Goal: Complete application form

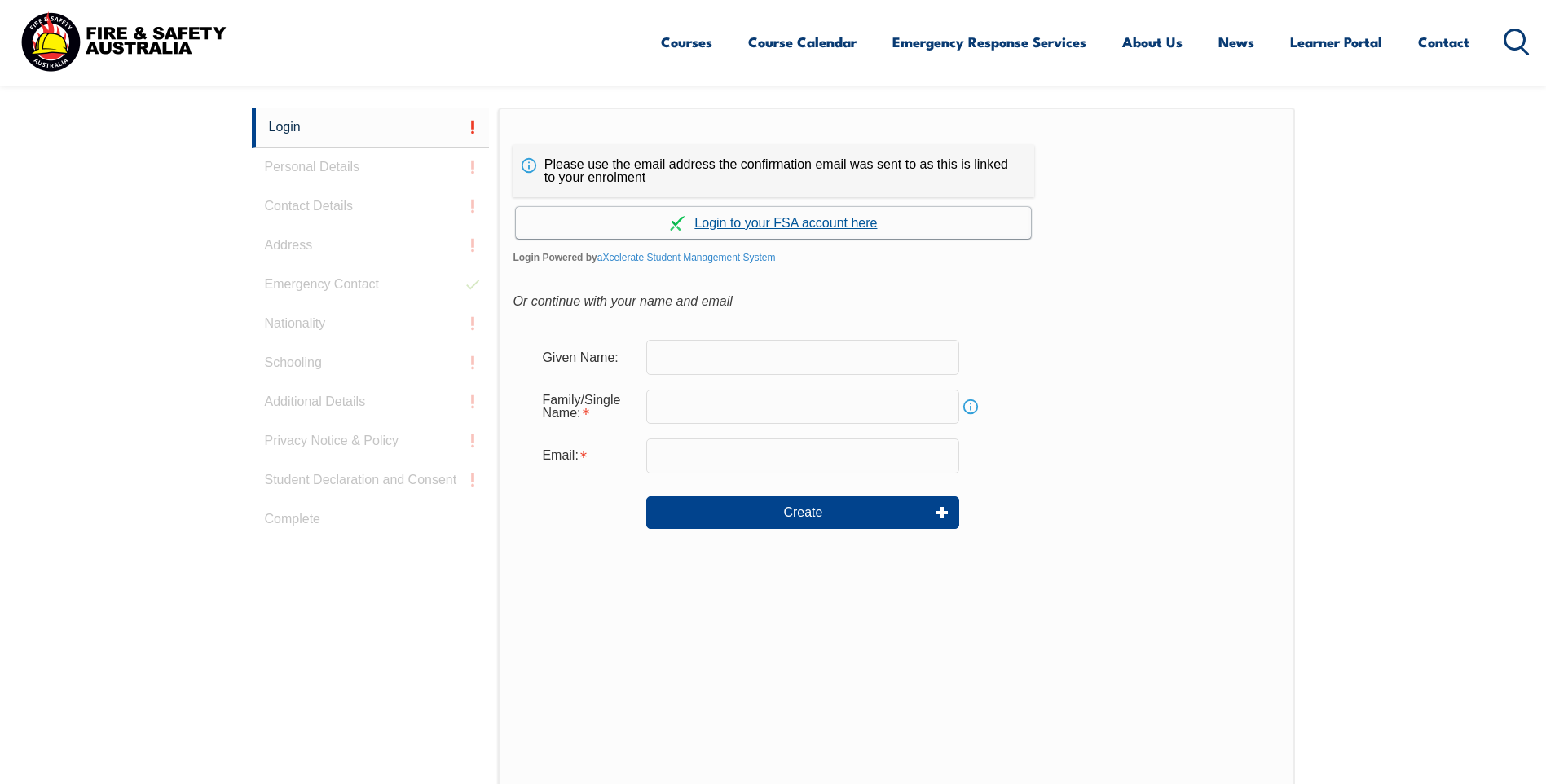
click at [799, 222] on link "Continue with aXcelerate" at bounding box center [773, 222] width 515 height 31
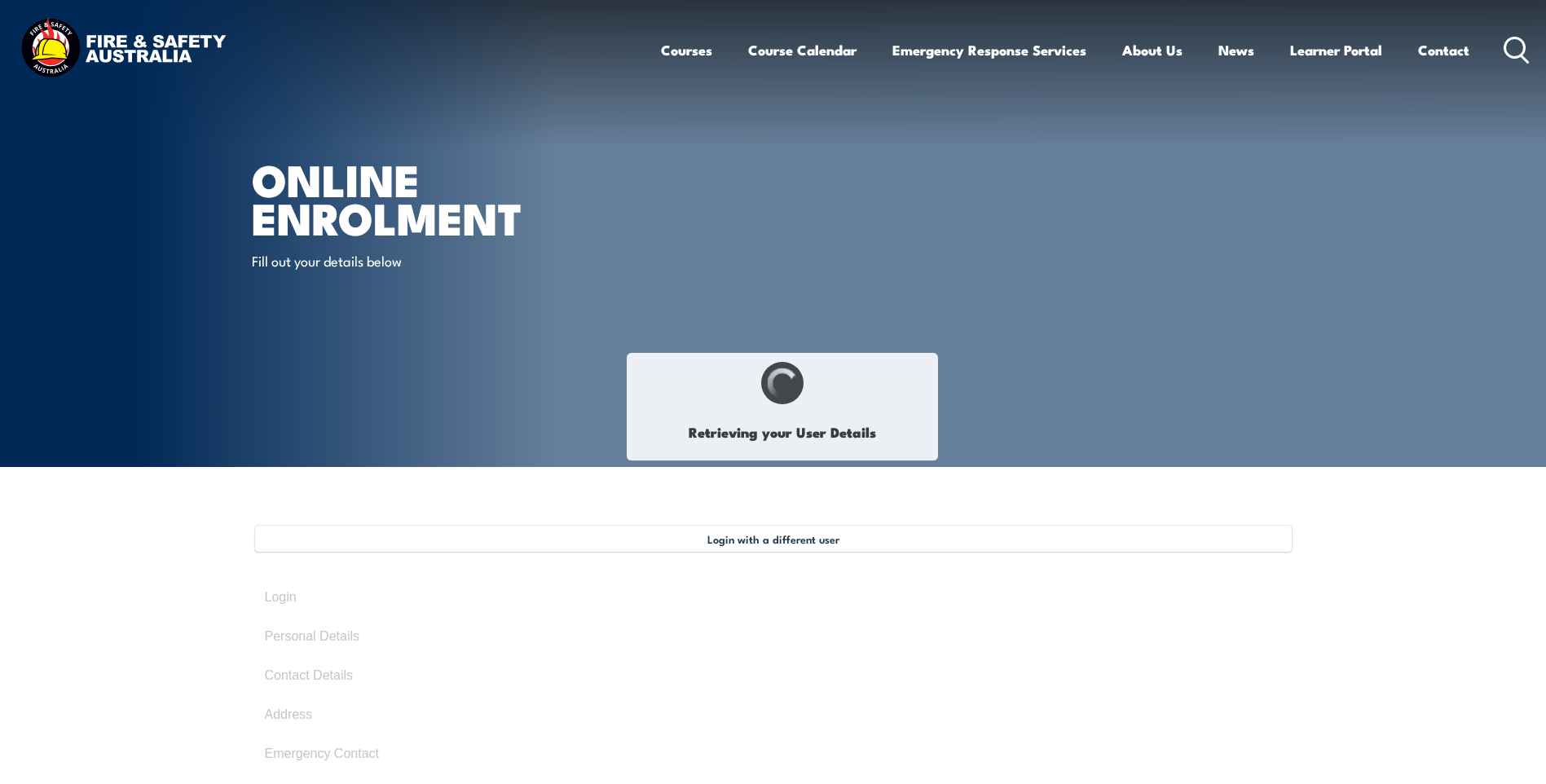
type input "Thomas"
type input "Hower"
type input "June 6, 1990"
type input "QY4VU2NUG4"
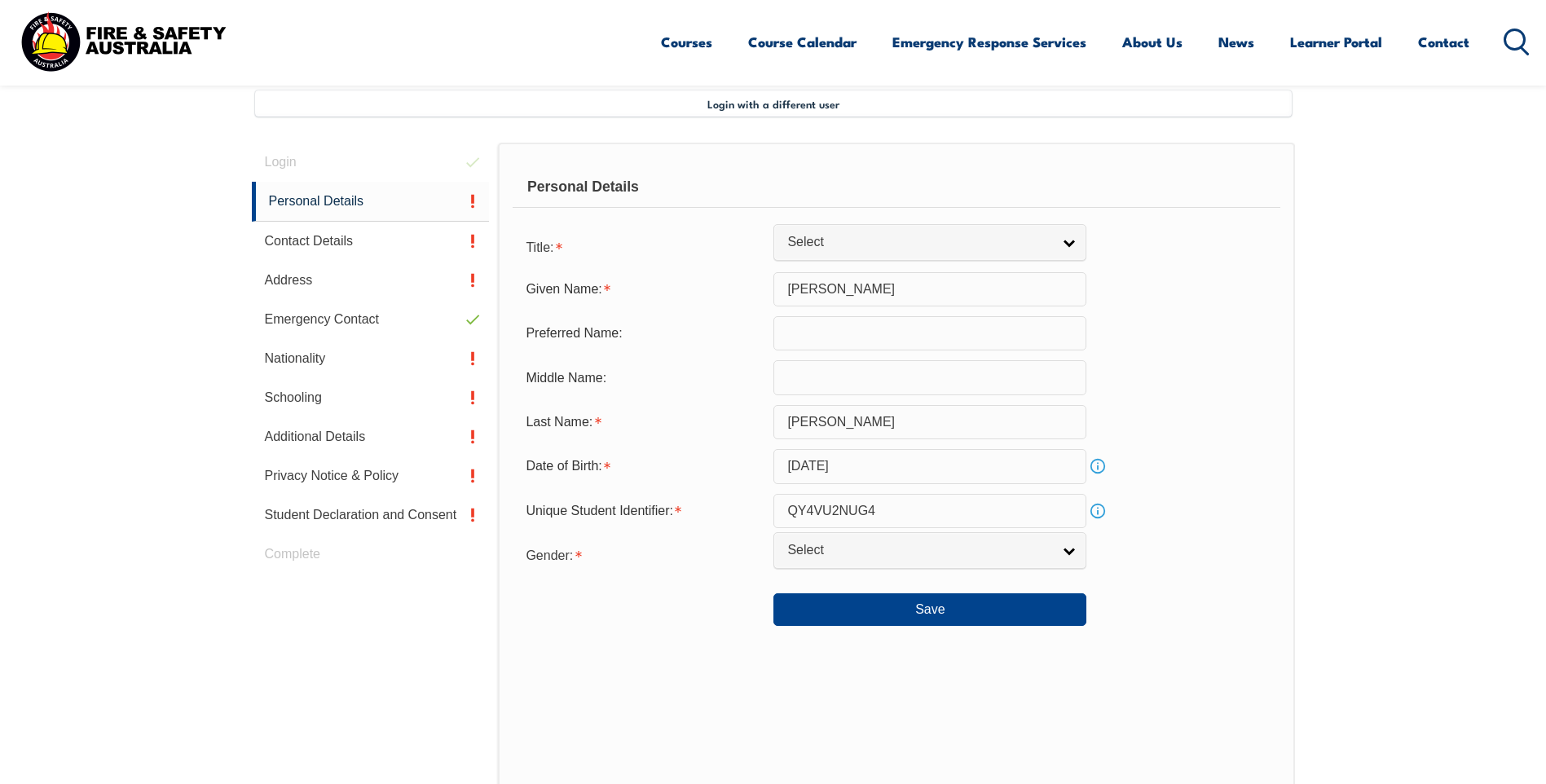
scroll to position [444, 0]
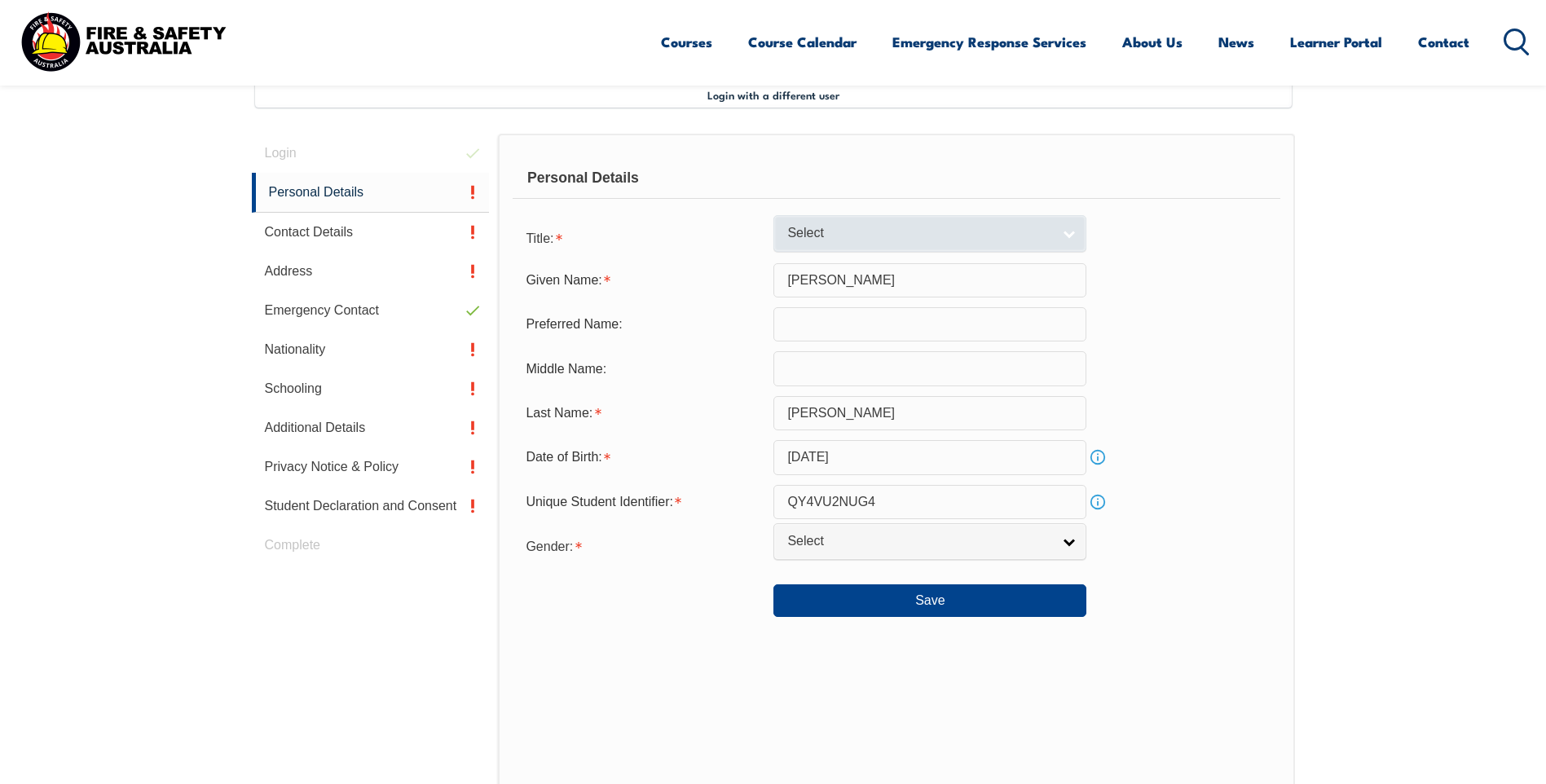
click at [871, 227] on span "Select" at bounding box center [919, 233] width 264 height 17
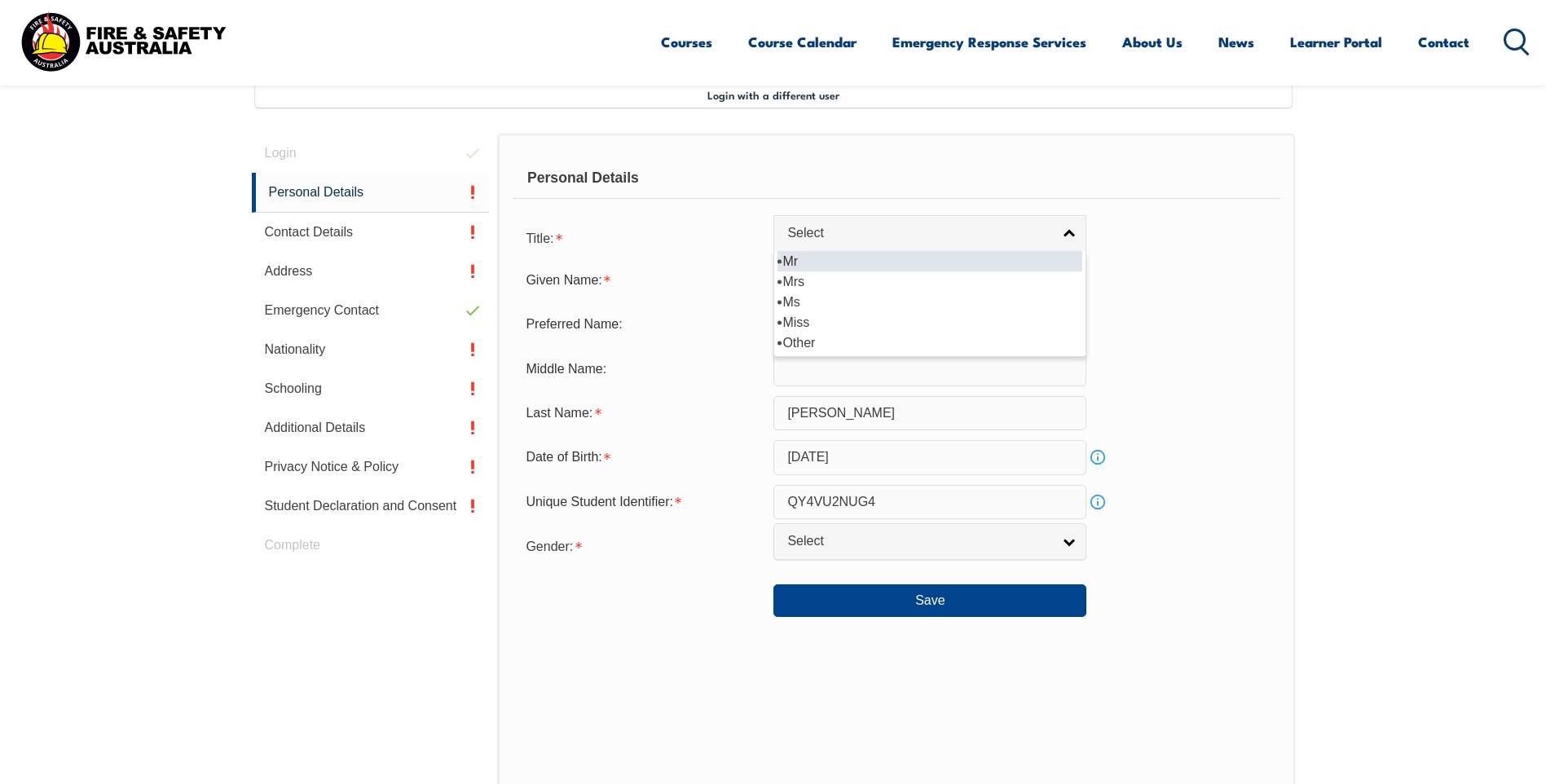
click at [812, 256] on li "Mr" at bounding box center [929, 261] width 305 height 21
select select "Mr"
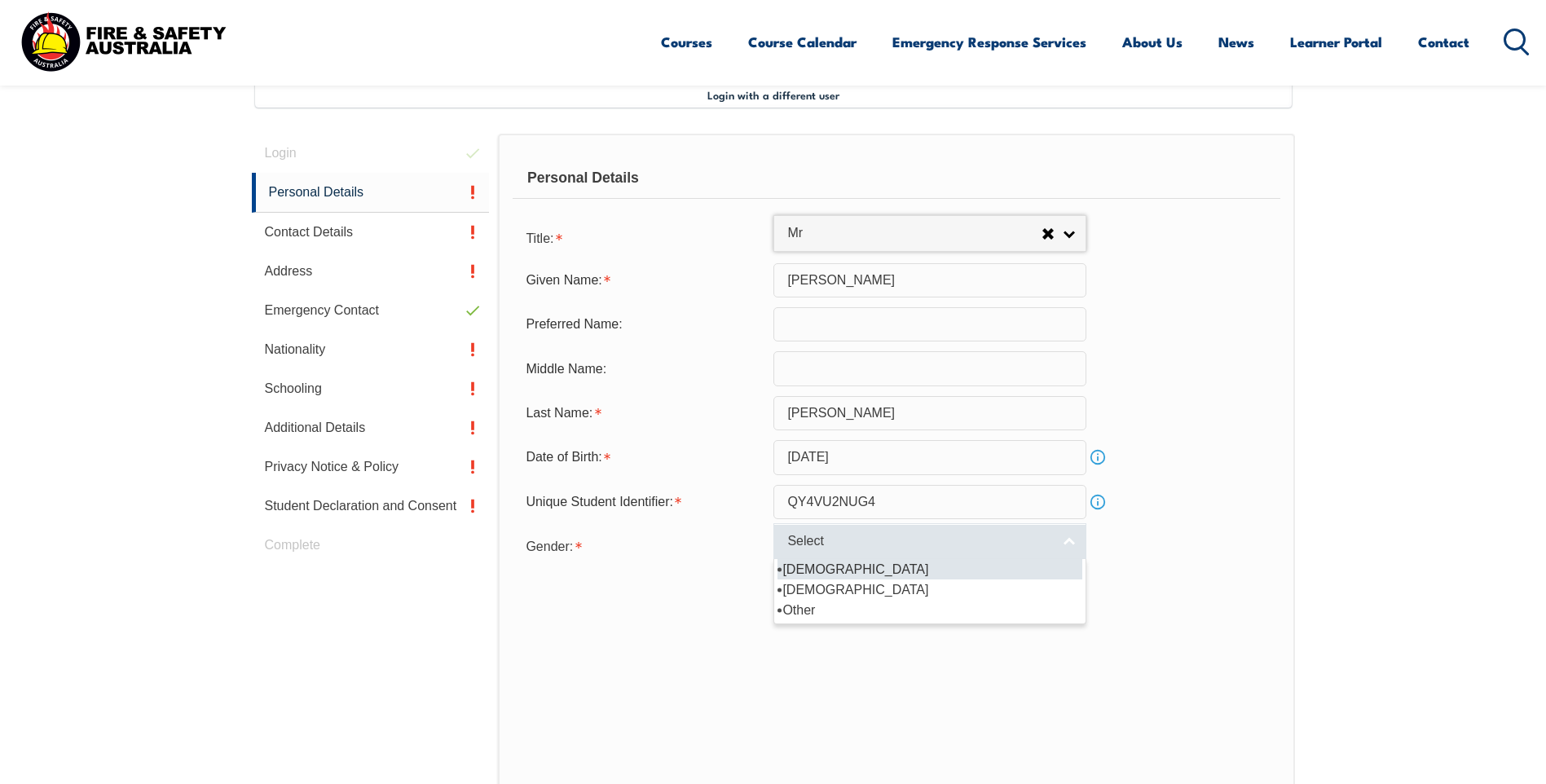
click at [800, 550] on link "Select" at bounding box center [930, 541] width 313 height 37
click at [796, 574] on li "[DEMOGRAPHIC_DATA]" at bounding box center [929, 569] width 305 height 21
select select "M"
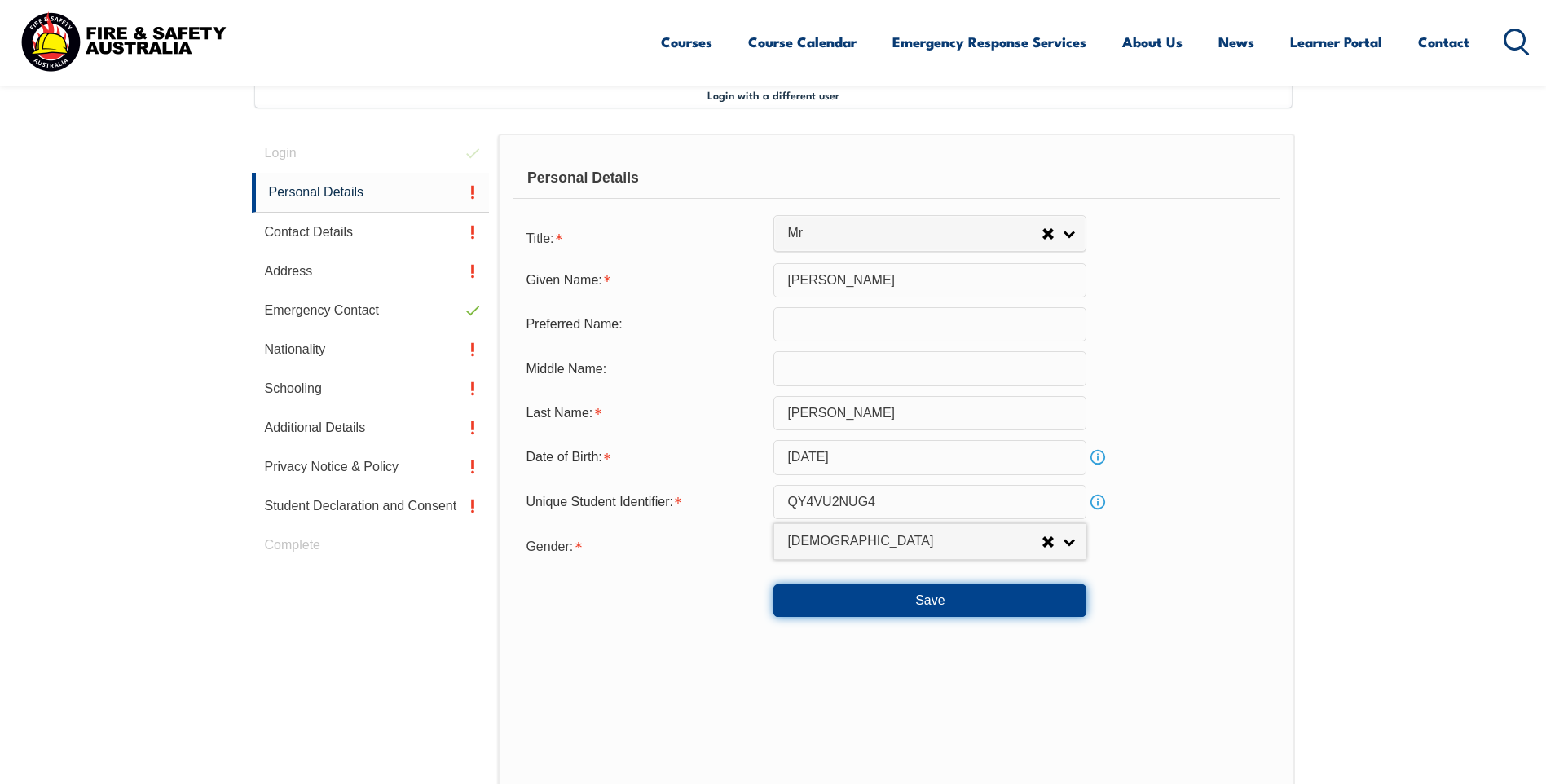
click at [892, 611] on button "Save" at bounding box center [930, 601] width 313 height 32
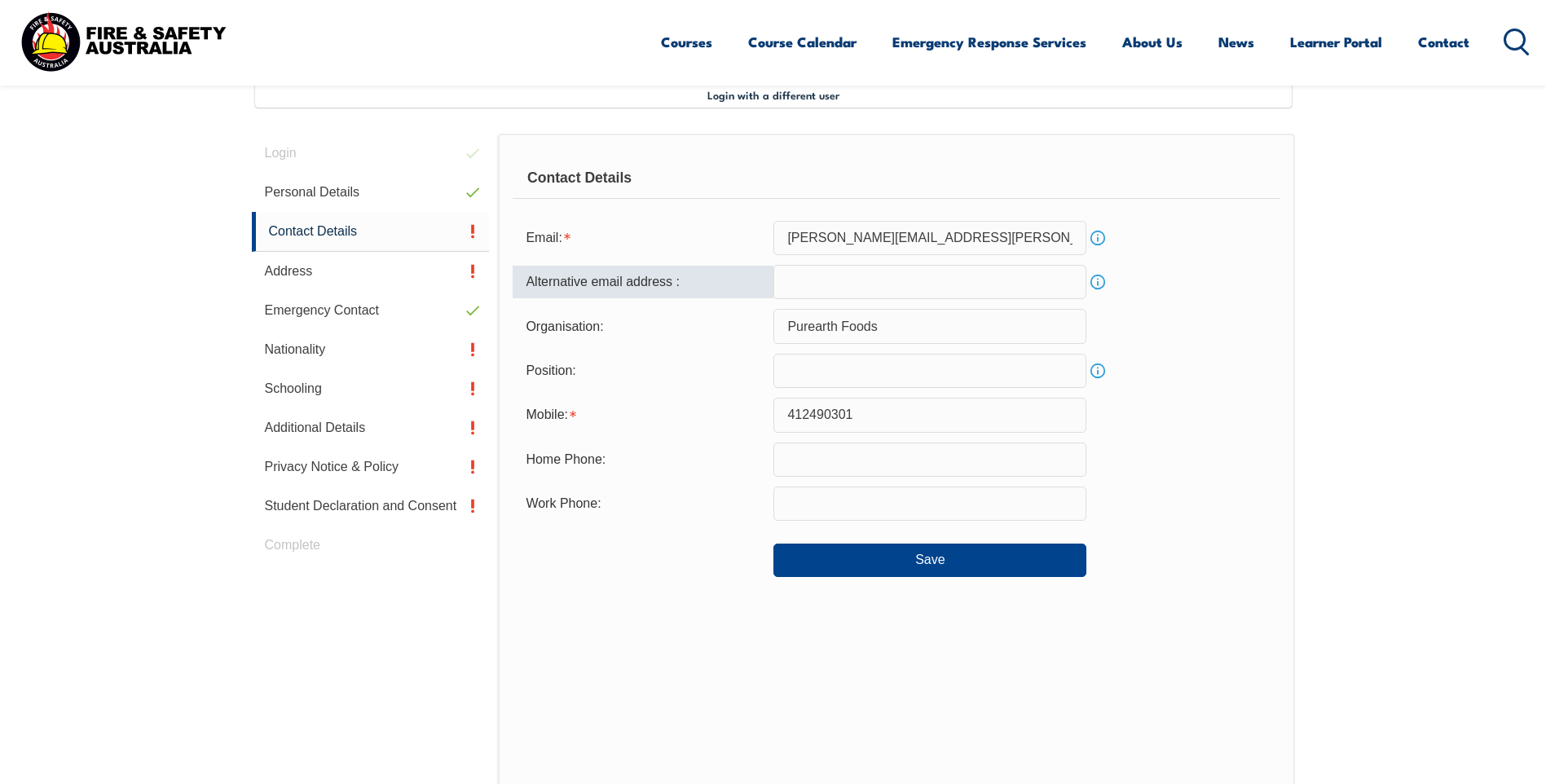
click at [812, 291] on input "email" at bounding box center [930, 281] width 313 height 34
type input "tomhower11@hotmail.com"
click at [759, 661] on div "Contact Details Email: thomas.hower@purearthfoods.com Info Alternative email ad…" at bounding box center [896, 472] width 796 height 676
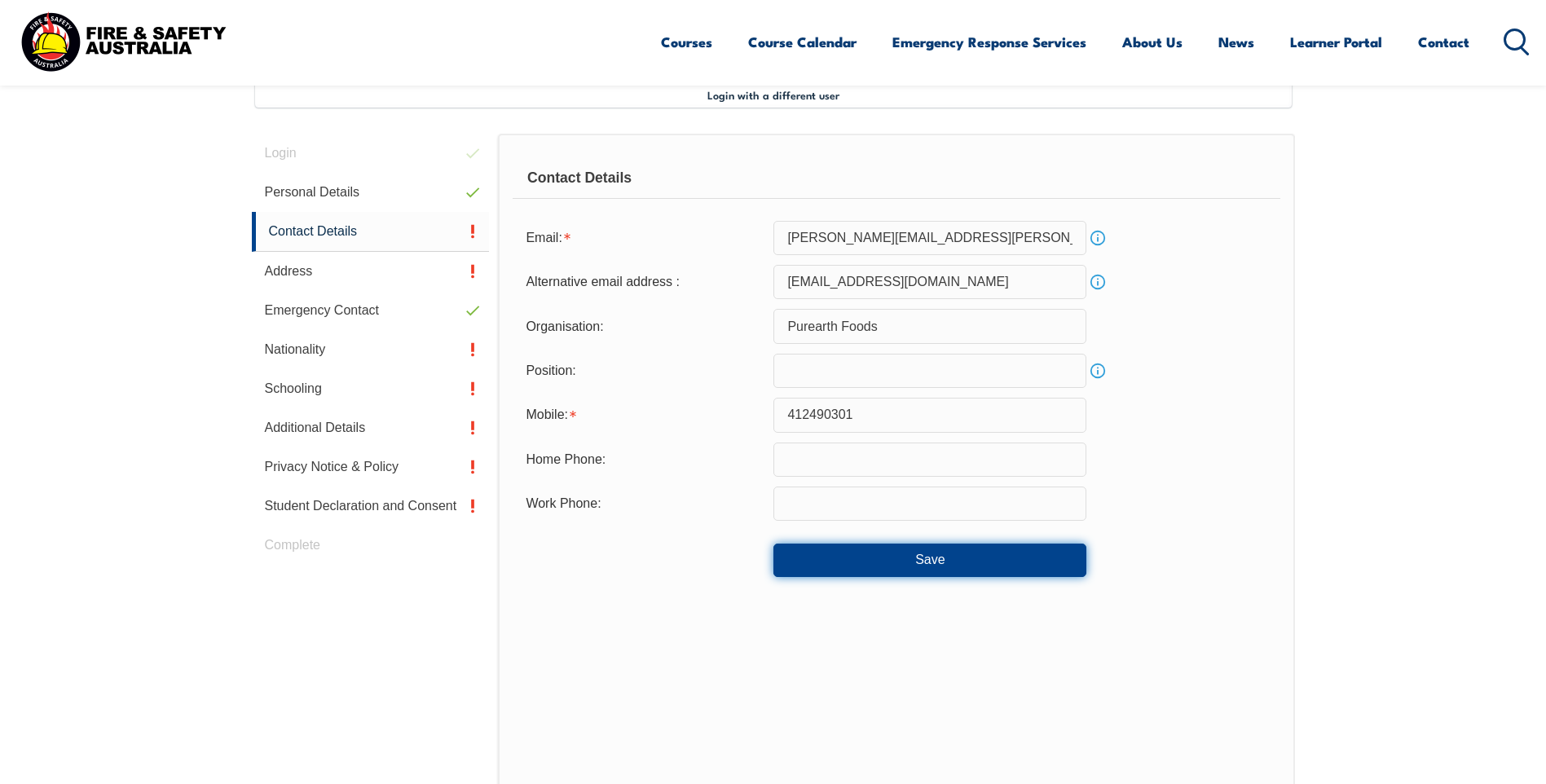
click at [880, 566] on button "Save" at bounding box center [930, 559] width 313 height 32
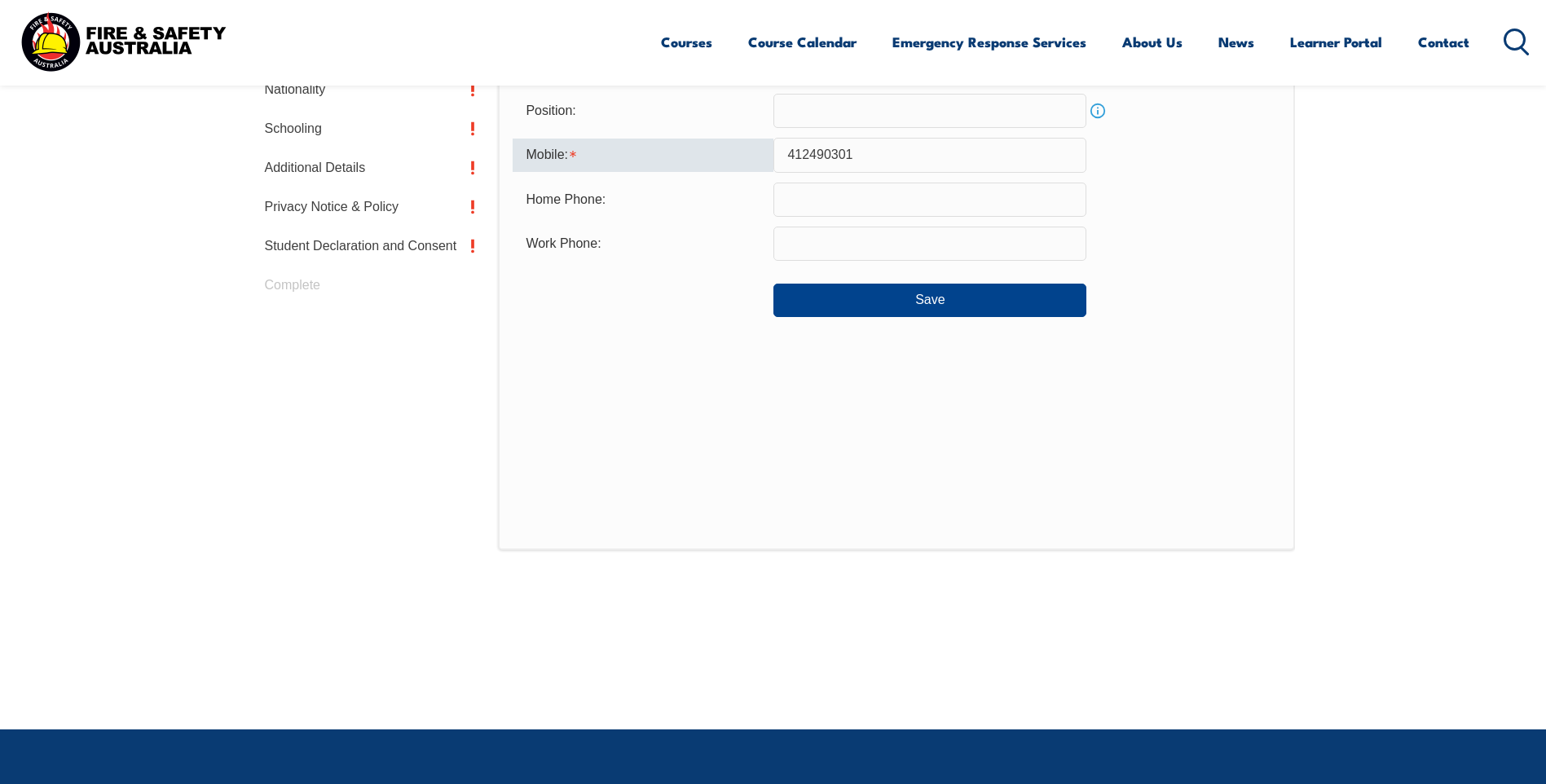
scroll to position [679, 0]
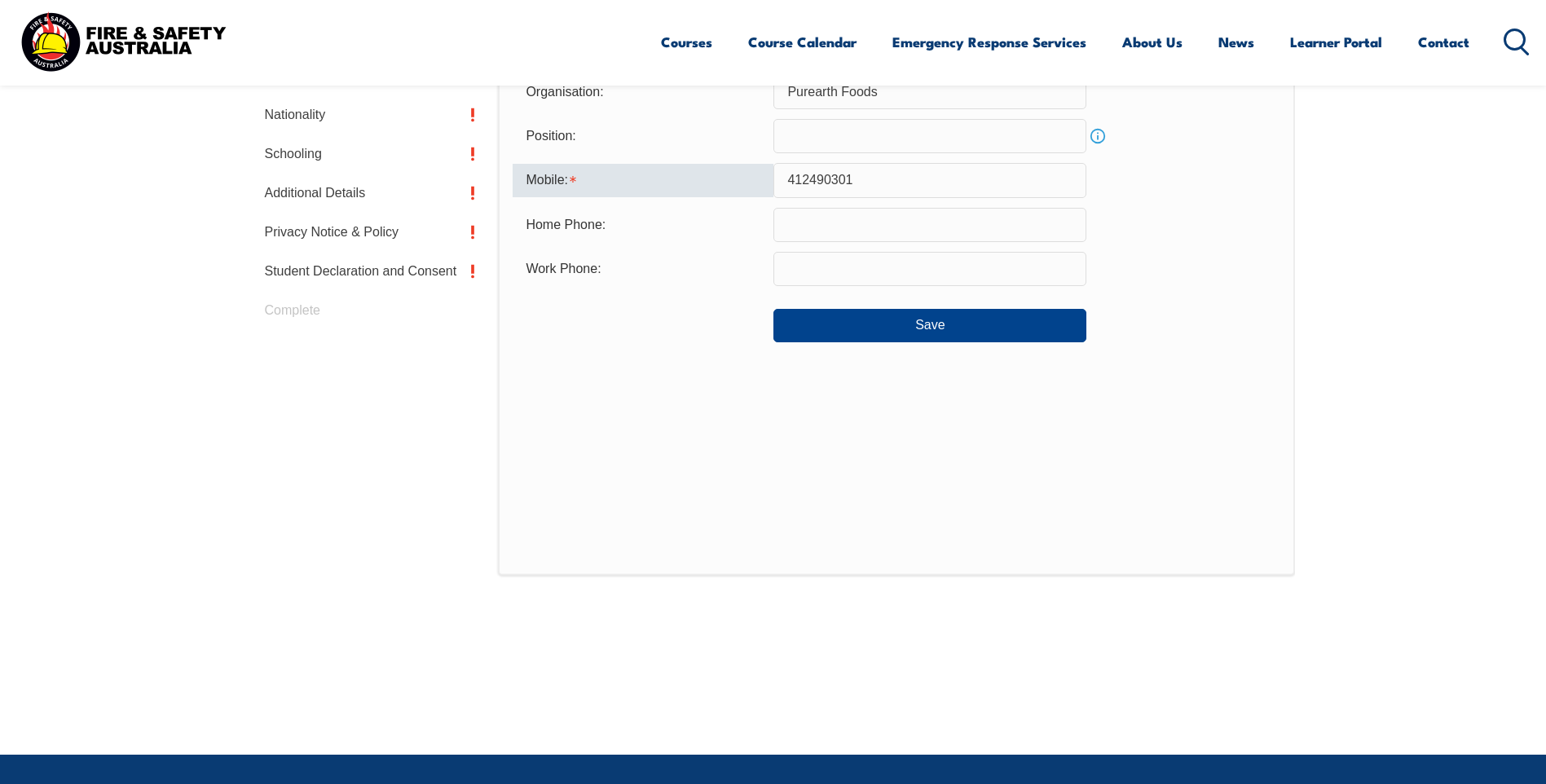
click at [784, 183] on input "412490301" at bounding box center [930, 180] width 313 height 34
type input "0412490301"
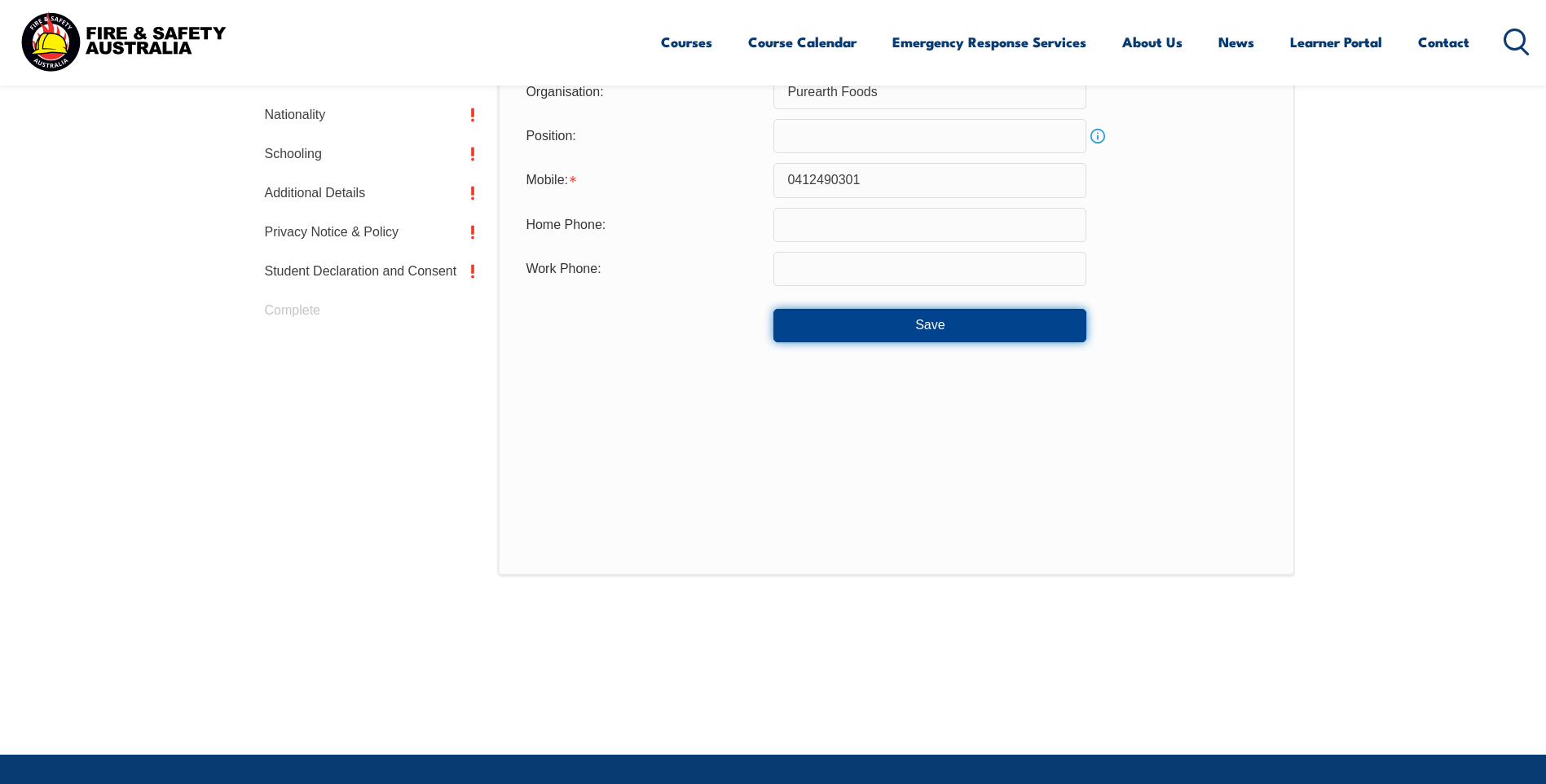
click at [987, 313] on button "Save" at bounding box center [930, 325] width 313 height 32
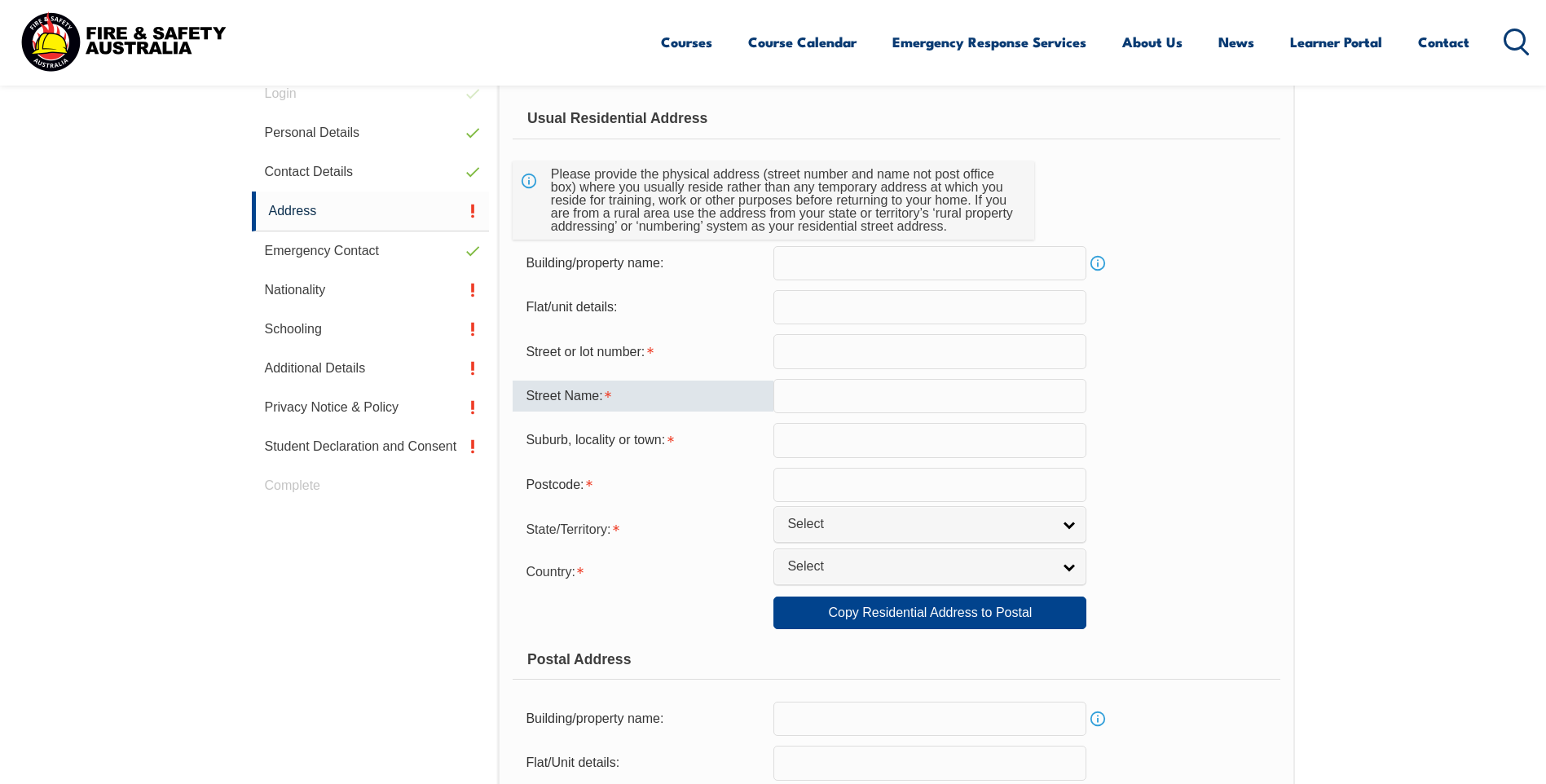
scroll to position [362, 0]
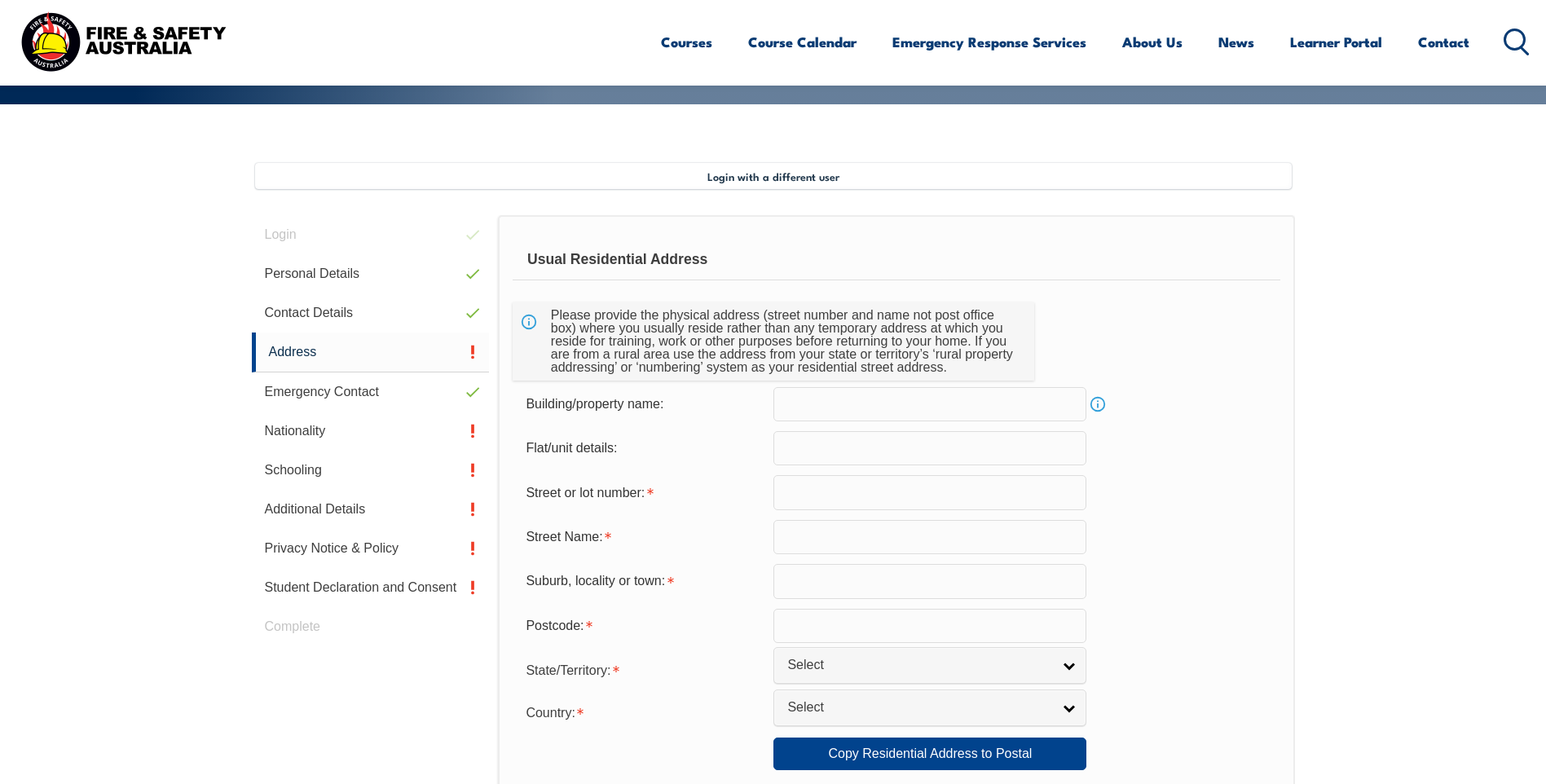
click at [804, 483] on input "text" at bounding box center [930, 492] width 313 height 34
type input "22 Doolans Stre"
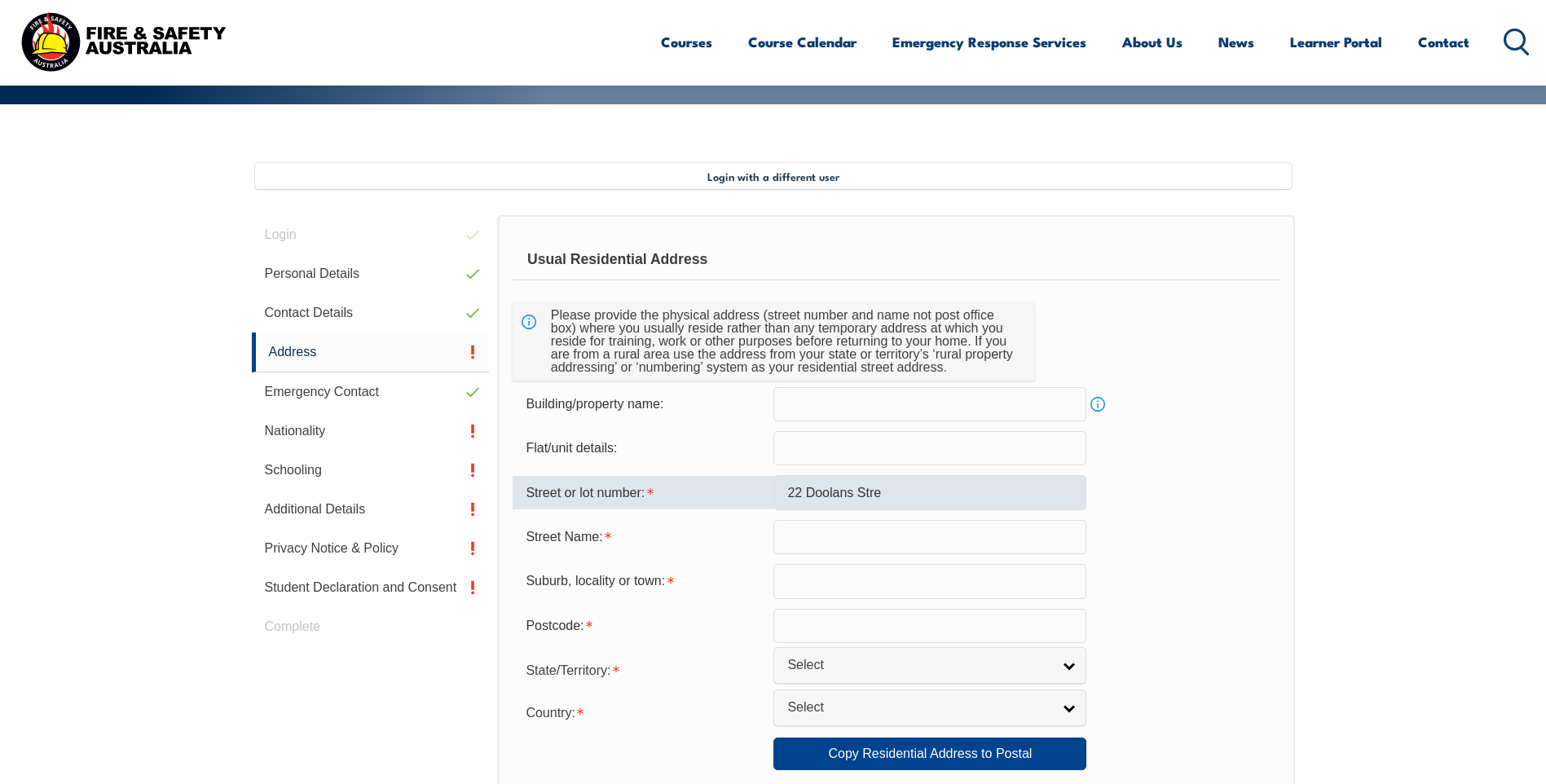
type input "Weir Views"
type input "3338"
select select "VIC"
select select "1101"
drag, startPoint x: 880, startPoint y: 481, endPoint x: 802, endPoint y: 487, distance: 78.2
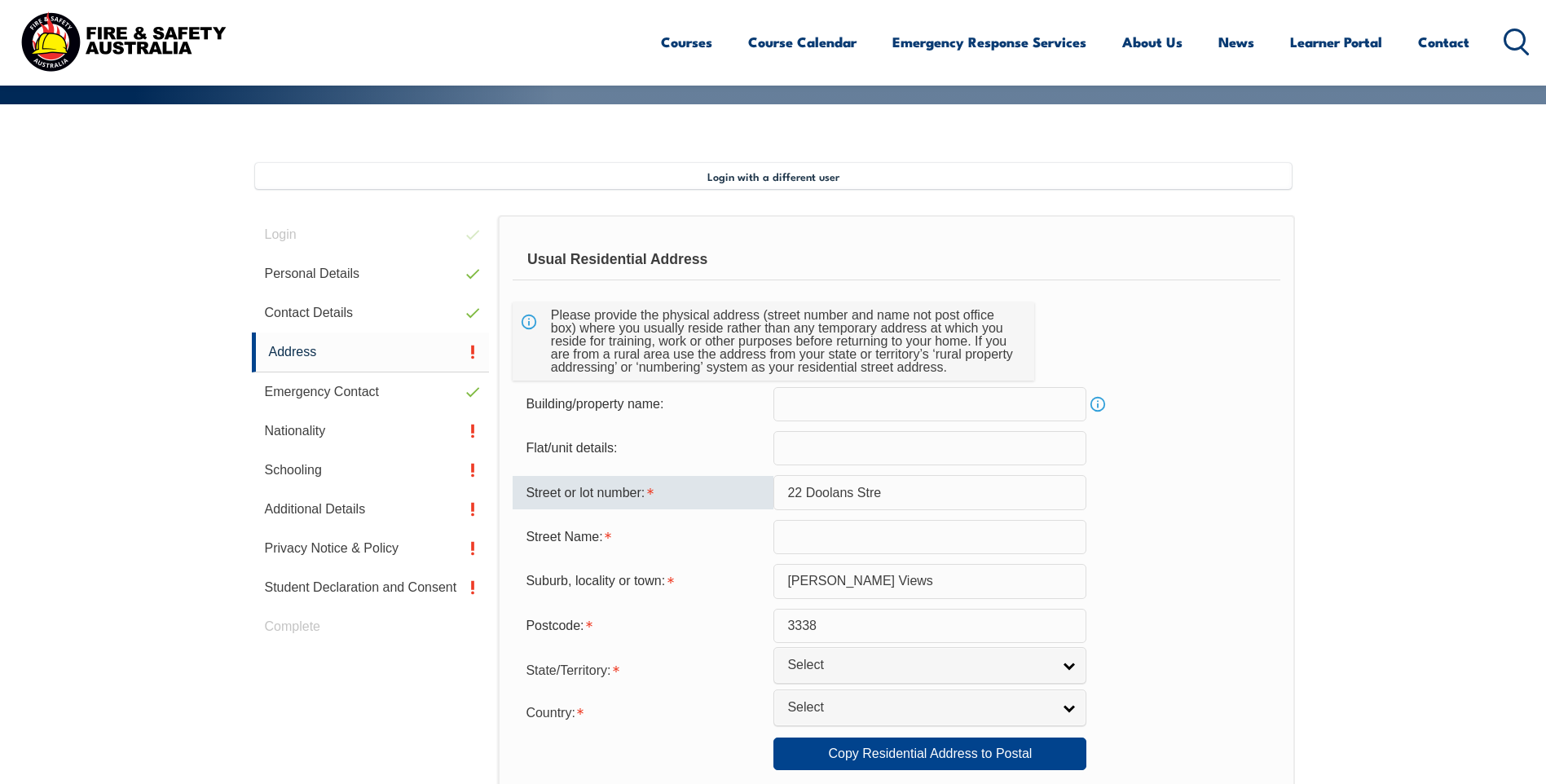
click at [802, 487] on input "22 Doolans Stre" at bounding box center [930, 492] width 313 height 34
type input "22"
click at [791, 539] on input "text" at bounding box center [930, 537] width 313 height 34
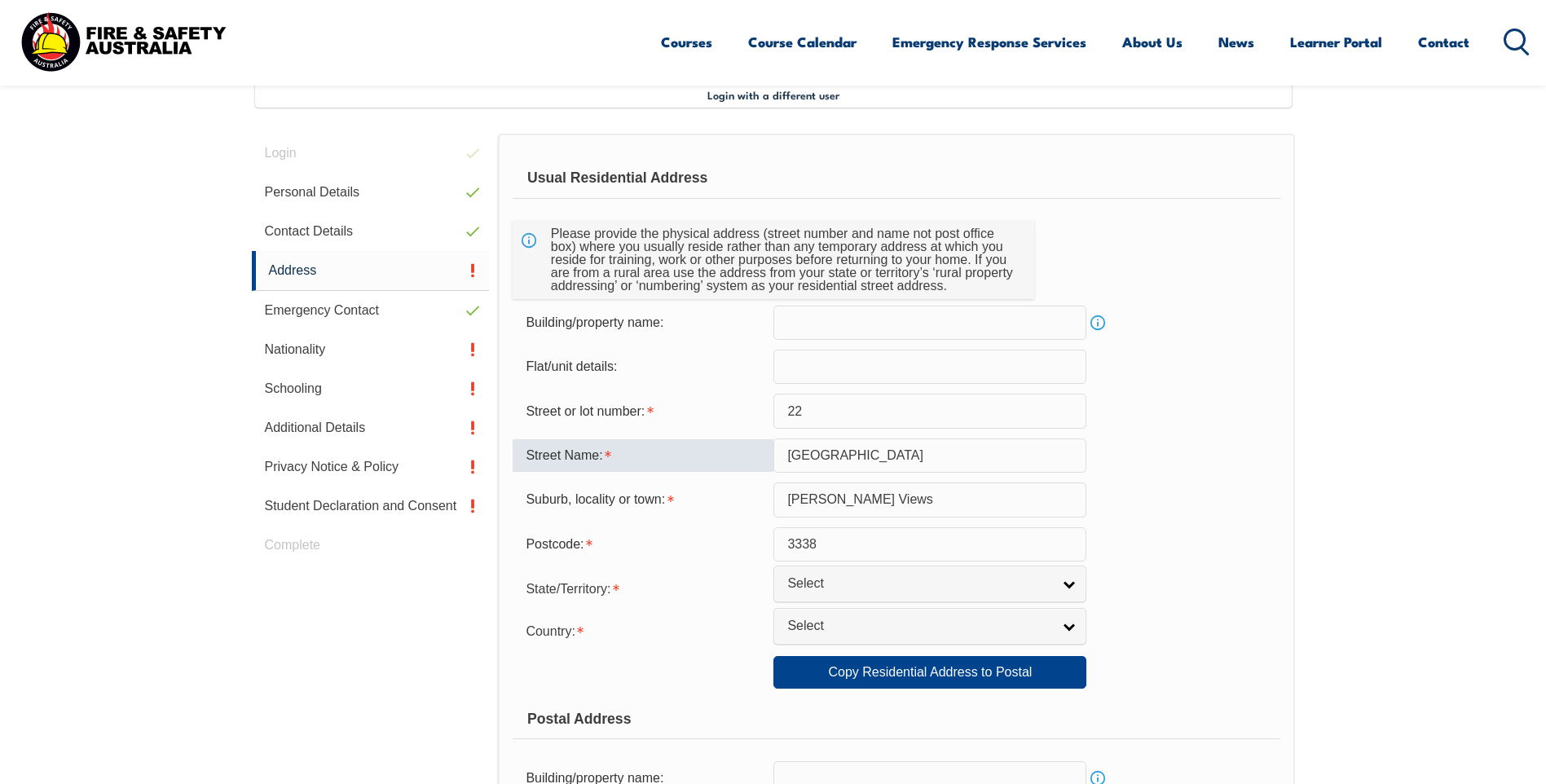
scroll to position [770, 0]
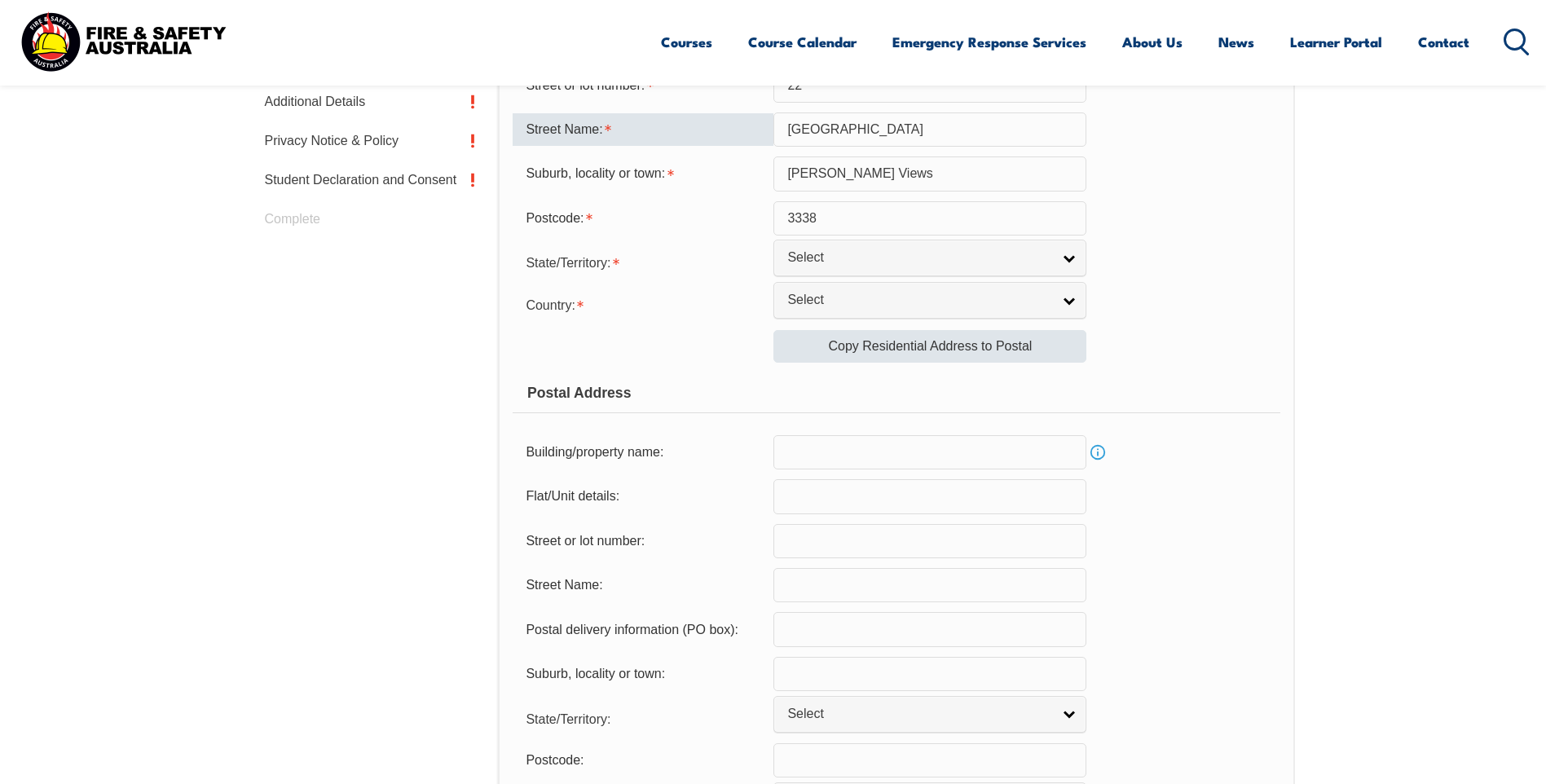
type input "Doolans Street"
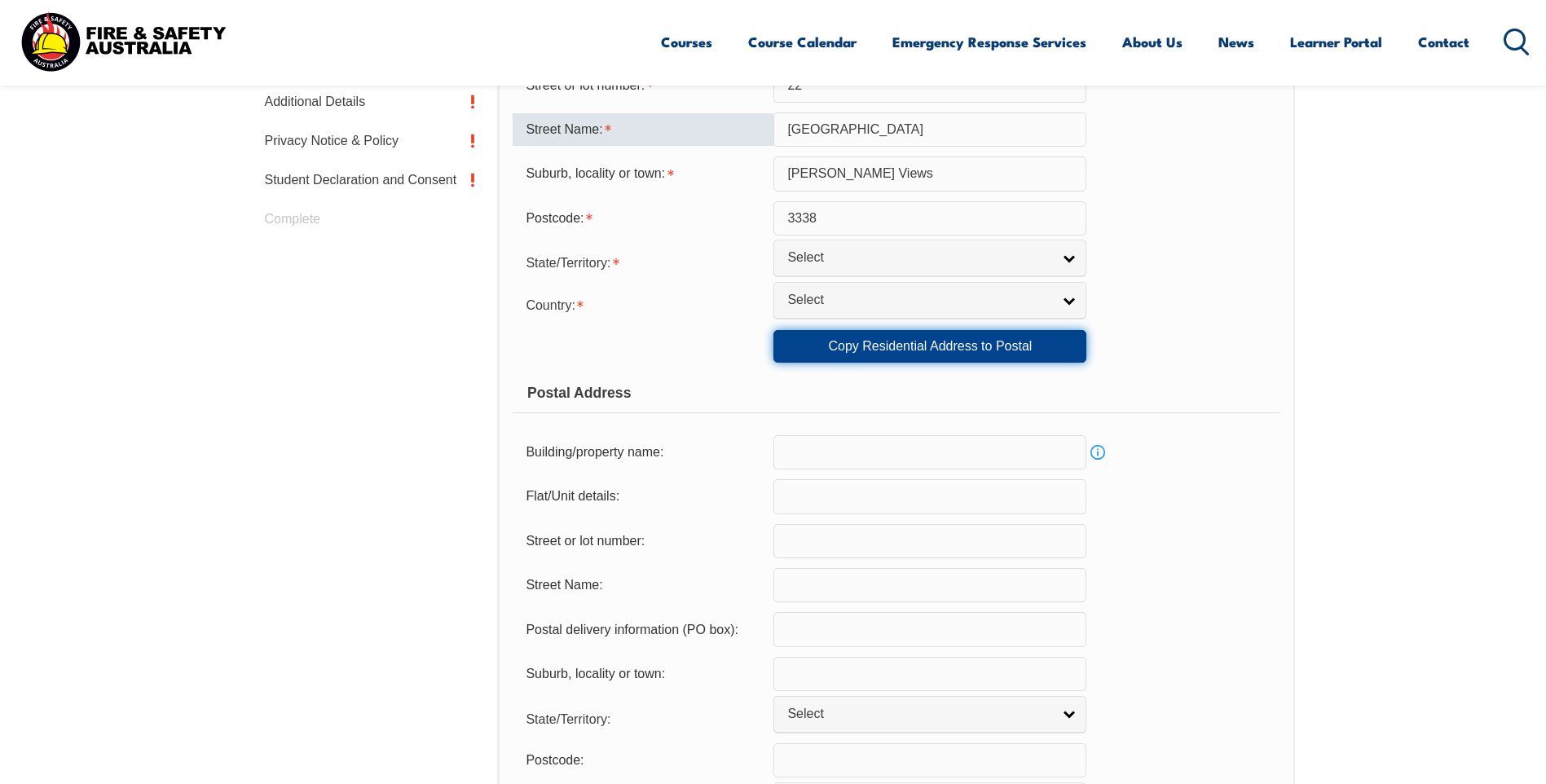
click at [963, 361] on link "Copy Residential Address to Postal" at bounding box center [930, 346] width 313 height 32
type input "22"
type input "Doolans Street"
type input "Weir Views"
select select "VIC"
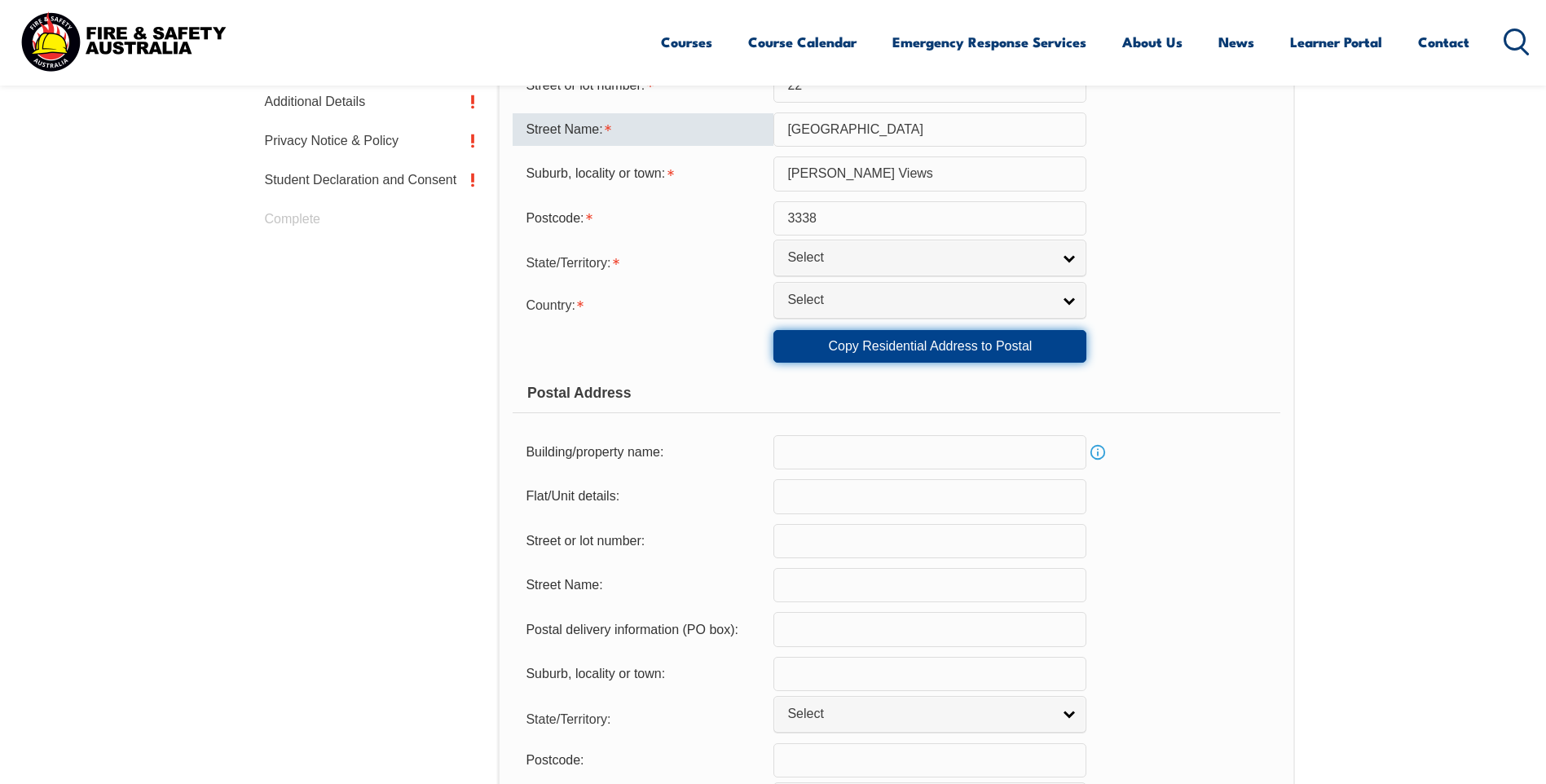
type input "3338"
select select "1101"
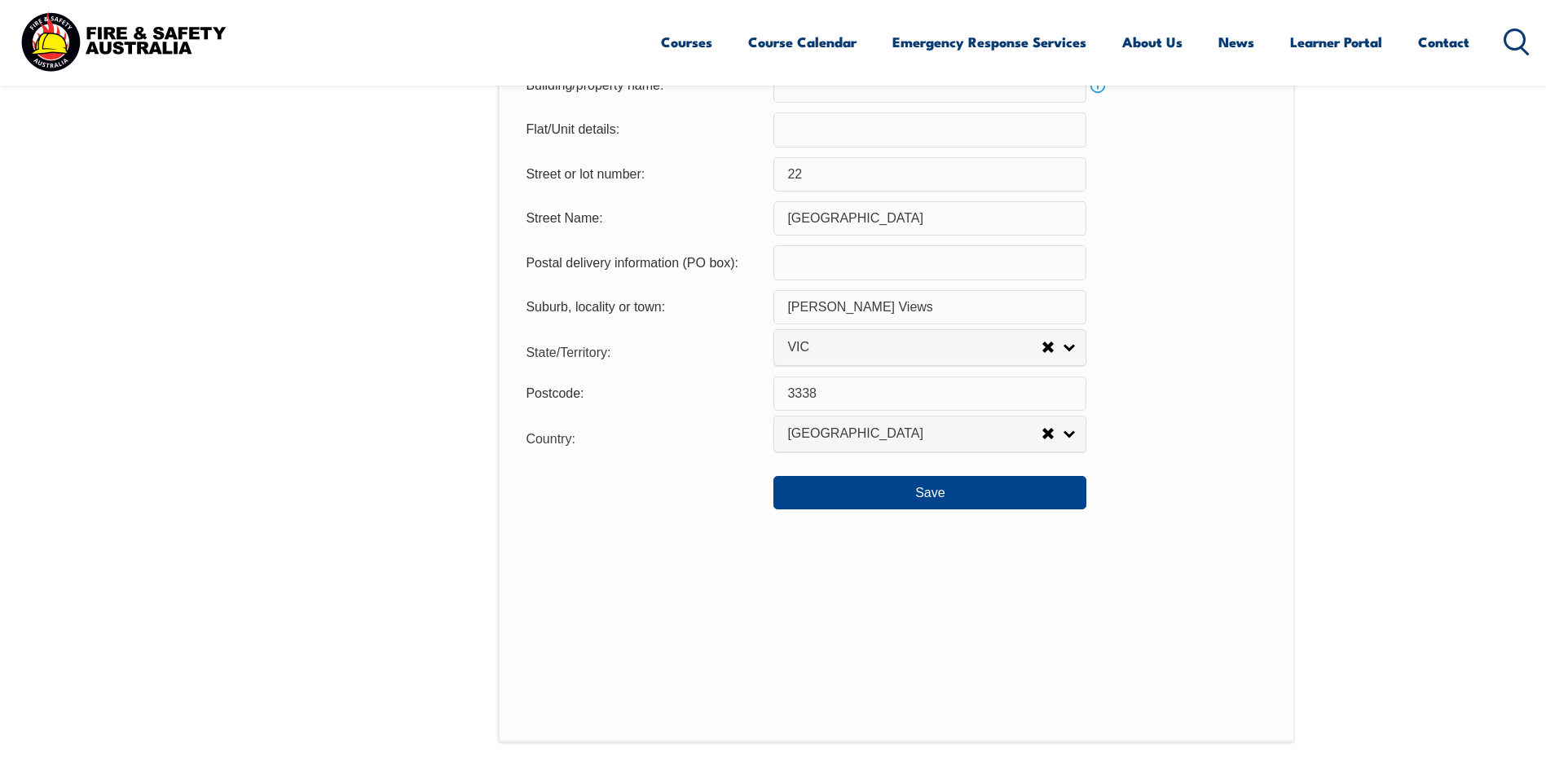
scroll to position [1259, 0]
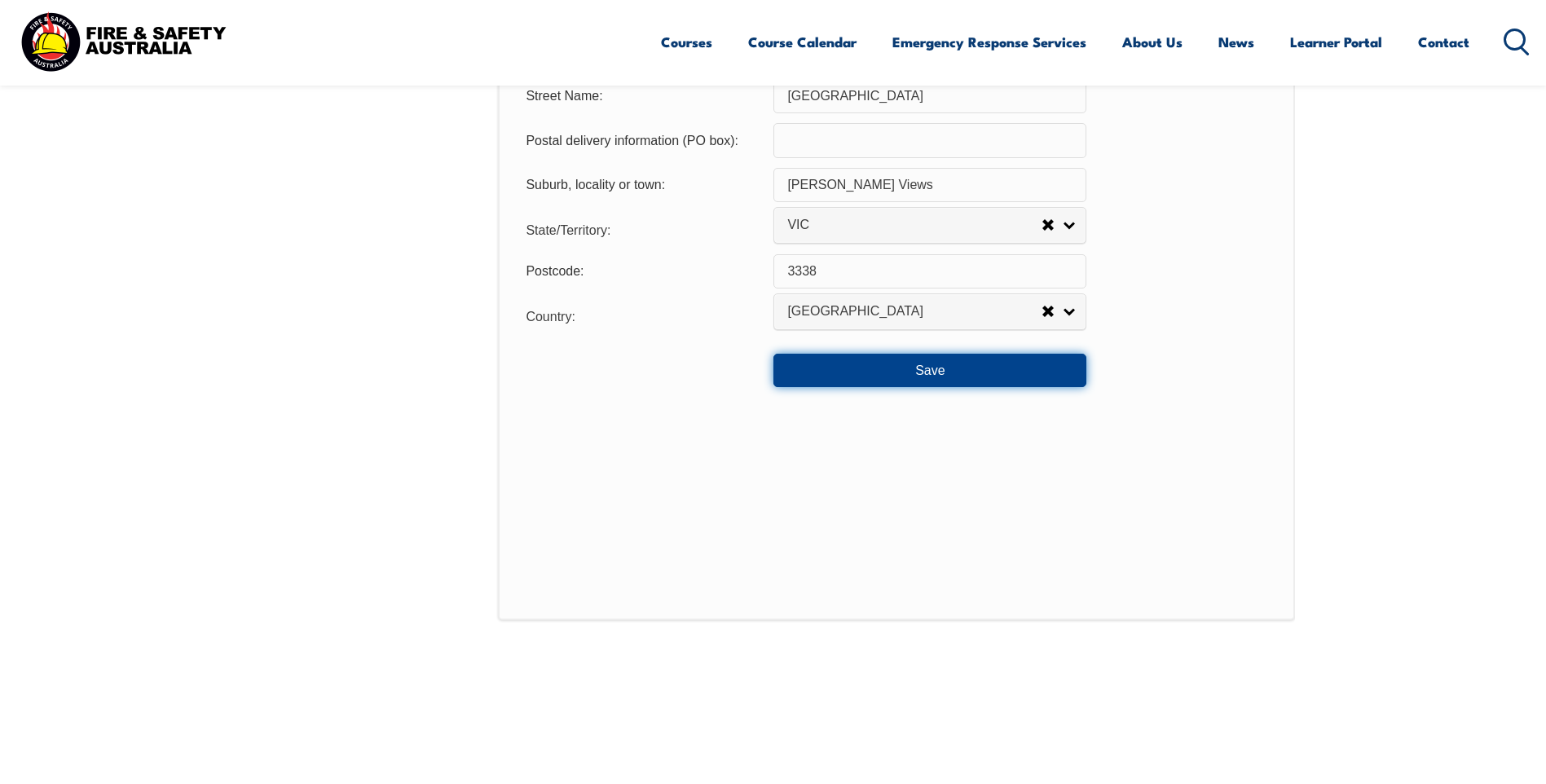
click at [945, 382] on button "Save" at bounding box center [930, 370] width 313 height 32
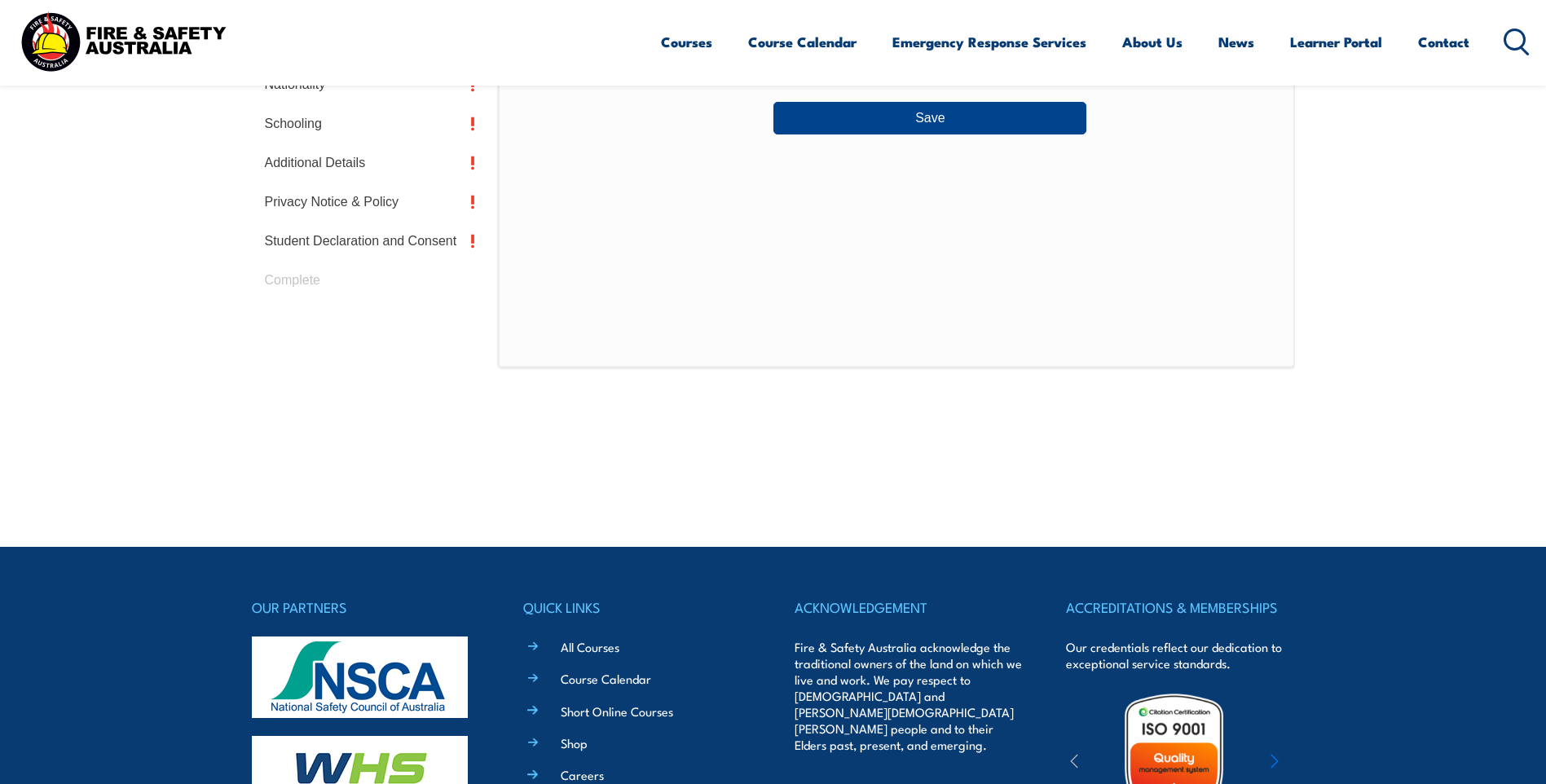
scroll to position [444, 0]
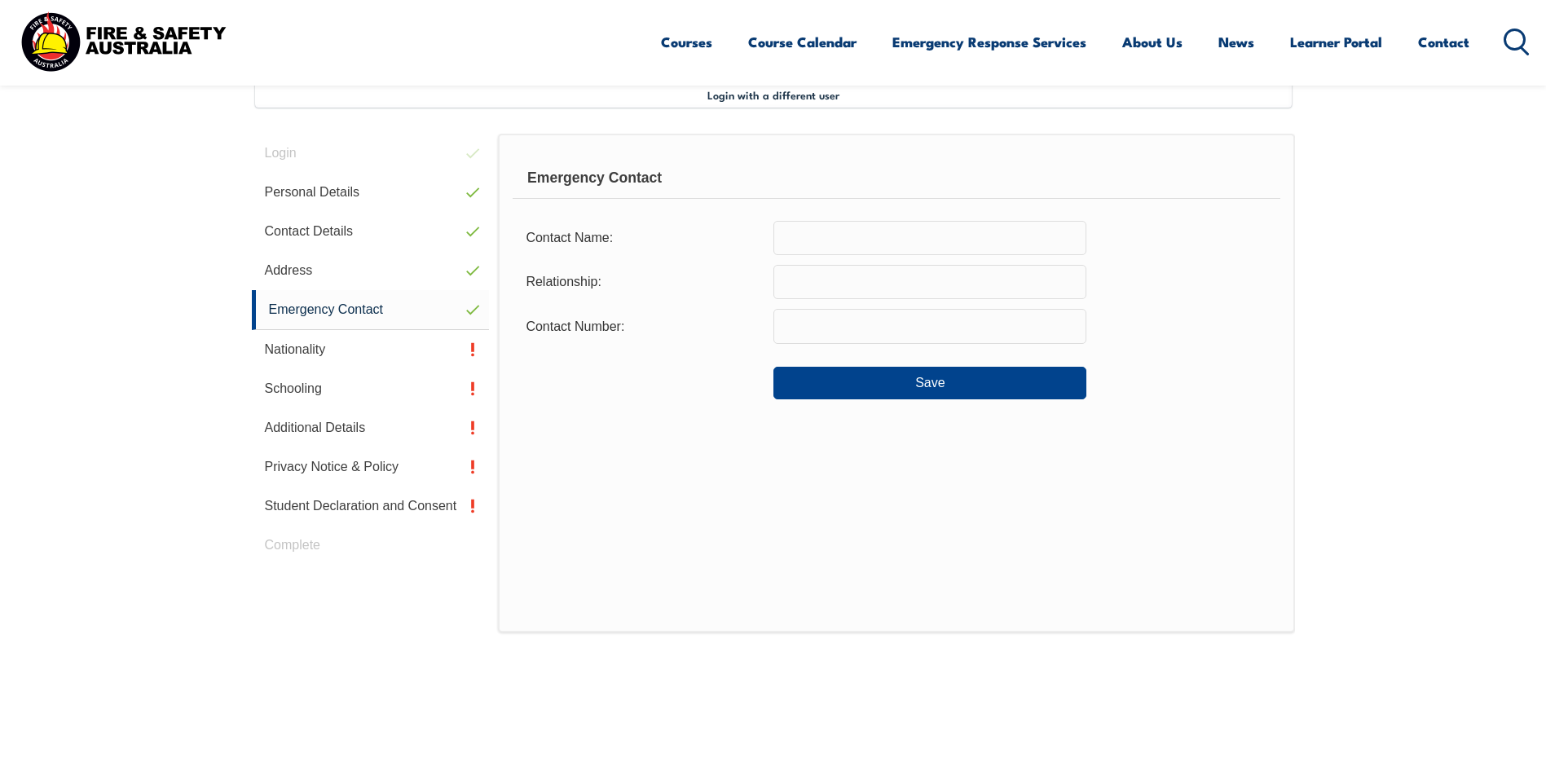
click at [846, 267] on input "text" at bounding box center [930, 281] width 313 height 34
click at [830, 243] on input "text" at bounding box center [930, 238] width 313 height 34
type input "Kirsten Faulkner"
type input "Partner"
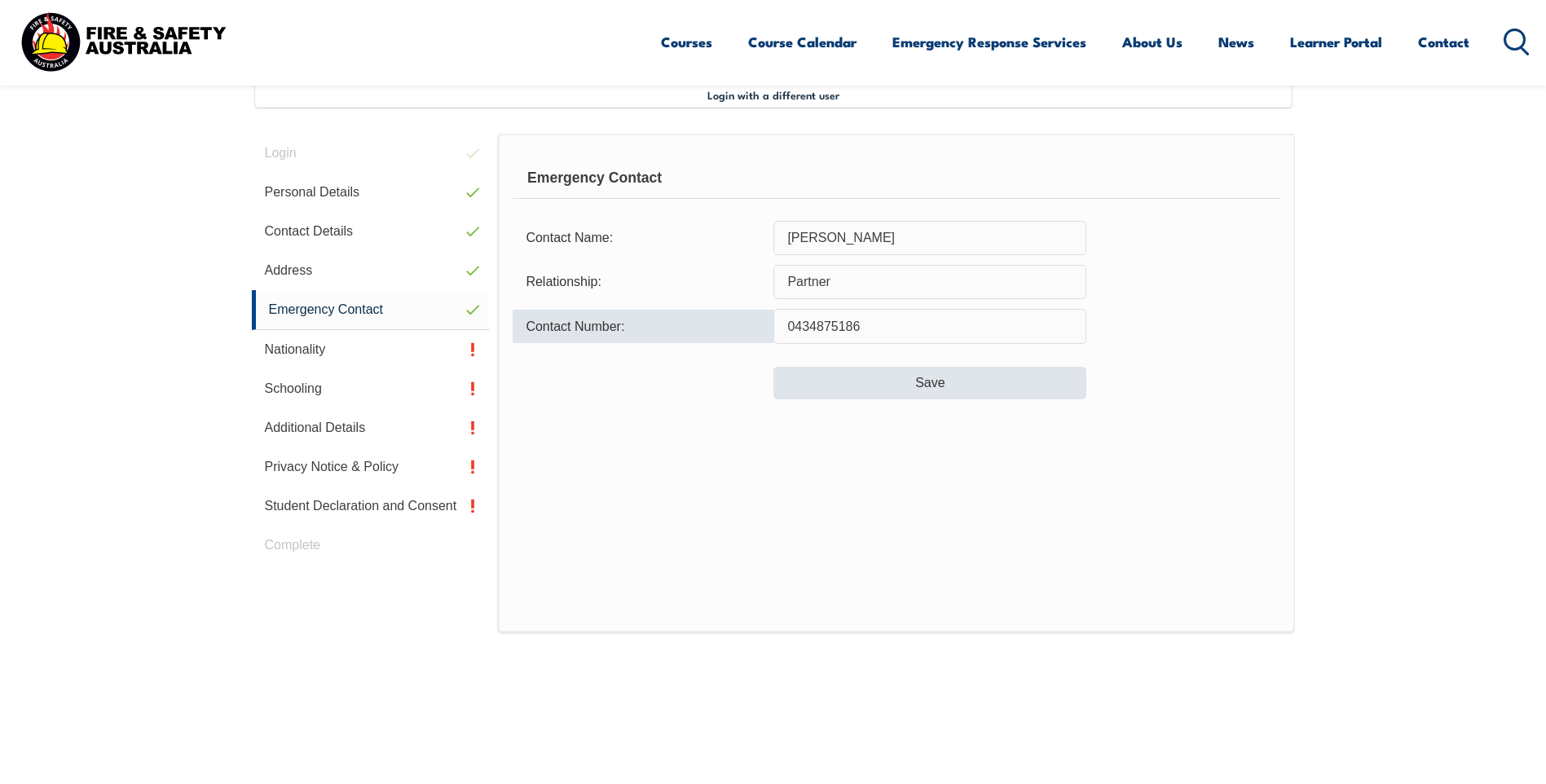
type input "0434875186"
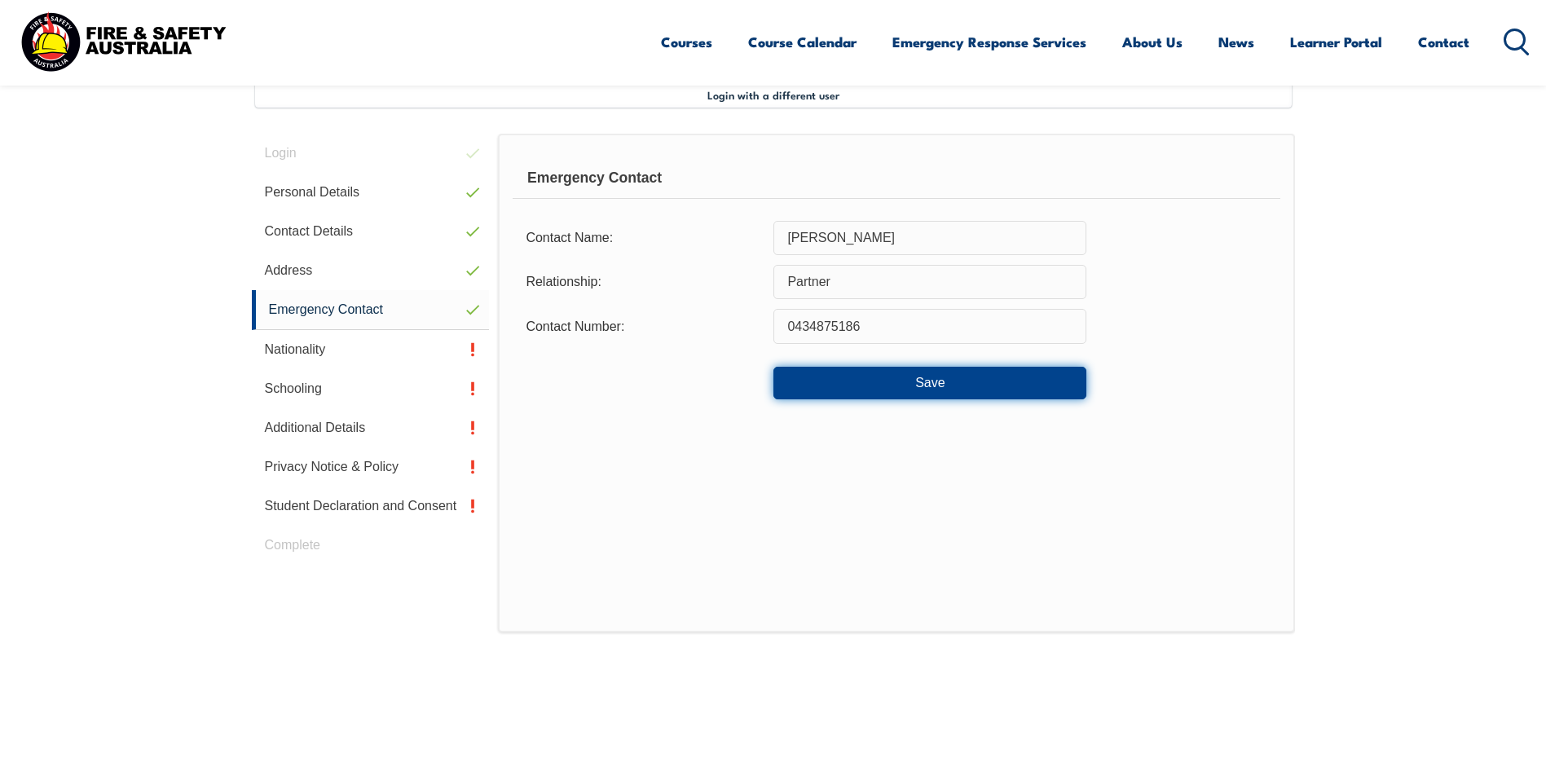
click at [896, 388] on button "Save" at bounding box center [930, 383] width 313 height 32
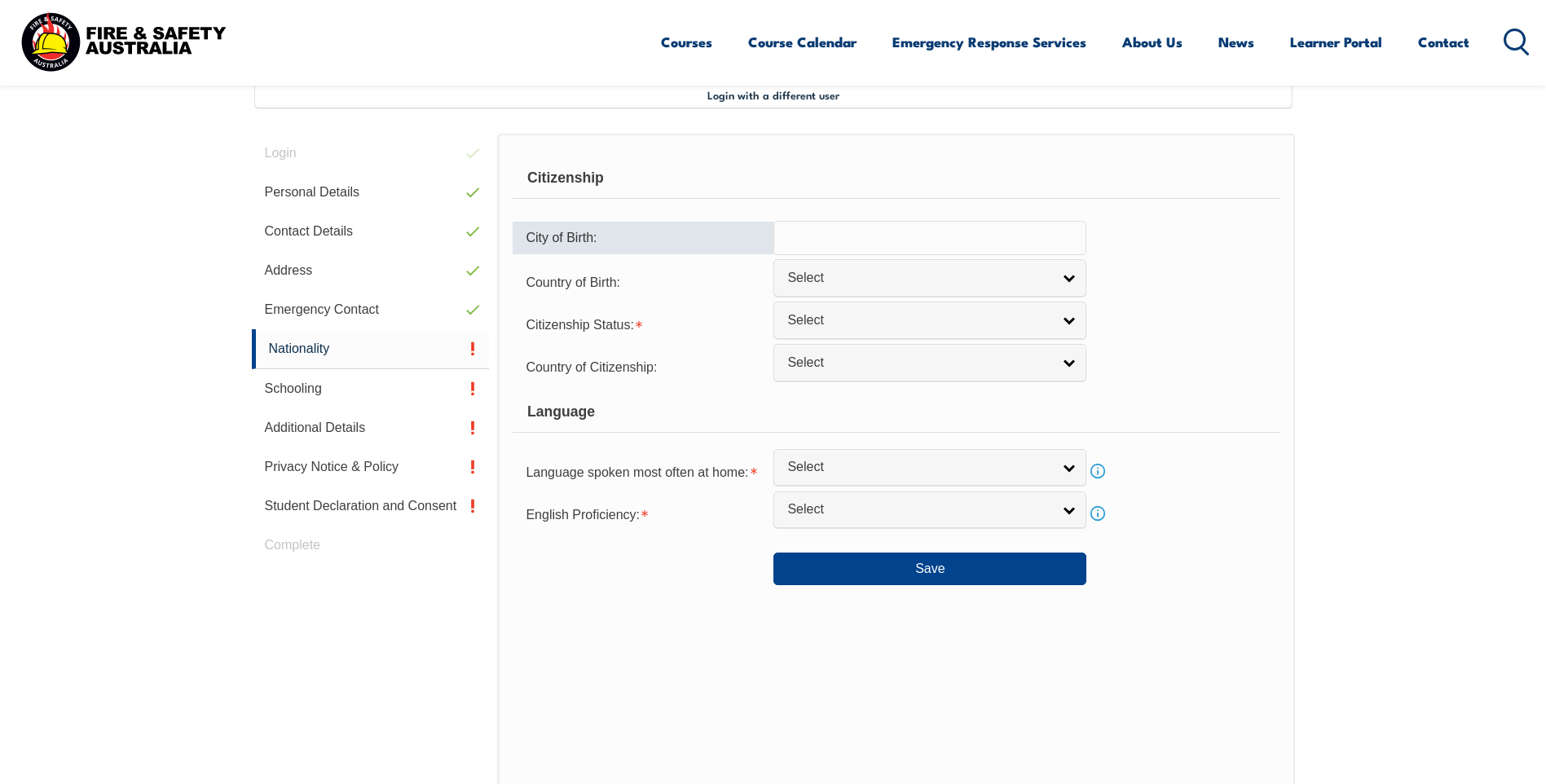
click at [880, 230] on input "text" at bounding box center [930, 238] width 313 height 34
type input "Geelong"
click at [886, 270] on span "Select" at bounding box center [919, 278] width 264 height 17
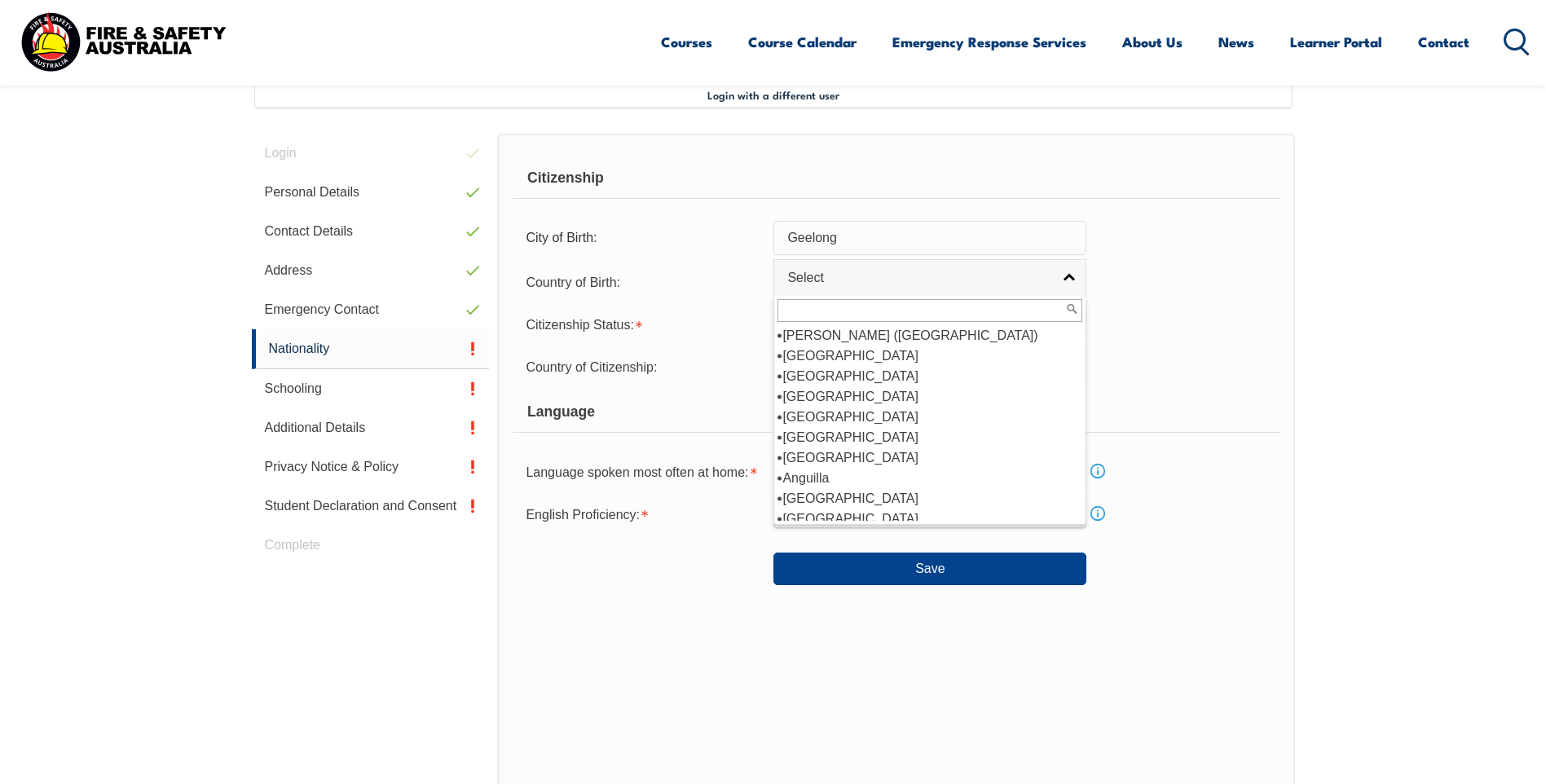
scroll to position [163, 0]
click at [830, 441] on li "[GEOGRAPHIC_DATA]" at bounding box center [929, 437] width 305 height 21
select select "1101"
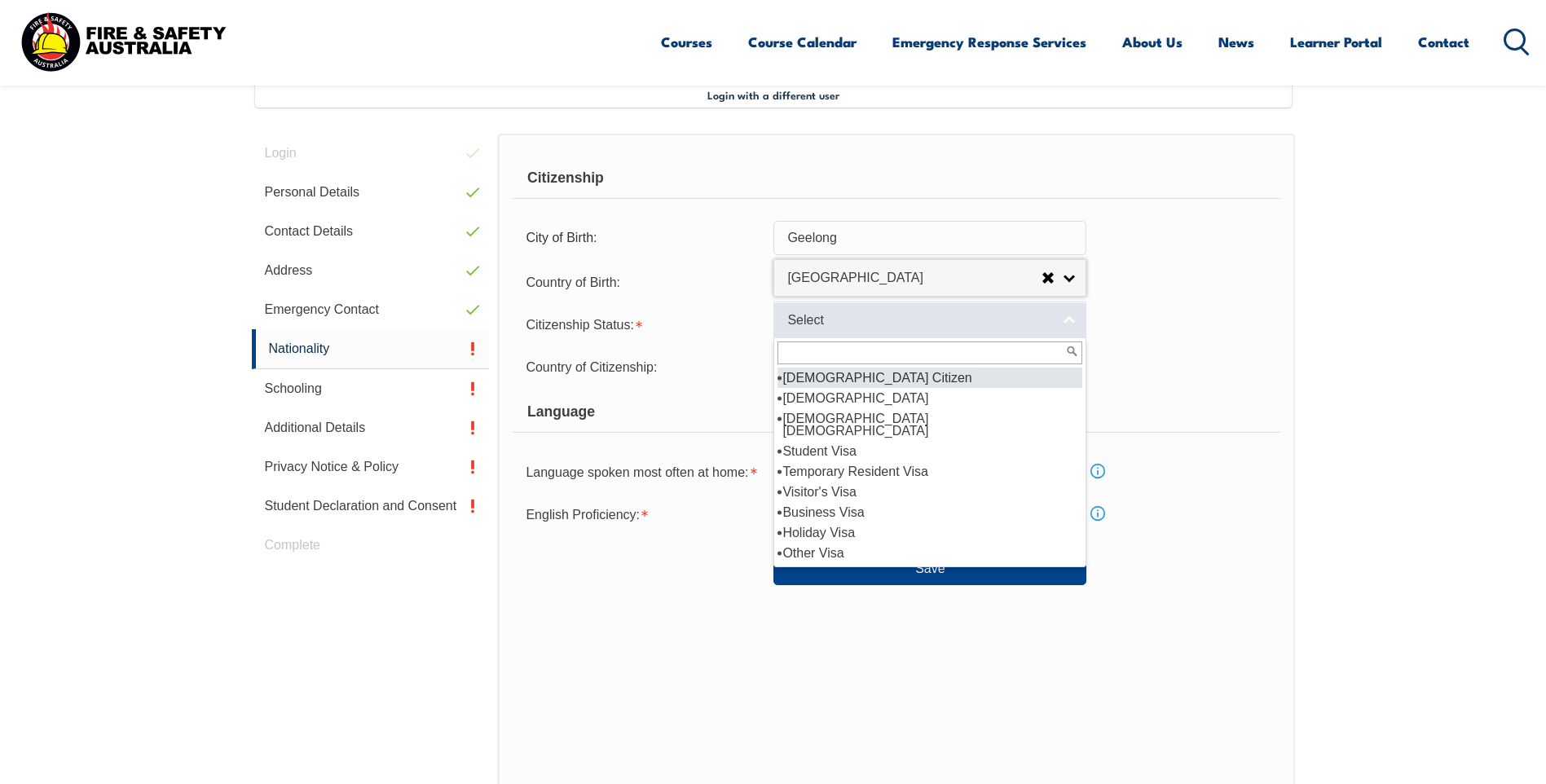
click at [803, 318] on span "Select" at bounding box center [919, 320] width 264 height 17
click at [817, 377] on li "[DEMOGRAPHIC_DATA] Citizen" at bounding box center [929, 378] width 305 height 21
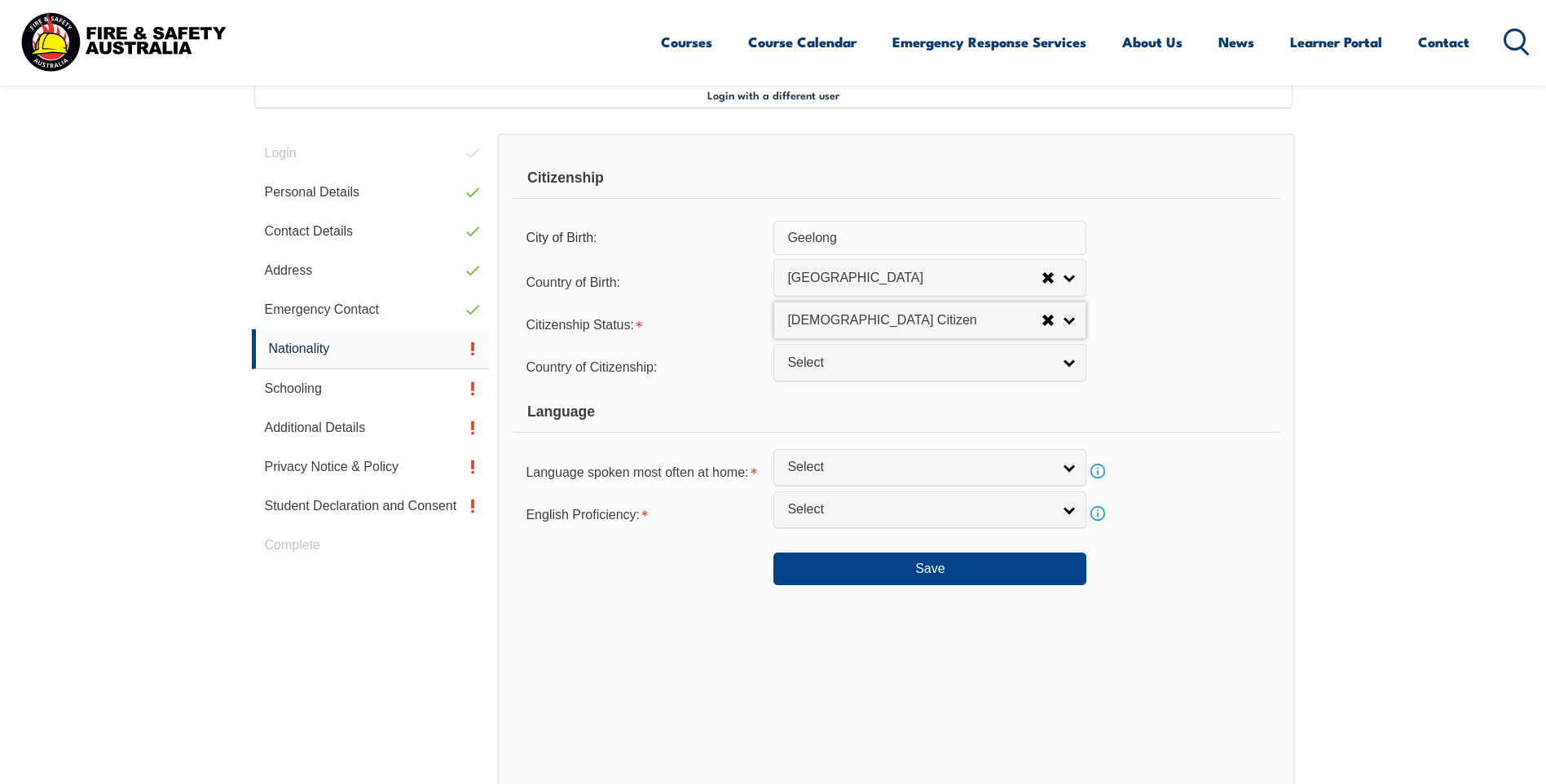
select select "1"
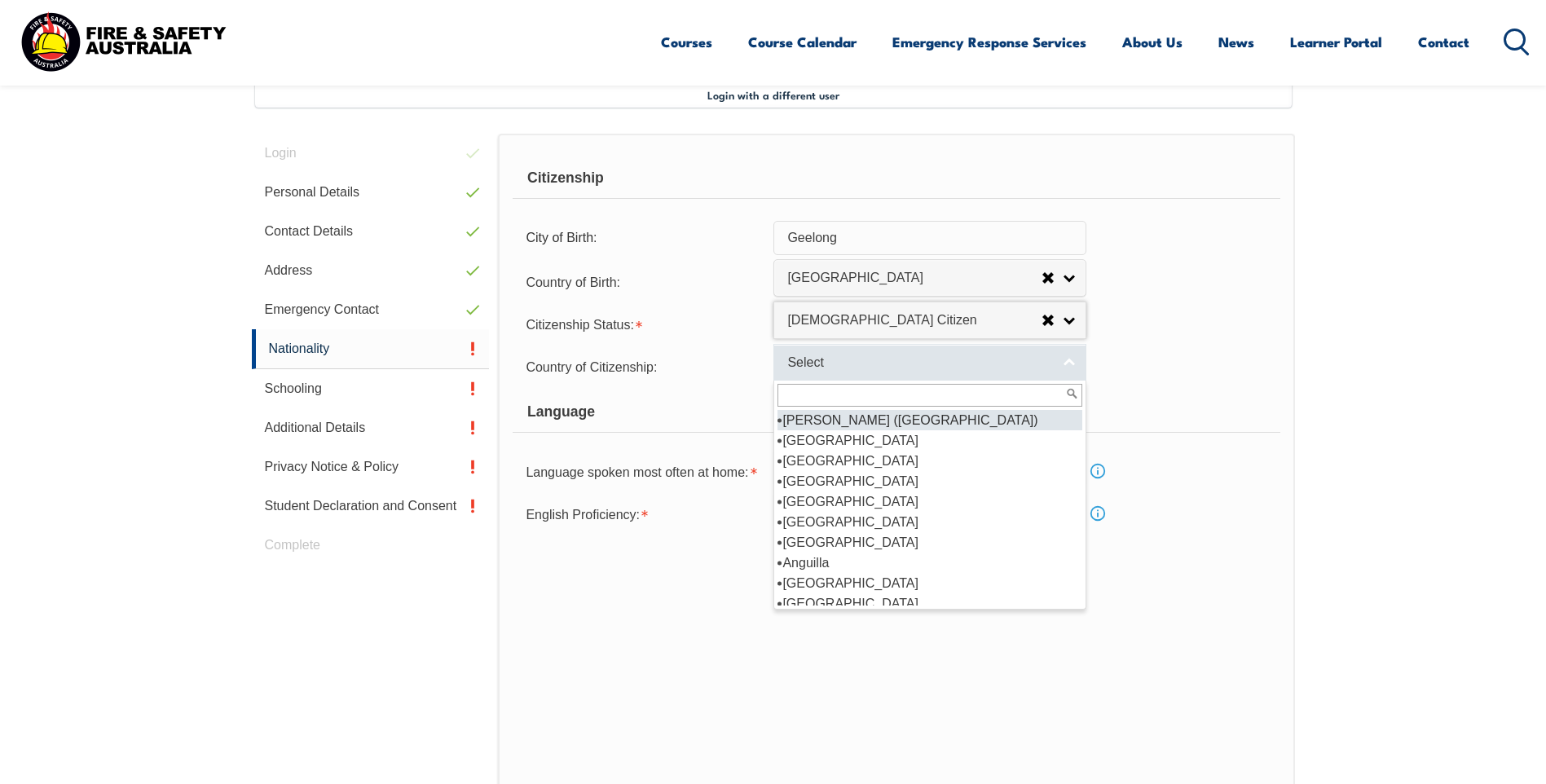
click at [826, 370] on span "Select" at bounding box center [919, 362] width 264 height 17
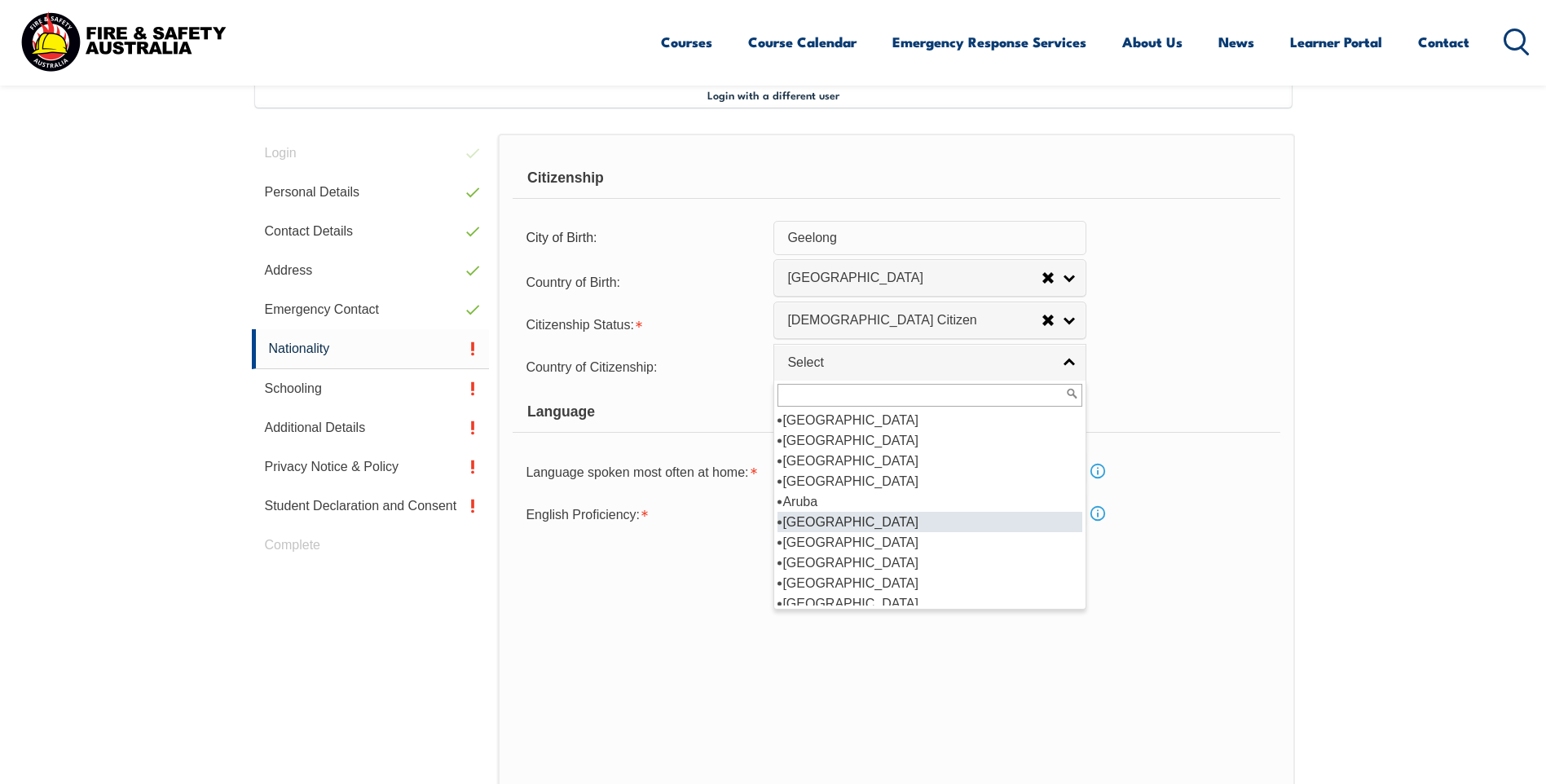
click at [828, 524] on li "[GEOGRAPHIC_DATA]" at bounding box center [929, 521] width 305 height 21
select select "1101"
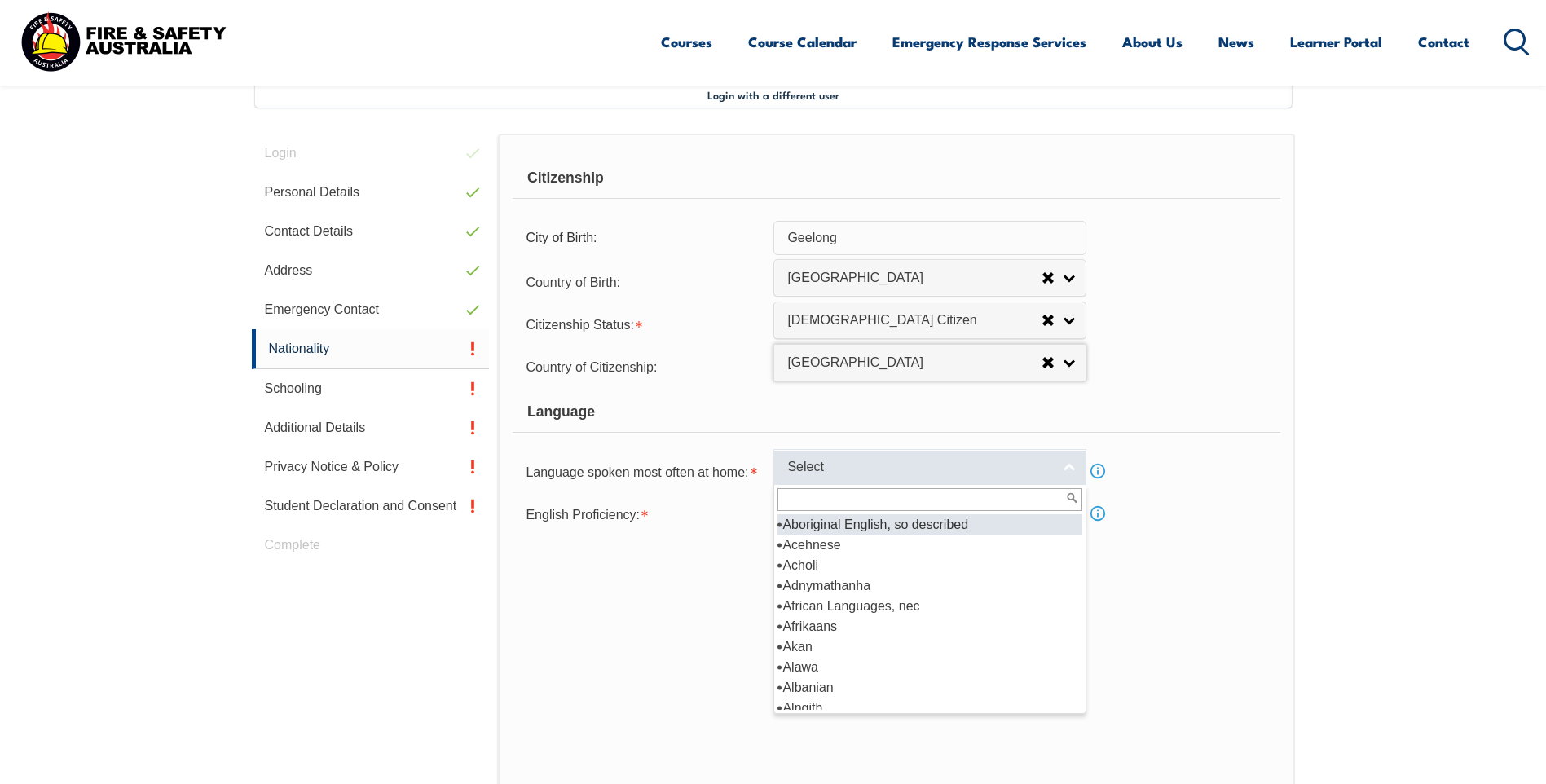
click at [825, 470] on span "Select" at bounding box center [919, 467] width 264 height 17
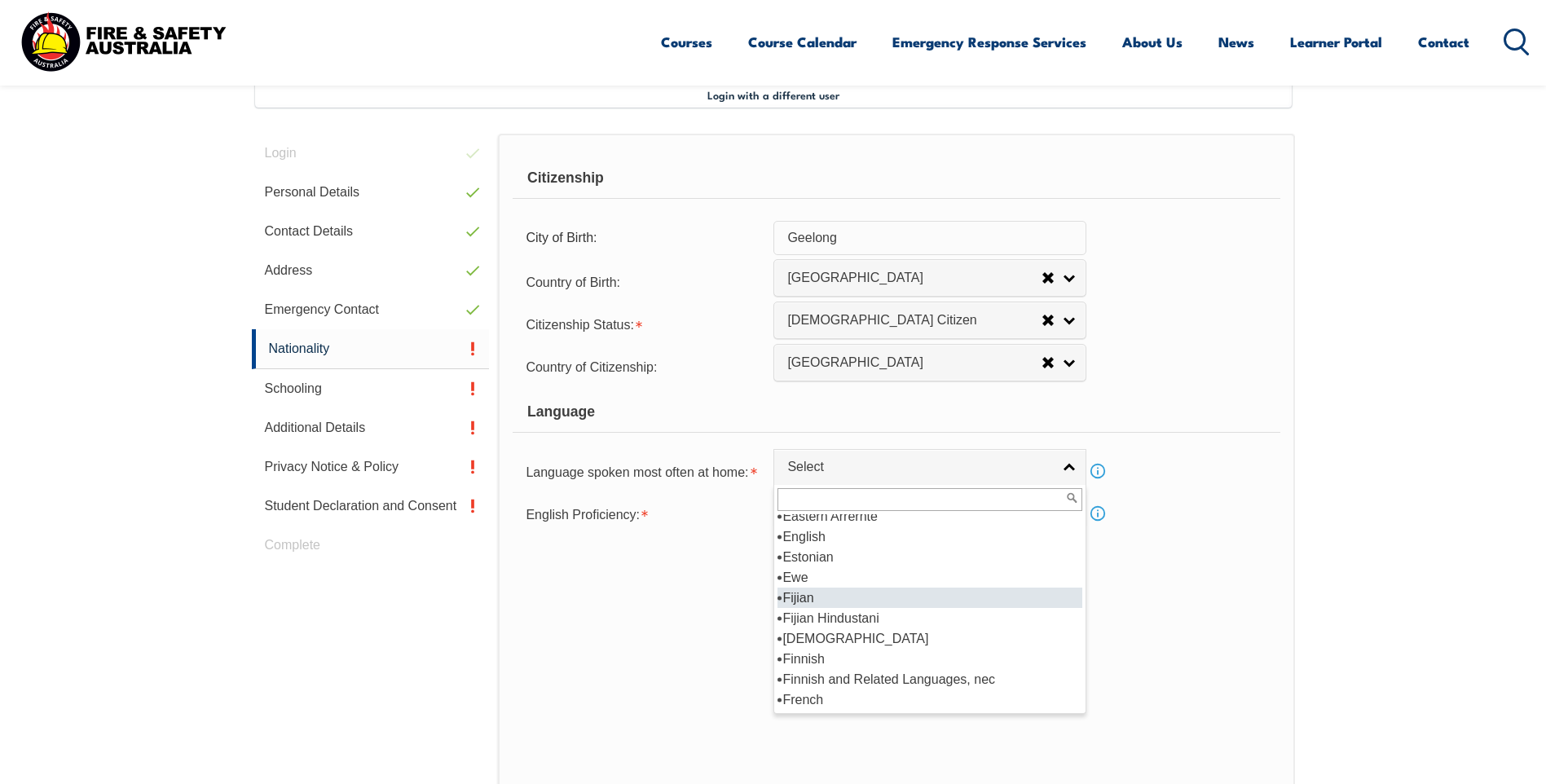
scroll to position [1955, 0]
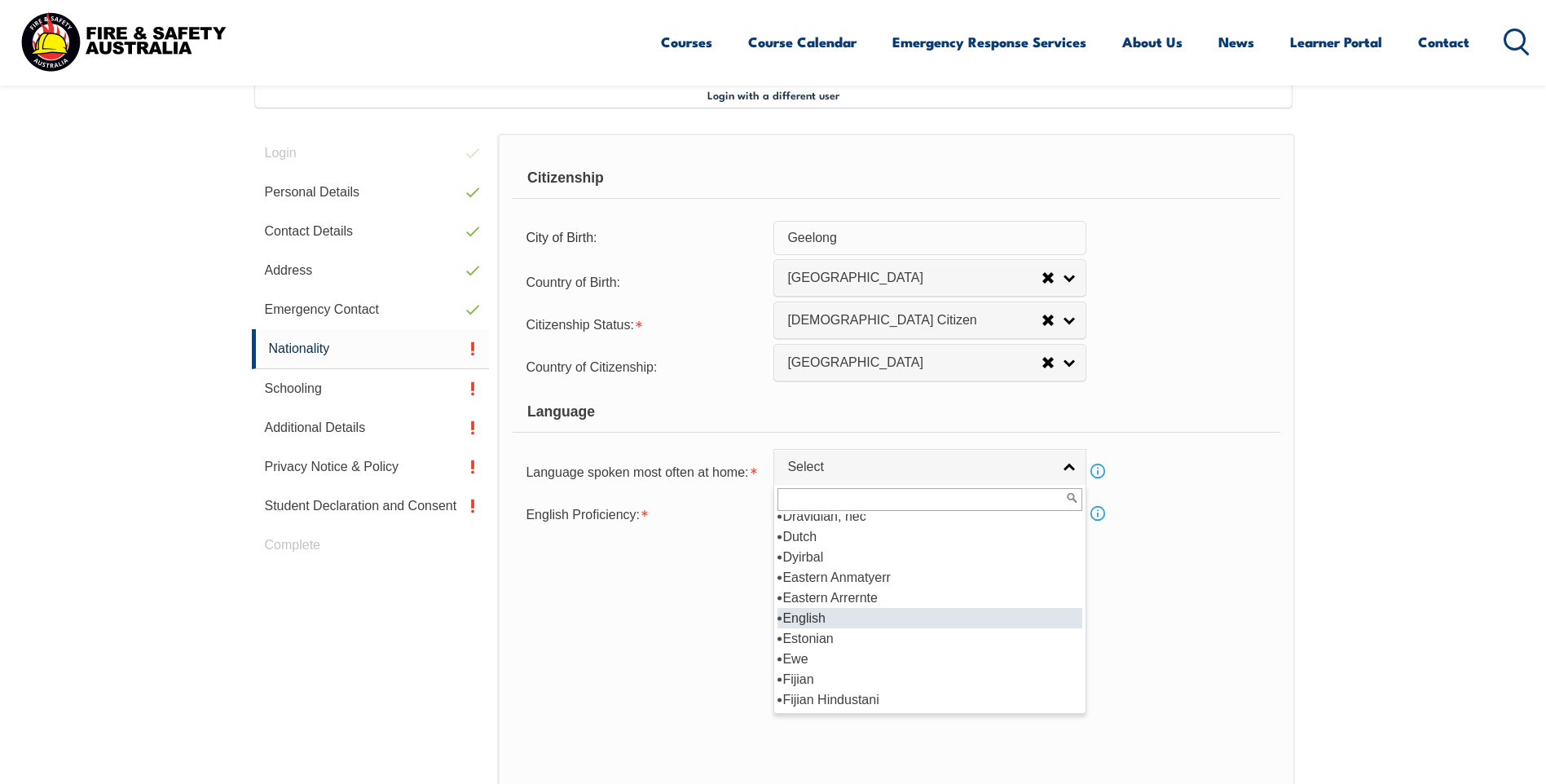
click at [867, 619] on li "English" at bounding box center [929, 618] width 305 height 21
select select "1201"
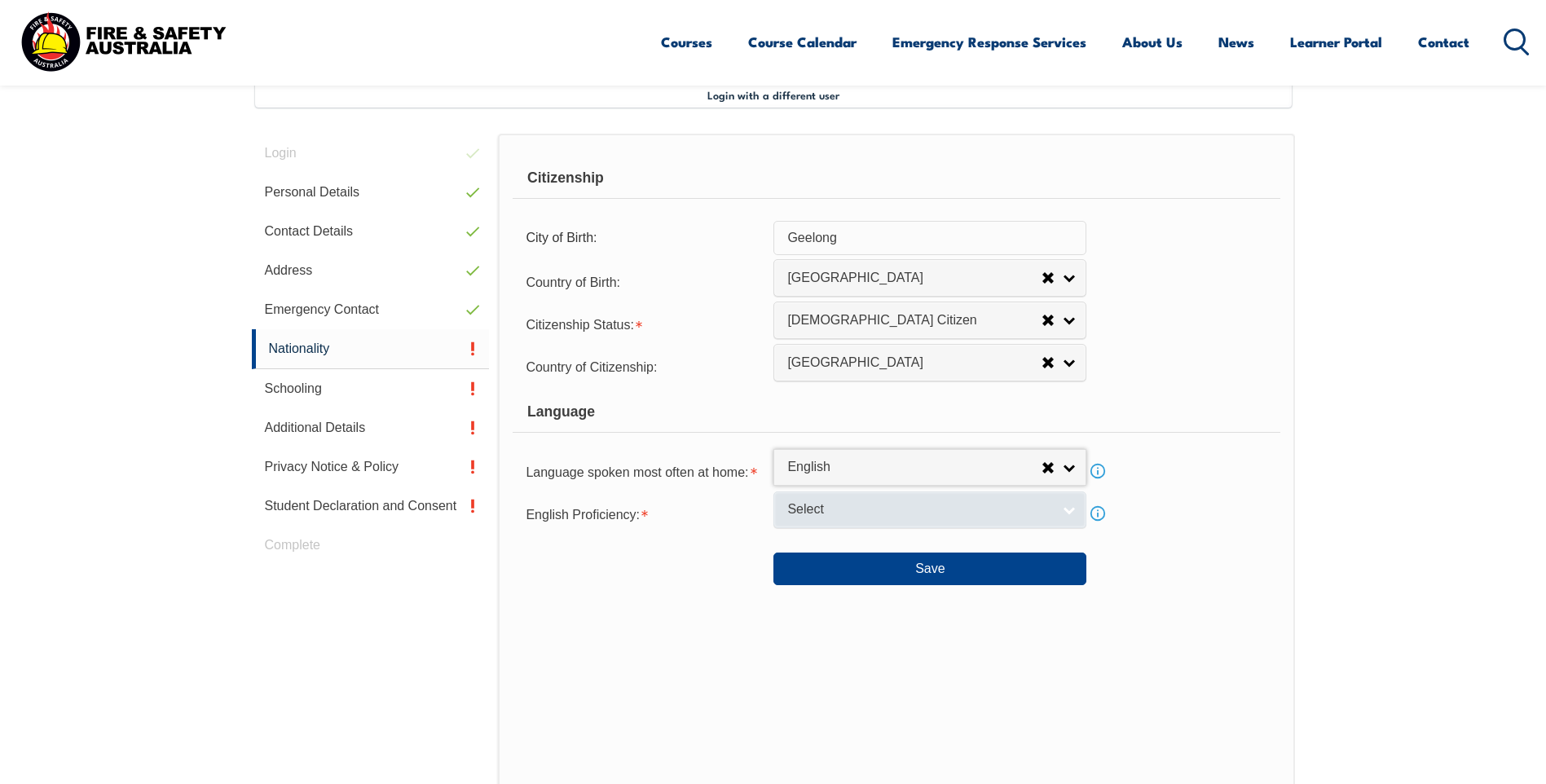
click at [869, 509] on span "Select" at bounding box center [919, 509] width 264 height 17
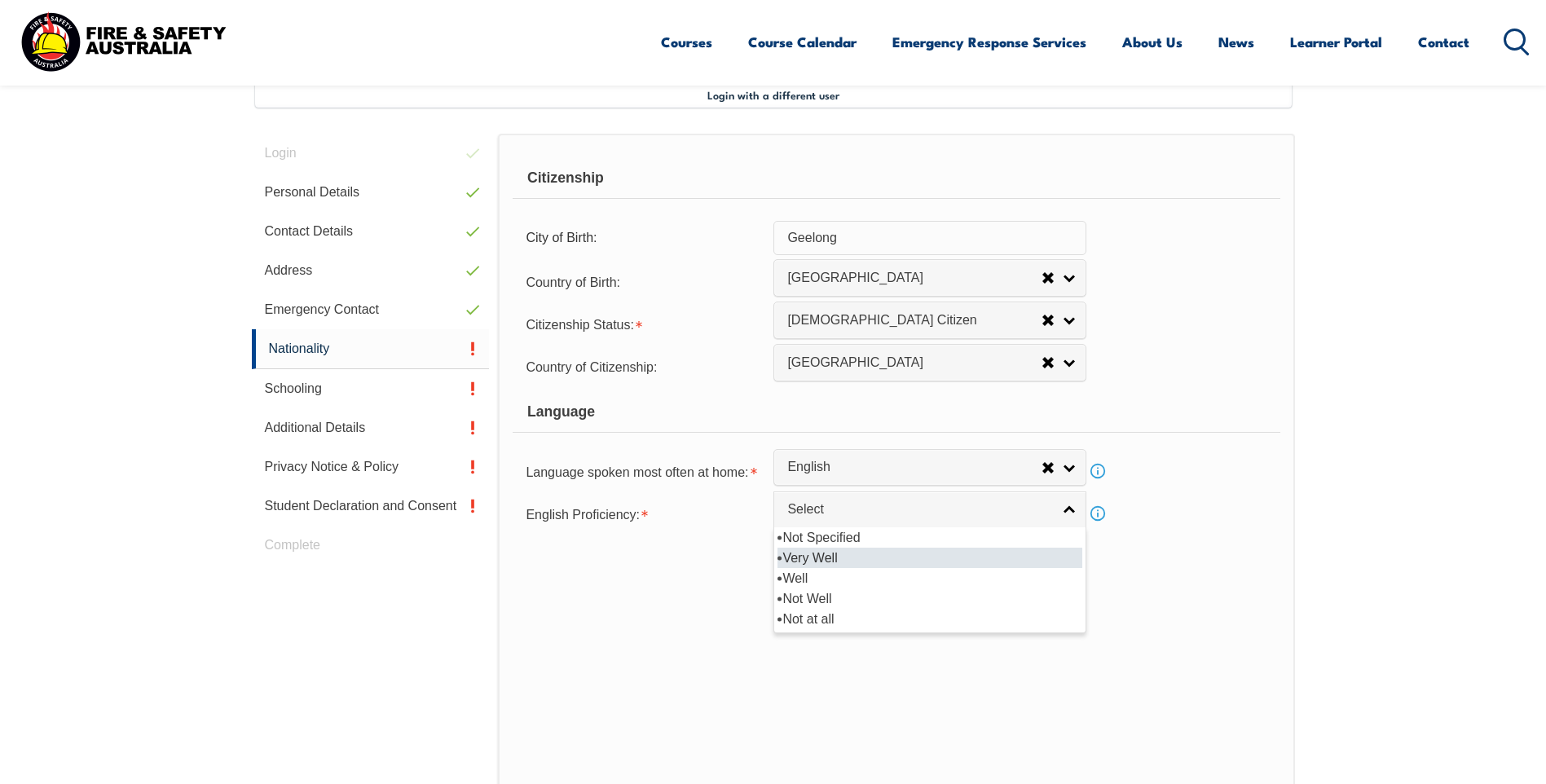
click at [843, 555] on li "Very Well" at bounding box center [929, 557] width 305 height 21
select select "1"
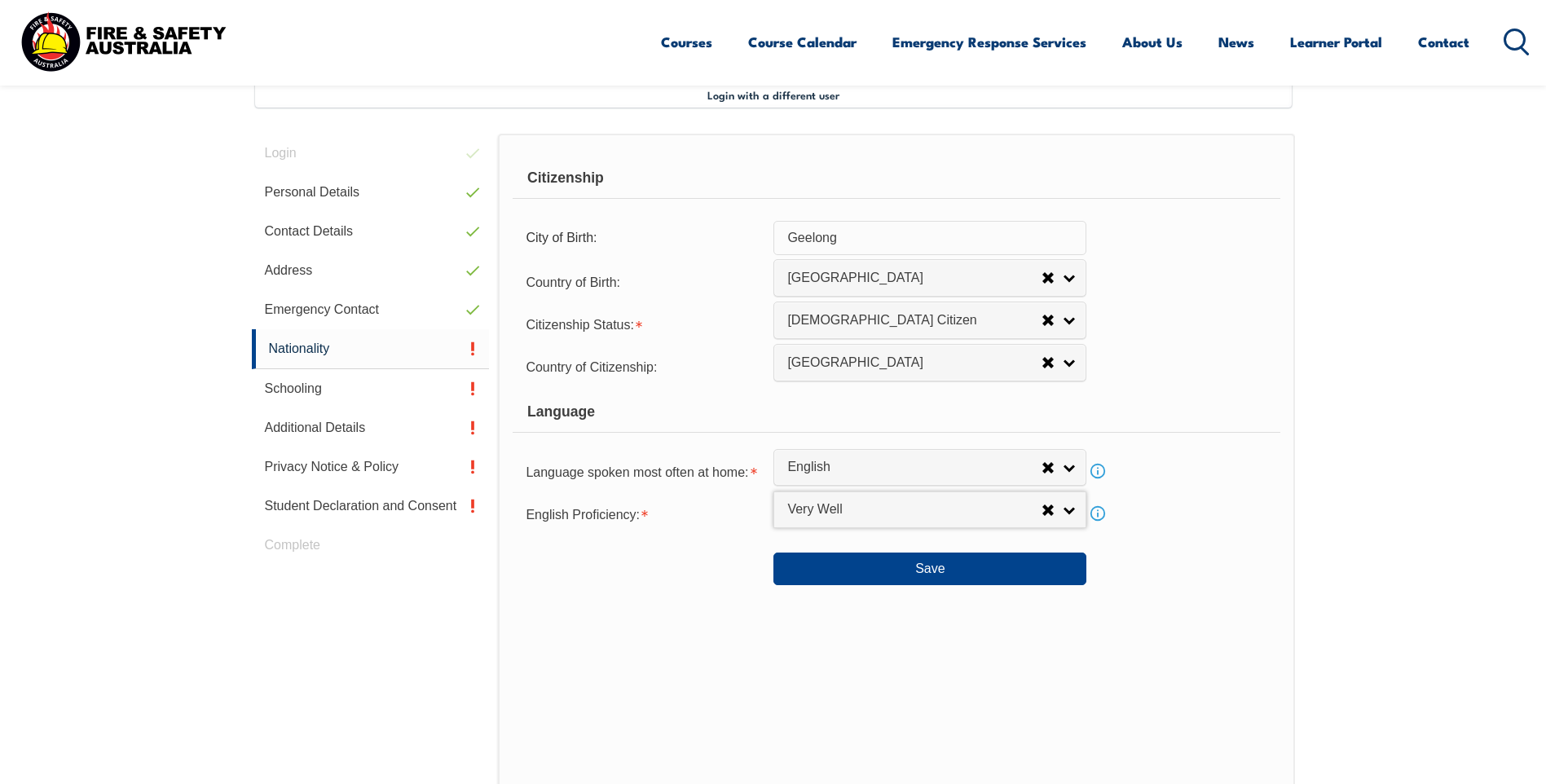
click at [833, 666] on div "Citizenship City of Birth: Geelong Country of Birth: Adelie Land (France) Afgha…" at bounding box center [896, 476] width 796 height 684
click at [913, 574] on button "Save" at bounding box center [930, 568] width 313 height 32
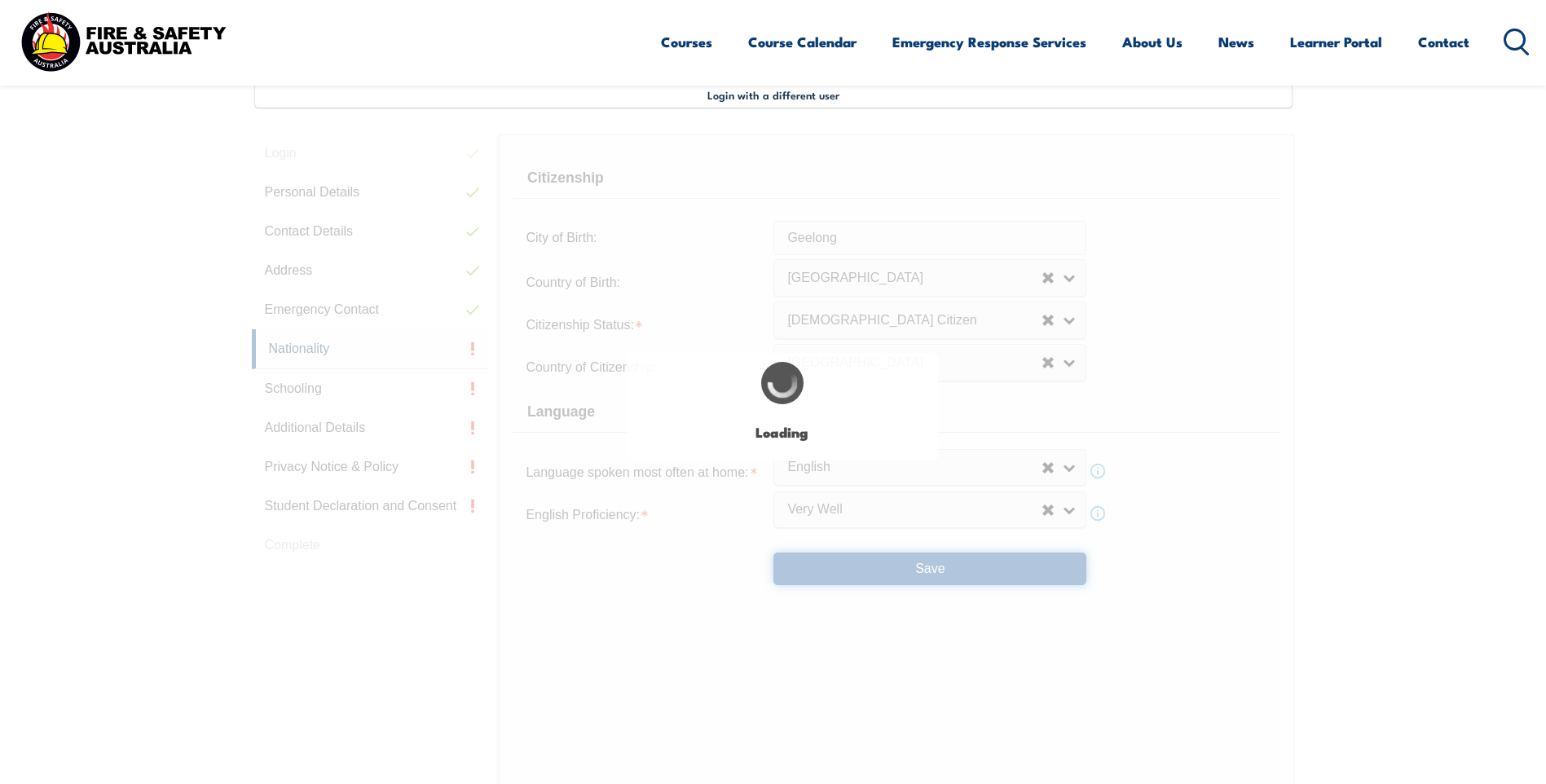
scroll to position [0, 0]
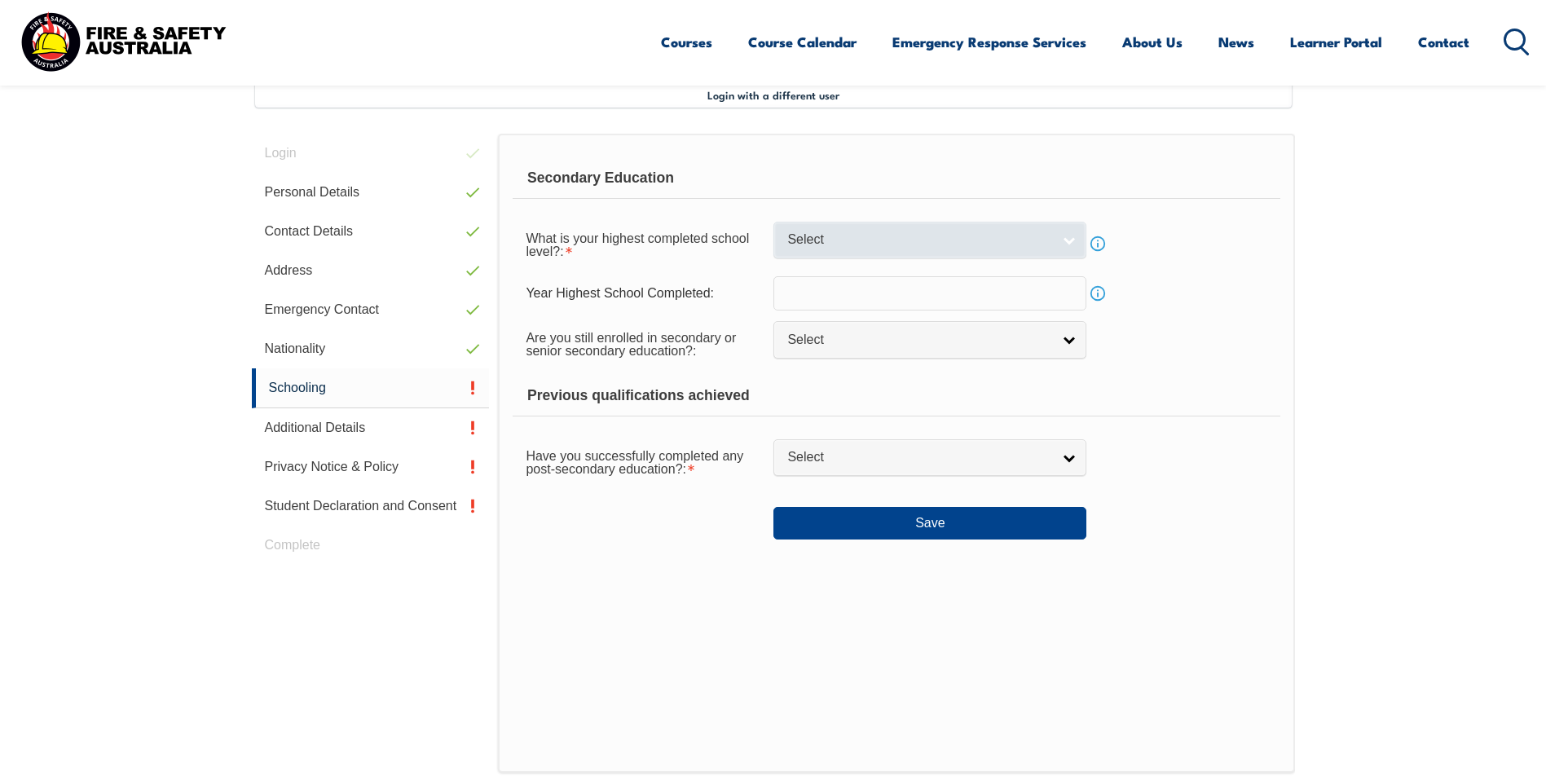
click at [1067, 230] on link "Select" at bounding box center [930, 239] width 313 height 37
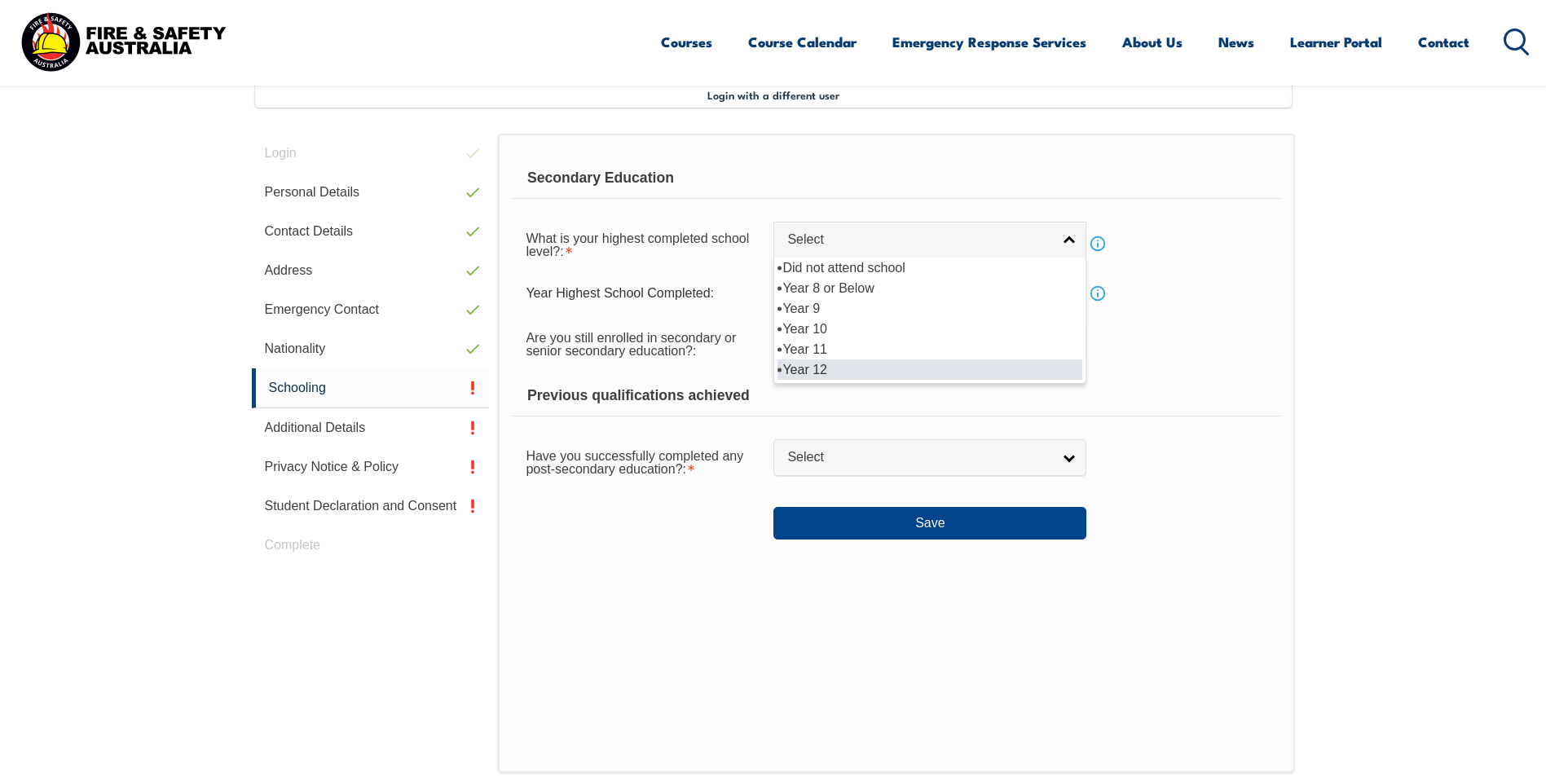
click at [841, 367] on li "Year 12" at bounding box center [929, 370] width 305 height 21
select select "12"
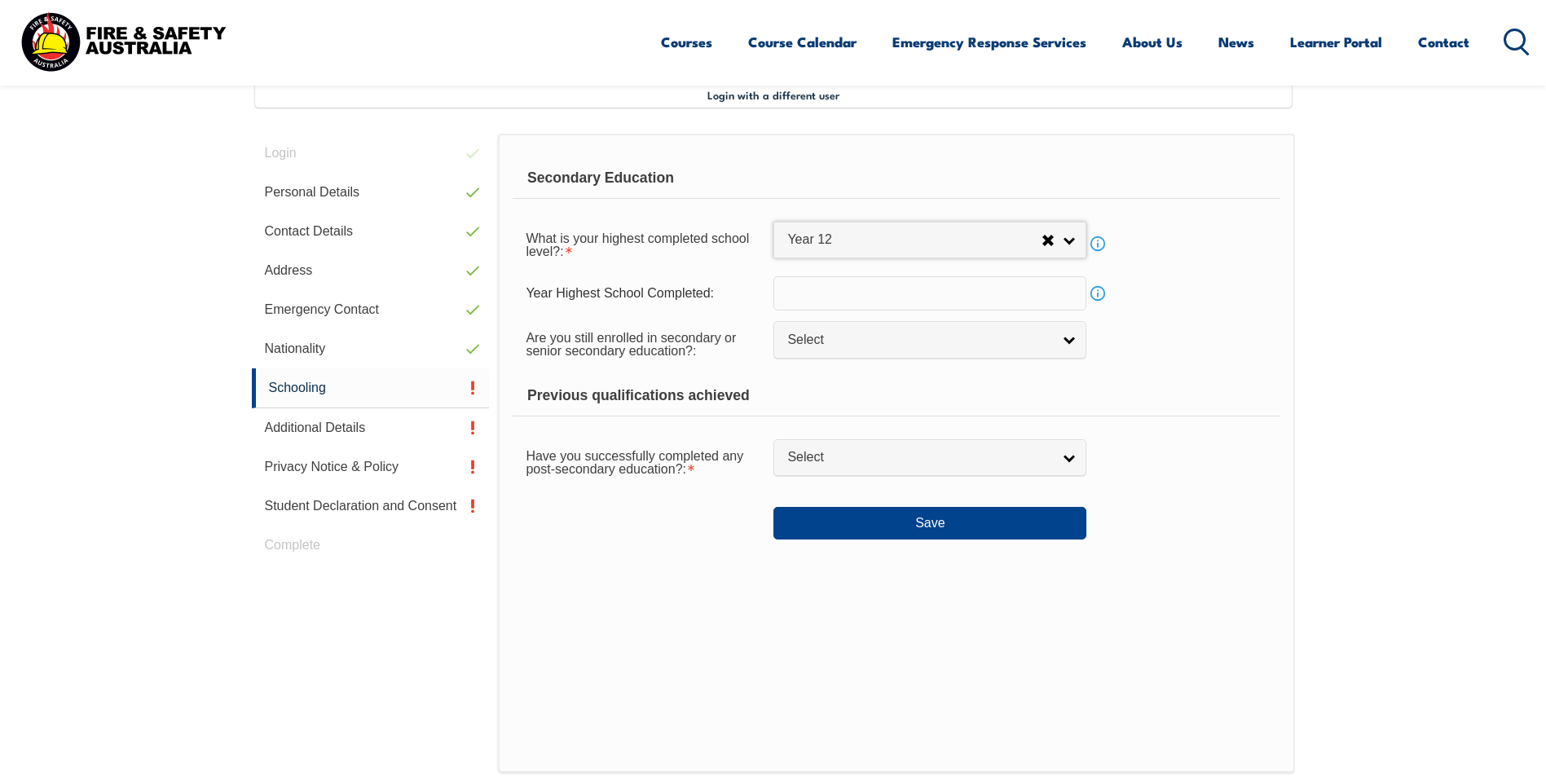
click at [898, 296] on input "text" at bounding box center [930, 293] width 313 height 34
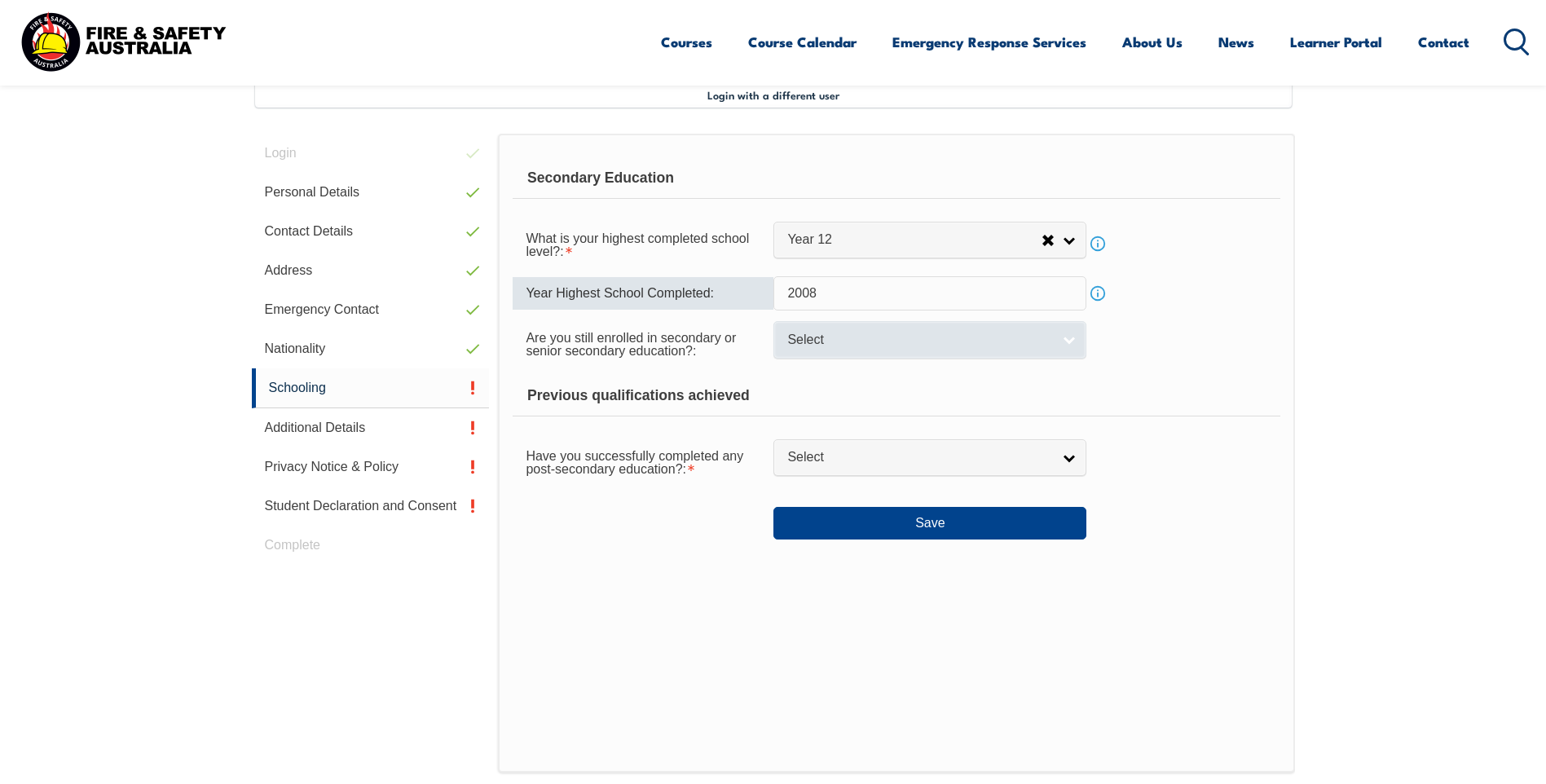
type input "2008"
click at [916, 342] on span "Select" at bounding box center [919, 340] width 264 height 17
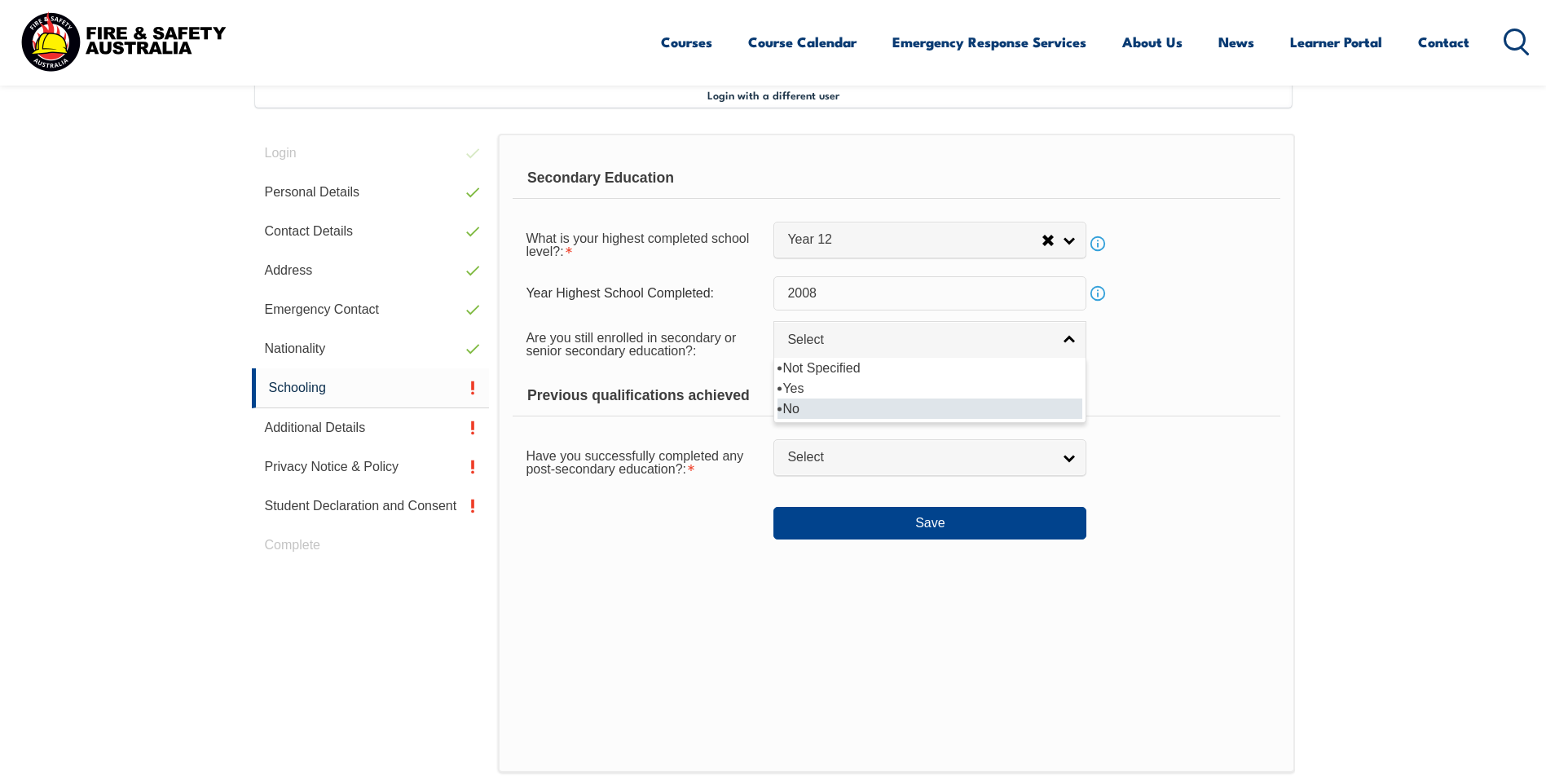
click at [892, 414] on li "No" at bounding box center [929, 408] width 305 height 21
select select "false"
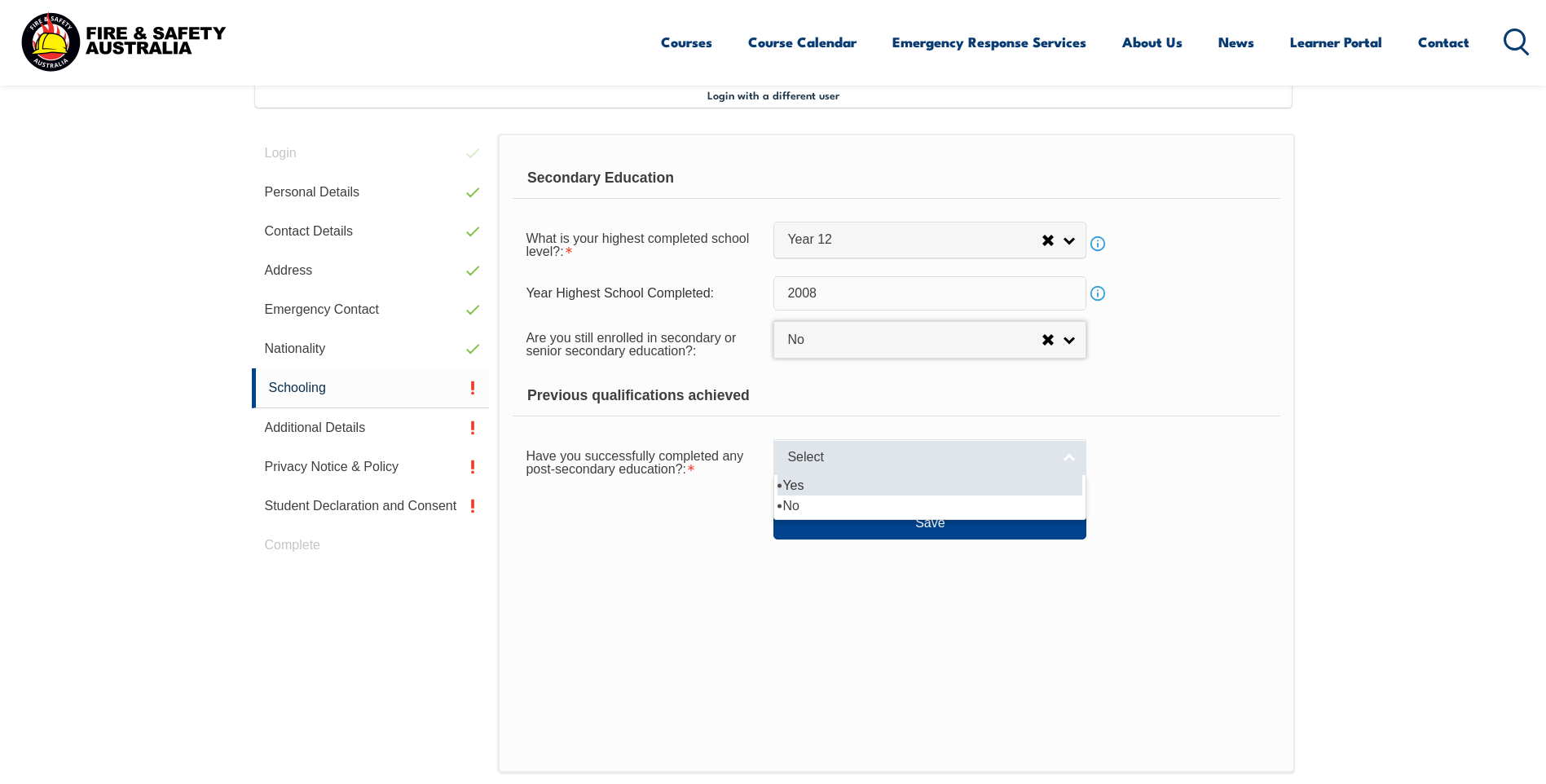
click at [839, 464] on span "Select" at bounding box center [919, 457] width 264 height 17
click at [838, 486] on li "Yes" at bounding box center [929, 485] width 305 height 21
select select "true"
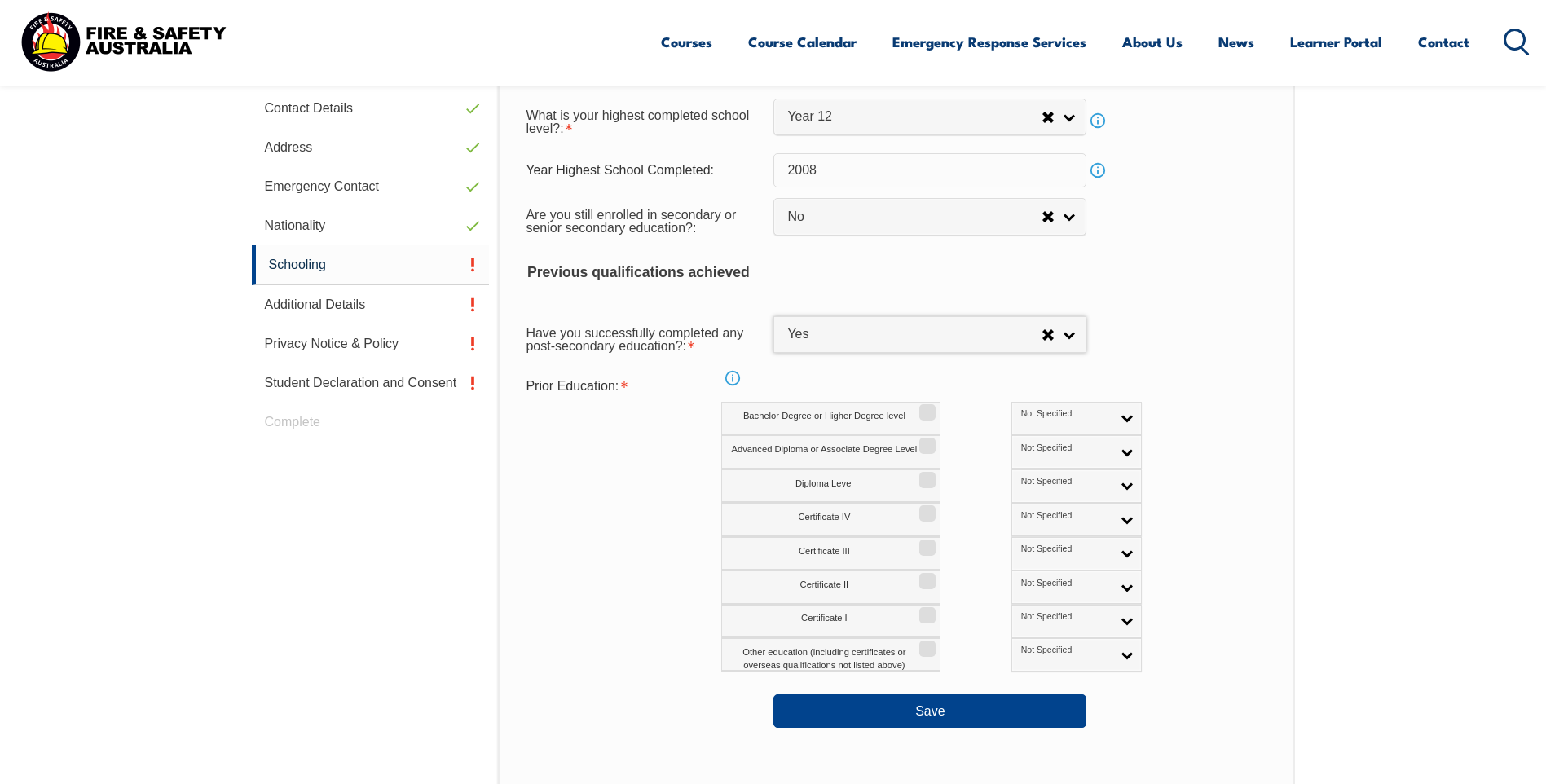
scroll to position [607, 0]
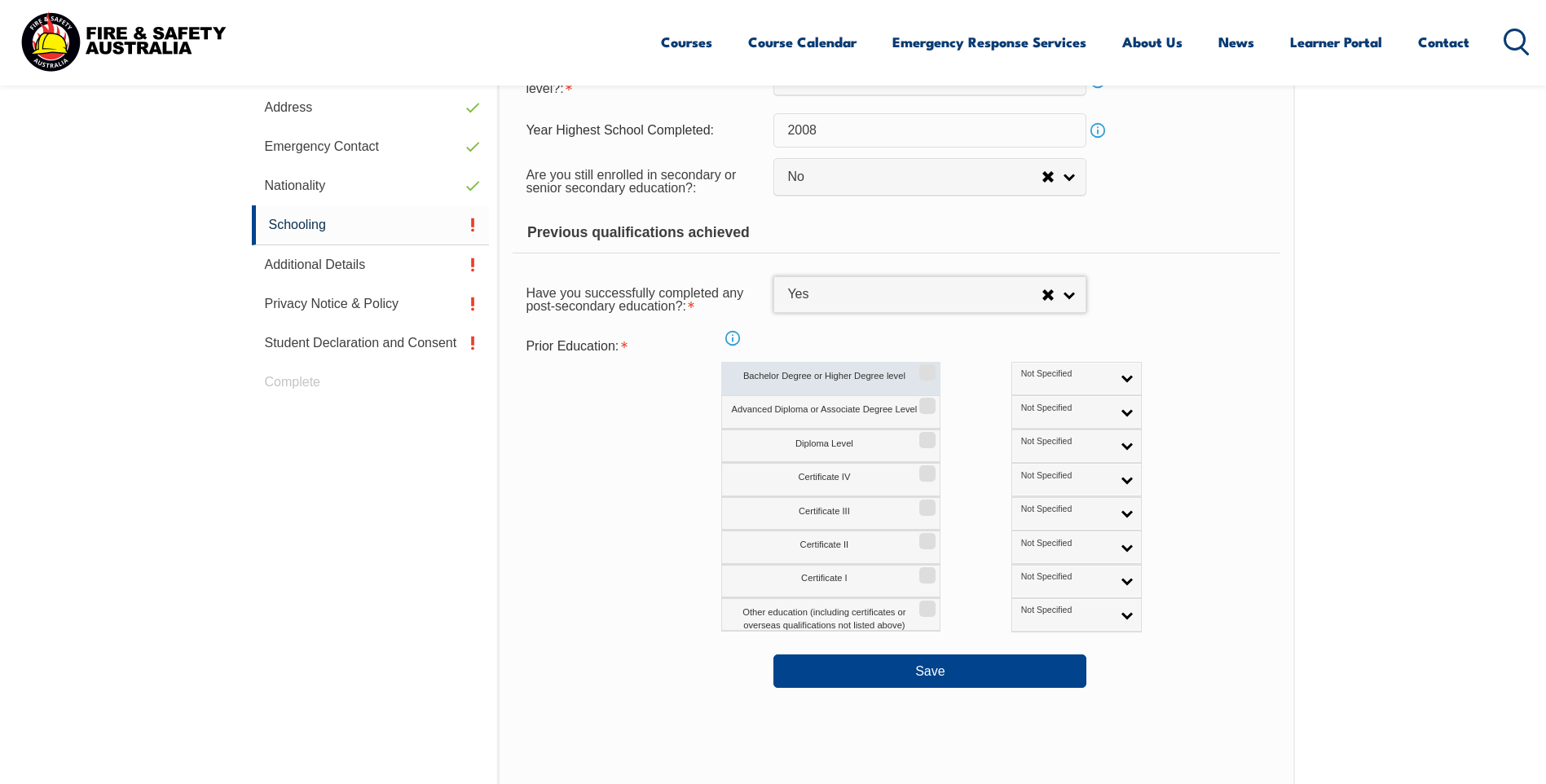
click at [923, 368] on input "Bachelor Degree or Higher Degree level" at bounding box center [925, 367] width 10 height 2
checkbox input "true"
click at [922, 468] on input "Certificate IV" at bounding box center [925, 468] width 10 height 2
checkbox input "true"
click at [925, 503] on input "Certificate III" at bounding box center [925, 502] width 10 height 2
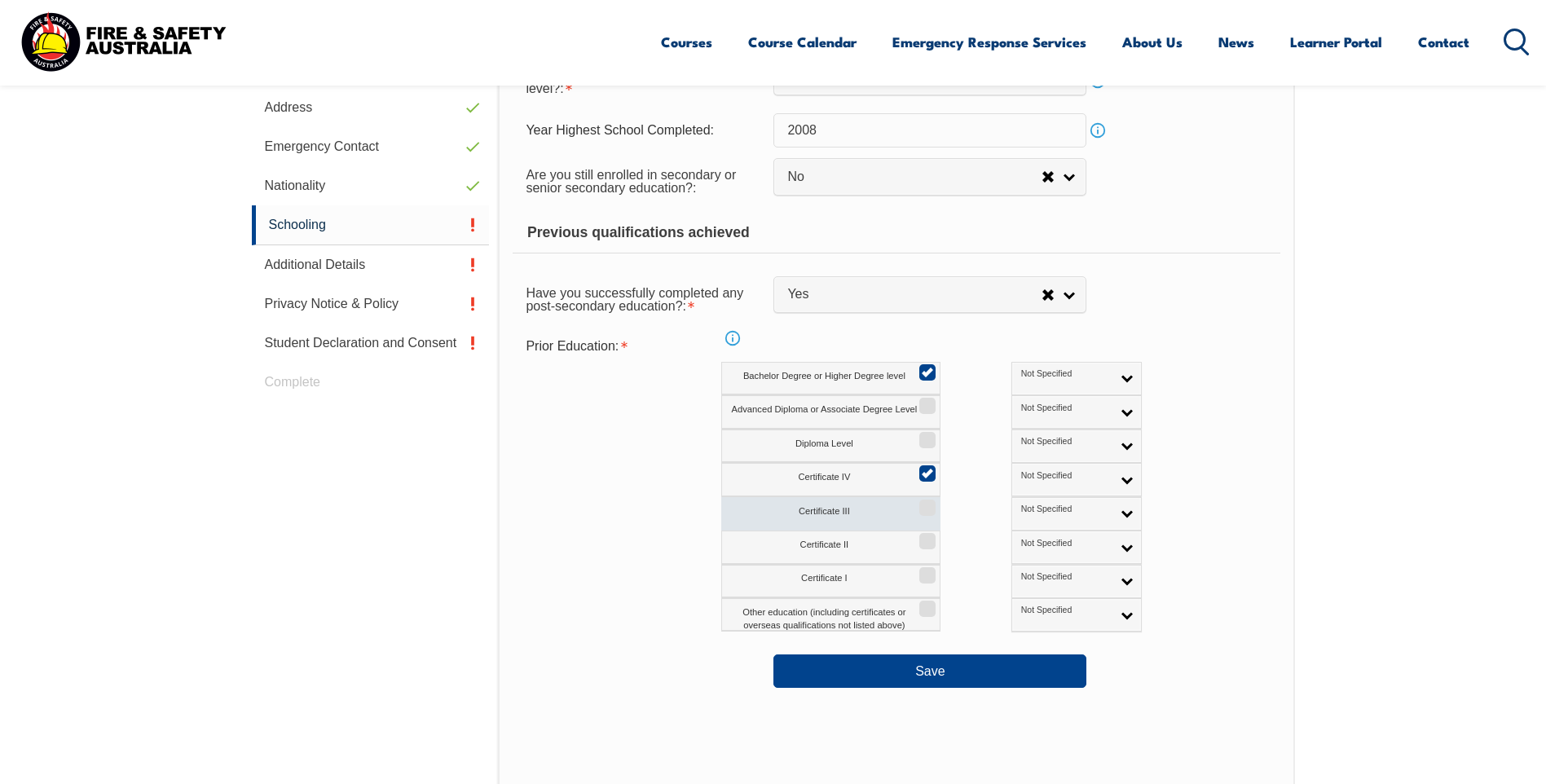
checkbox input "true"
click at [1050, 380] on link "Not Specified" at bounding box center [1076, 378] width 130 height 33
click at [1021, 432] on li "Australian Qualification" at bounding box center [1077, 431] width 122 height 32
click at [1048, 475] on link "Not Specified" at bounding box center [1076, 479] width 130 height 33
click at [1015, 530] on li "Australian Qualification" at bounding box center [1077, 531] width 122 height 32
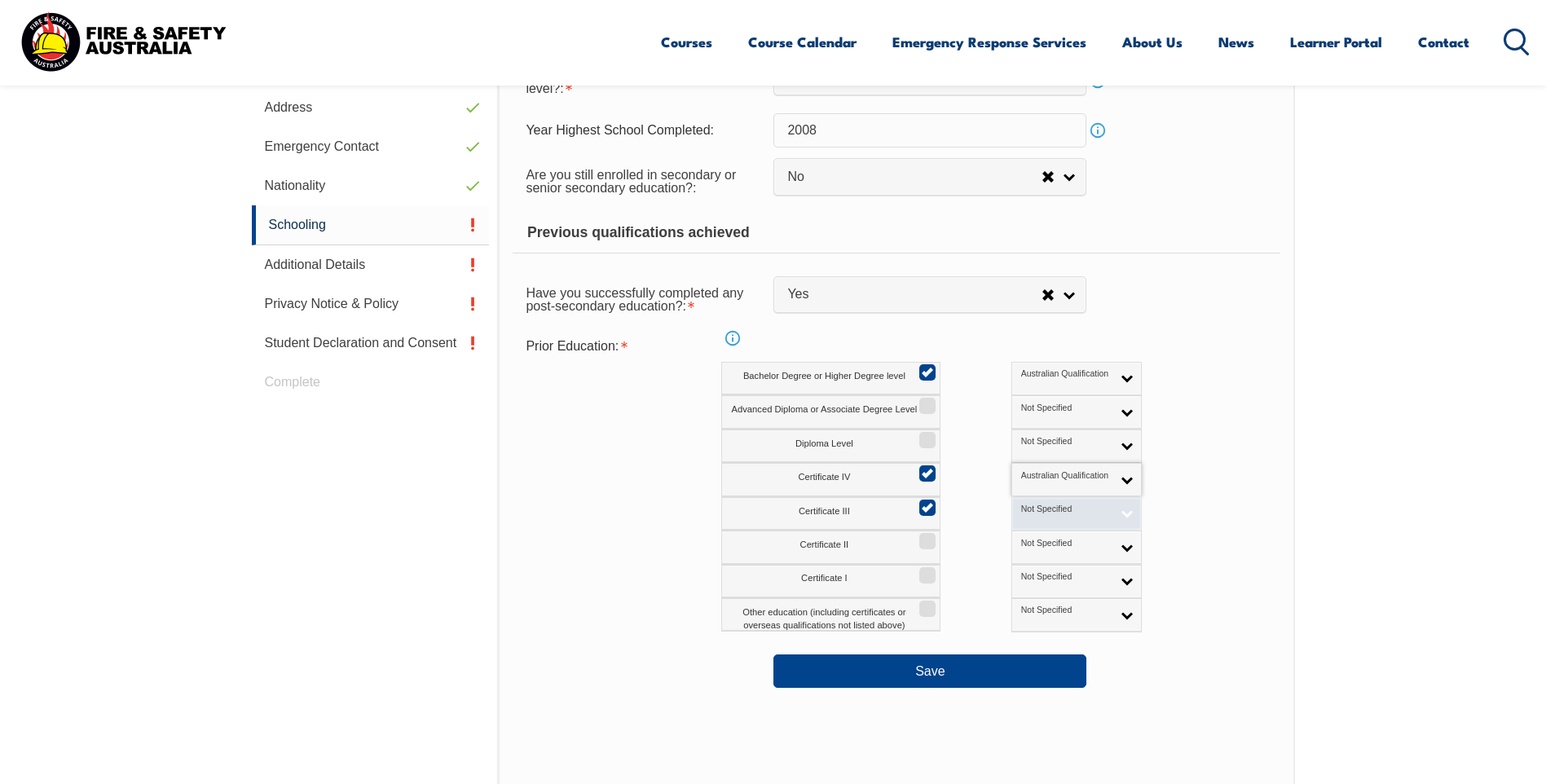
click at [1011, 519] on link "Not Specified" at bounding box center [1076, 513] width 130 height 33
click at [1015, 571] on li "Australian Qualification" at bounding box center [1077, 566] width 122 height 32
click at [863, 678] on button "Save" at bounding box center [930, 671] width 313 height 32
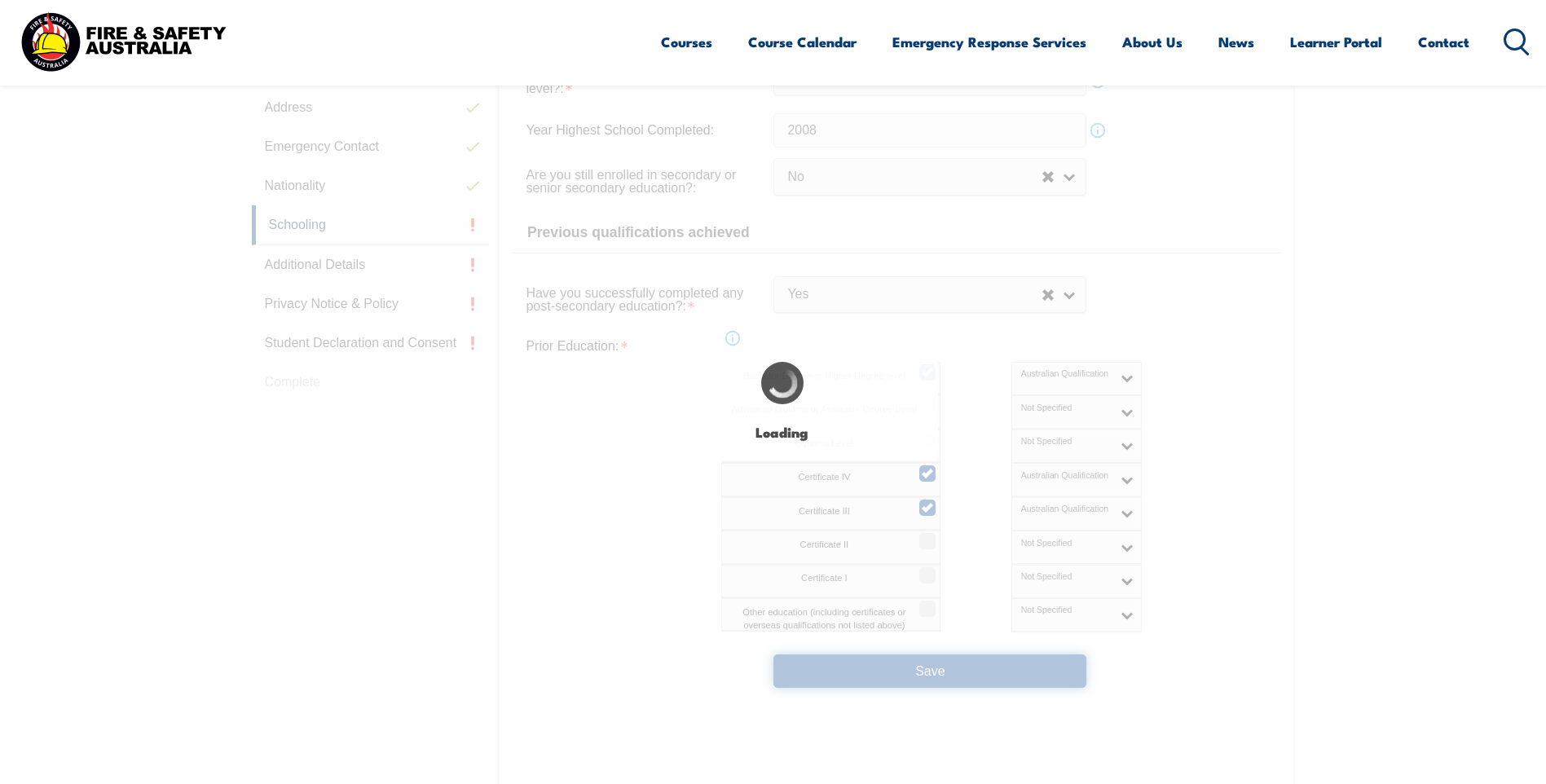
select select "false"
select select "true"
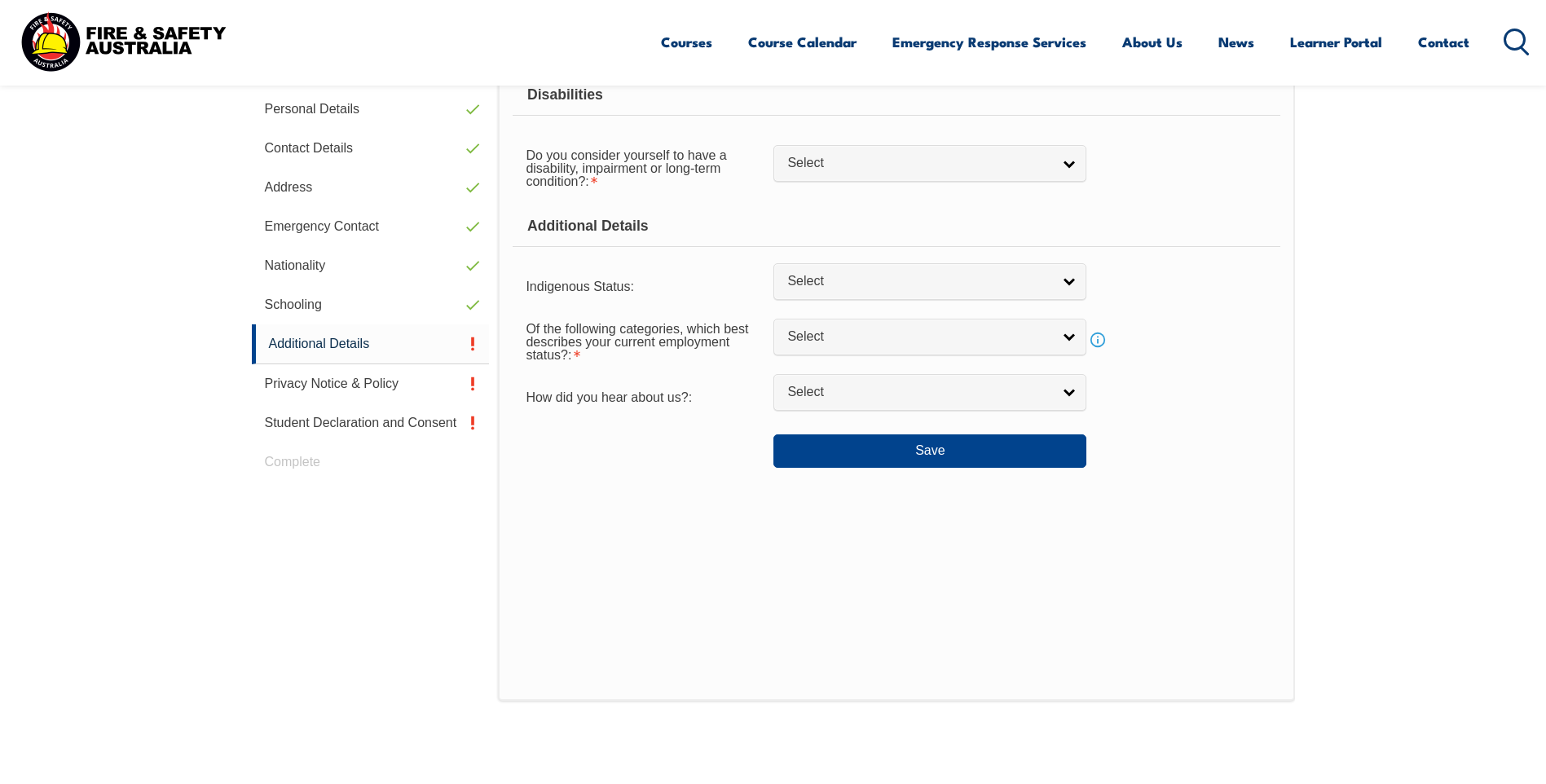
scroll to position [444, 0]
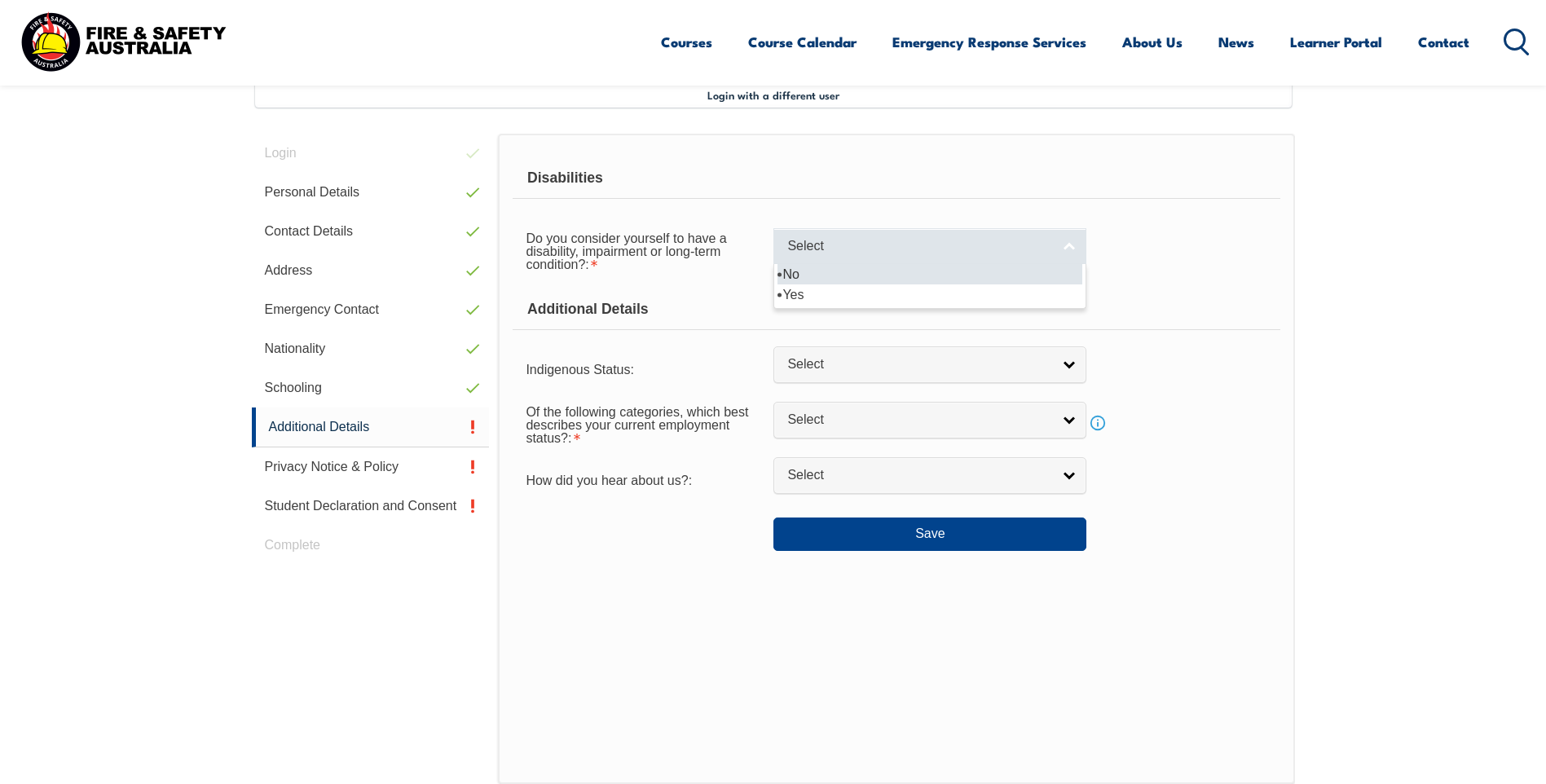
click at [1067, 245] on link "Select" at bounding box center [930, 246] width 313 height 37
click at [833, 266] on li "No" at bounding box center [929, 274] width 305 height 21
select select "false"
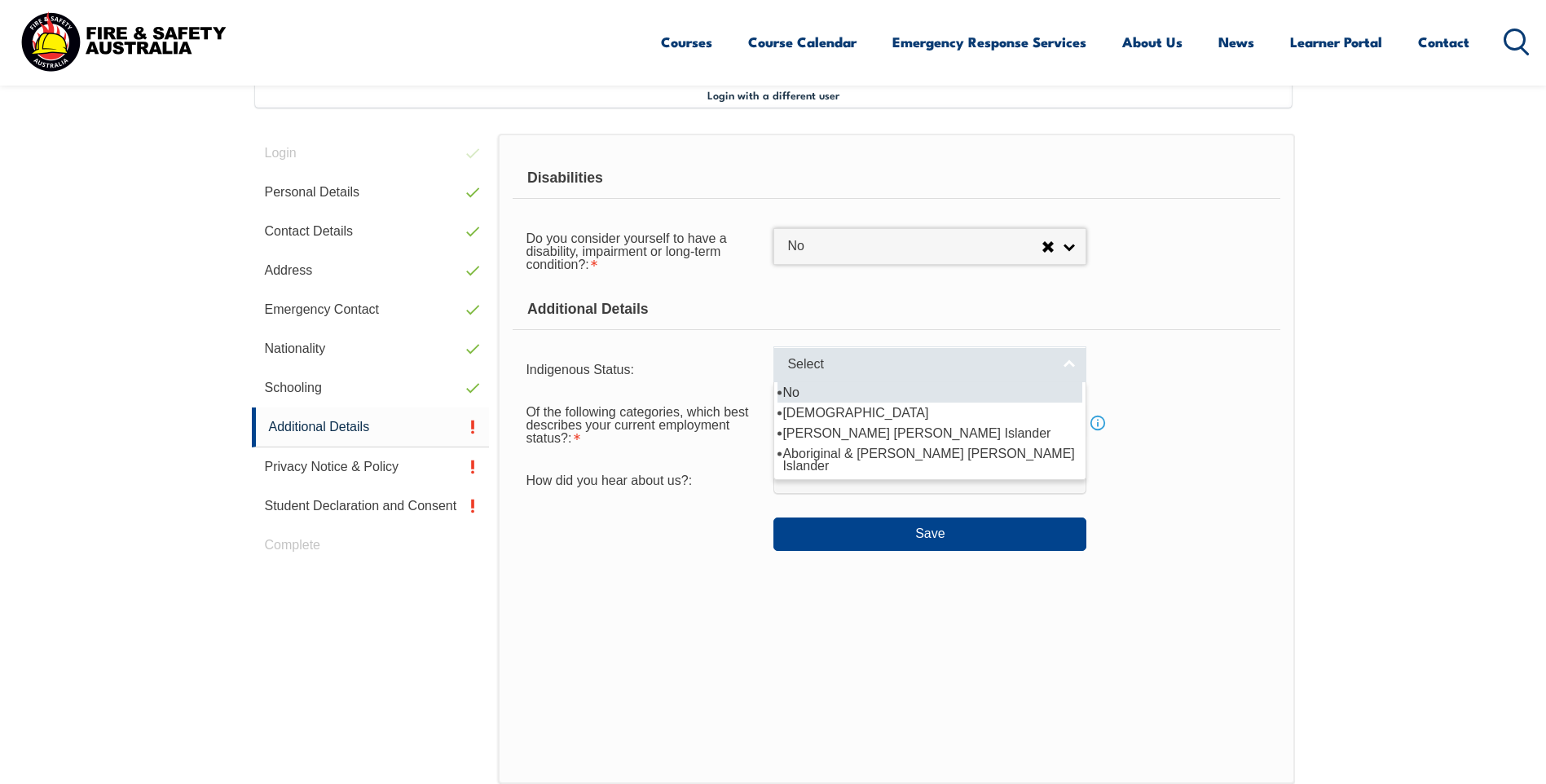
click at [812, 371] on span "Select" at bounding box center [919, 364] width 264 height 17
click at [796, 392] on li "No" at bounding box center [929, 392] width 305 height 21
select select "4"
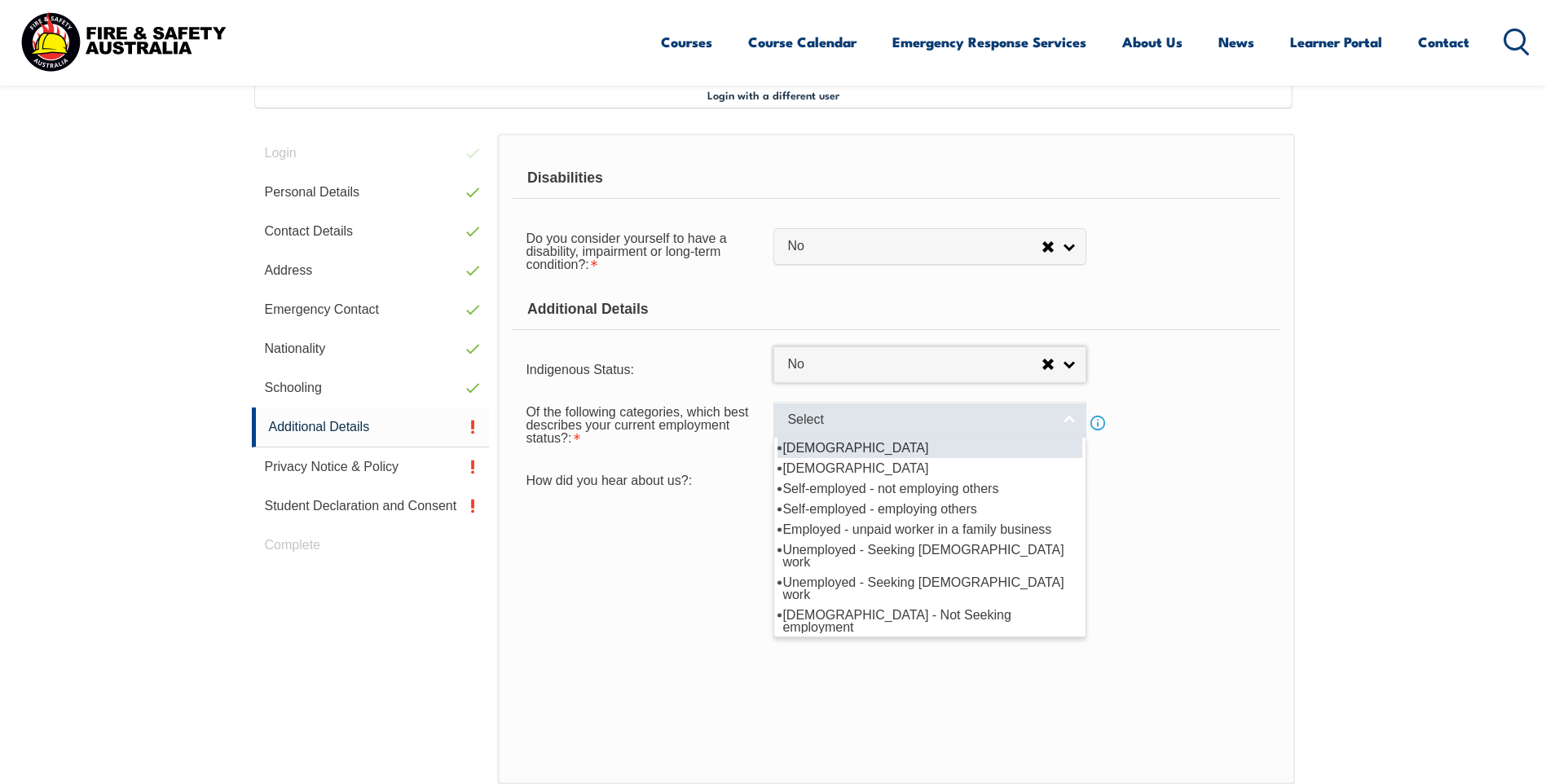
click at [857, 429] on link "Select" at bounding box center [930, 420] width 313 height 37
click at [858, 446] on li "[DEMOGRAPHIC_DATA]" at bounding box center [929, 448] width 305 height 21
select select "1"
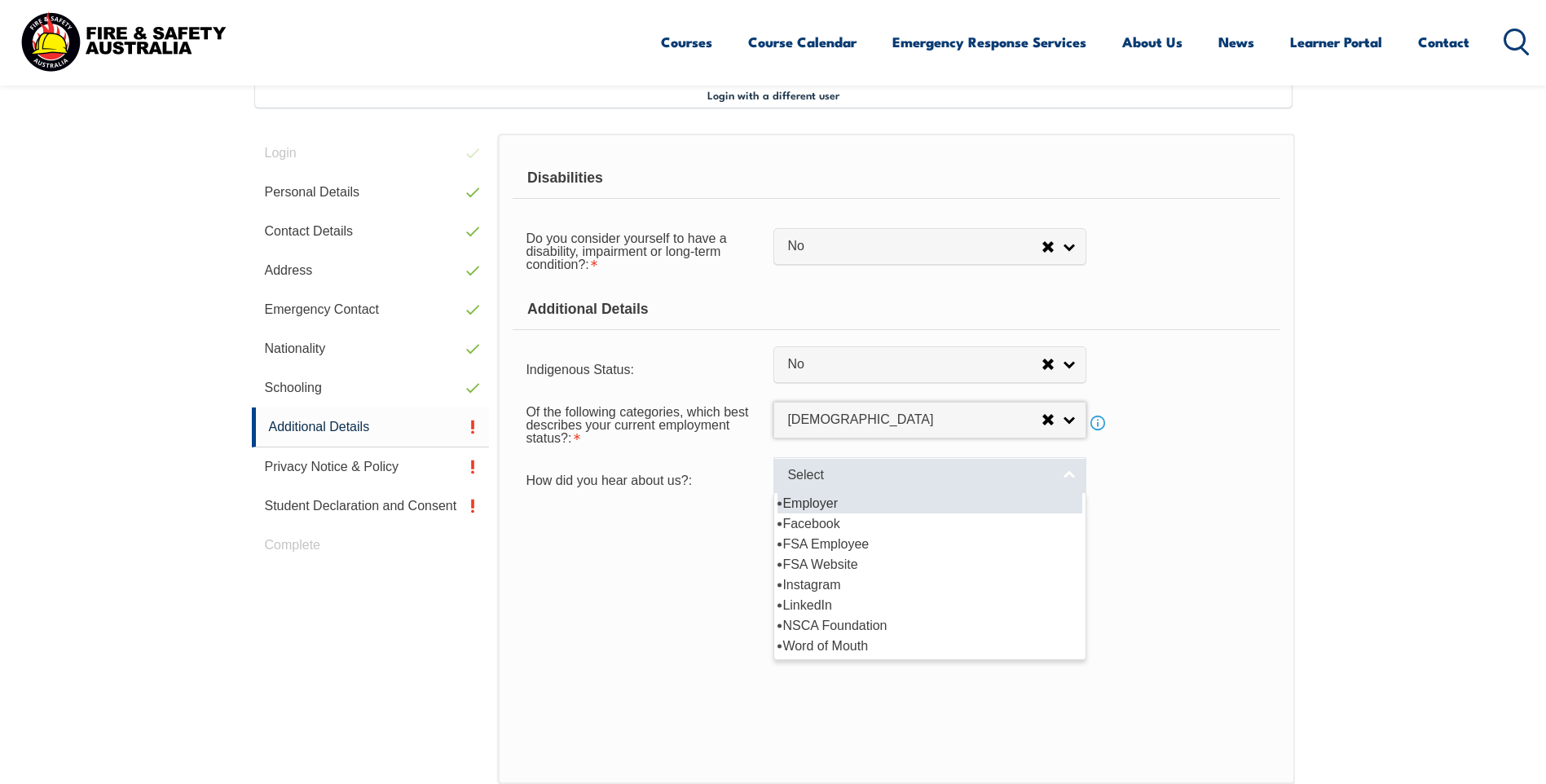
click at [853, 481] on span "Select" at bounding box center [919, 475] width 264 height 17
click at [820, 504] on li "Employer" at bounding box center [929, 503] width 305 height 21
select select "8019"
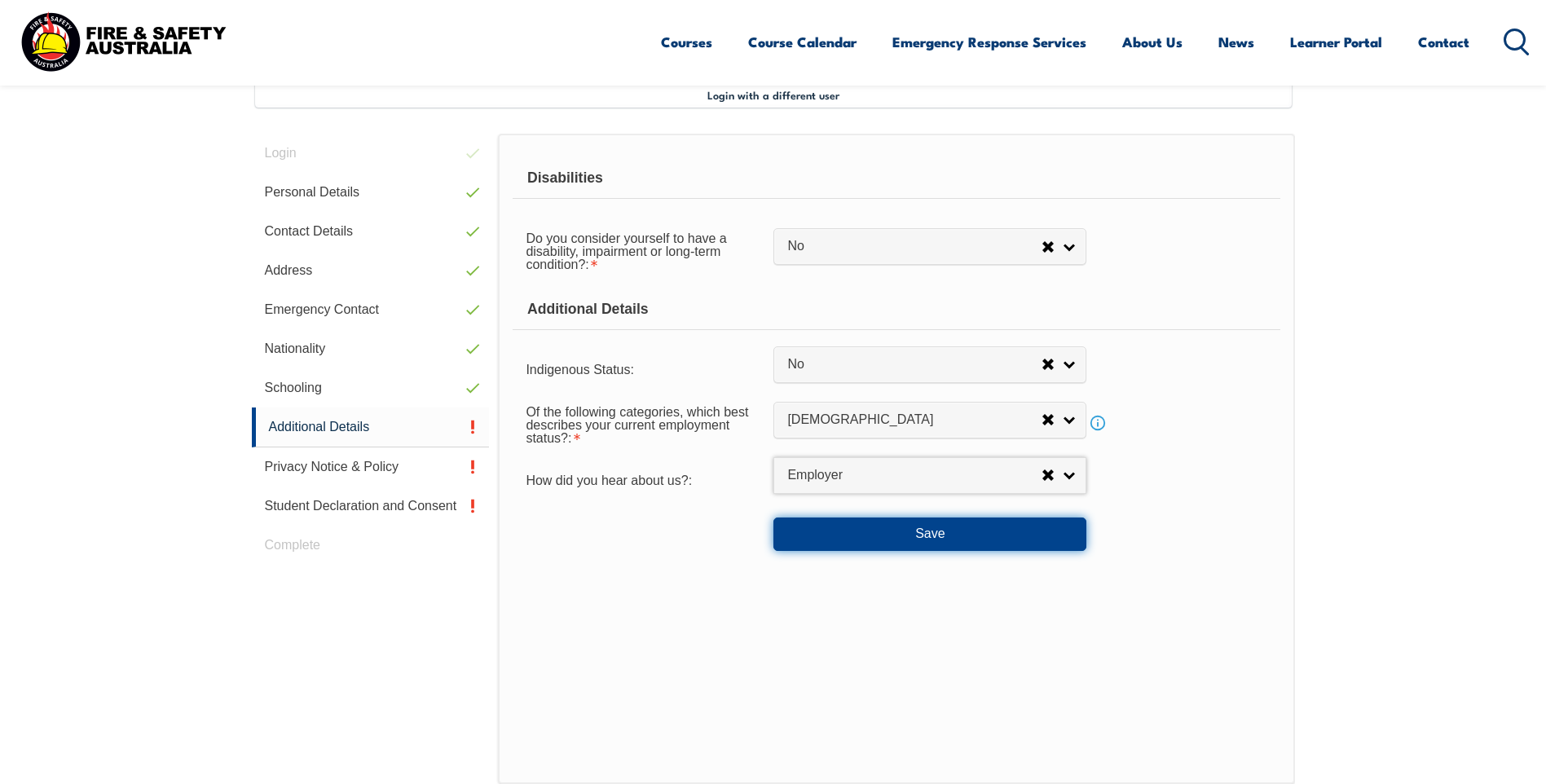
click at [871, 538] on button "Save" at bounding box center [930, 533] width 313 height 32
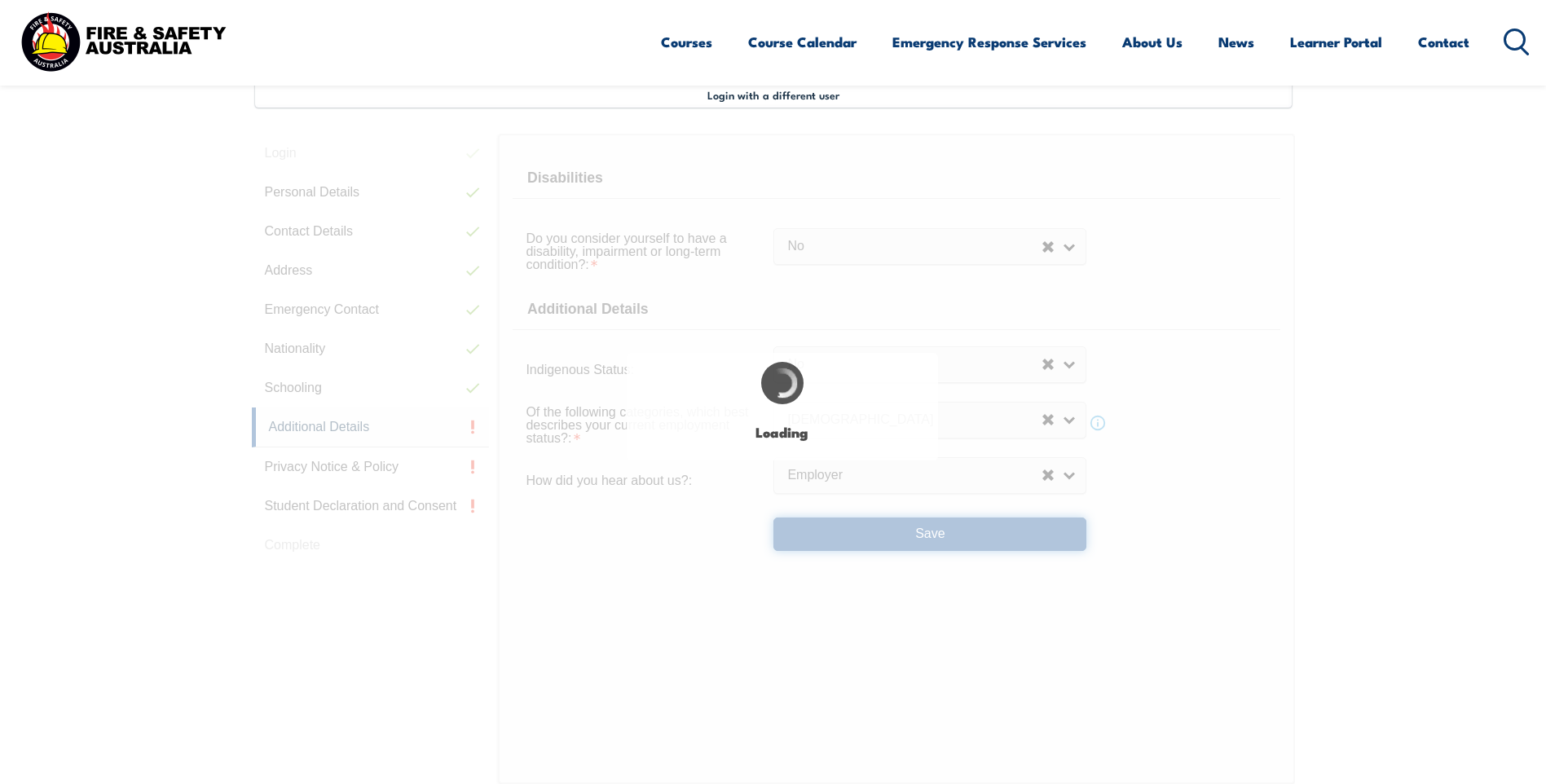
select select "false"
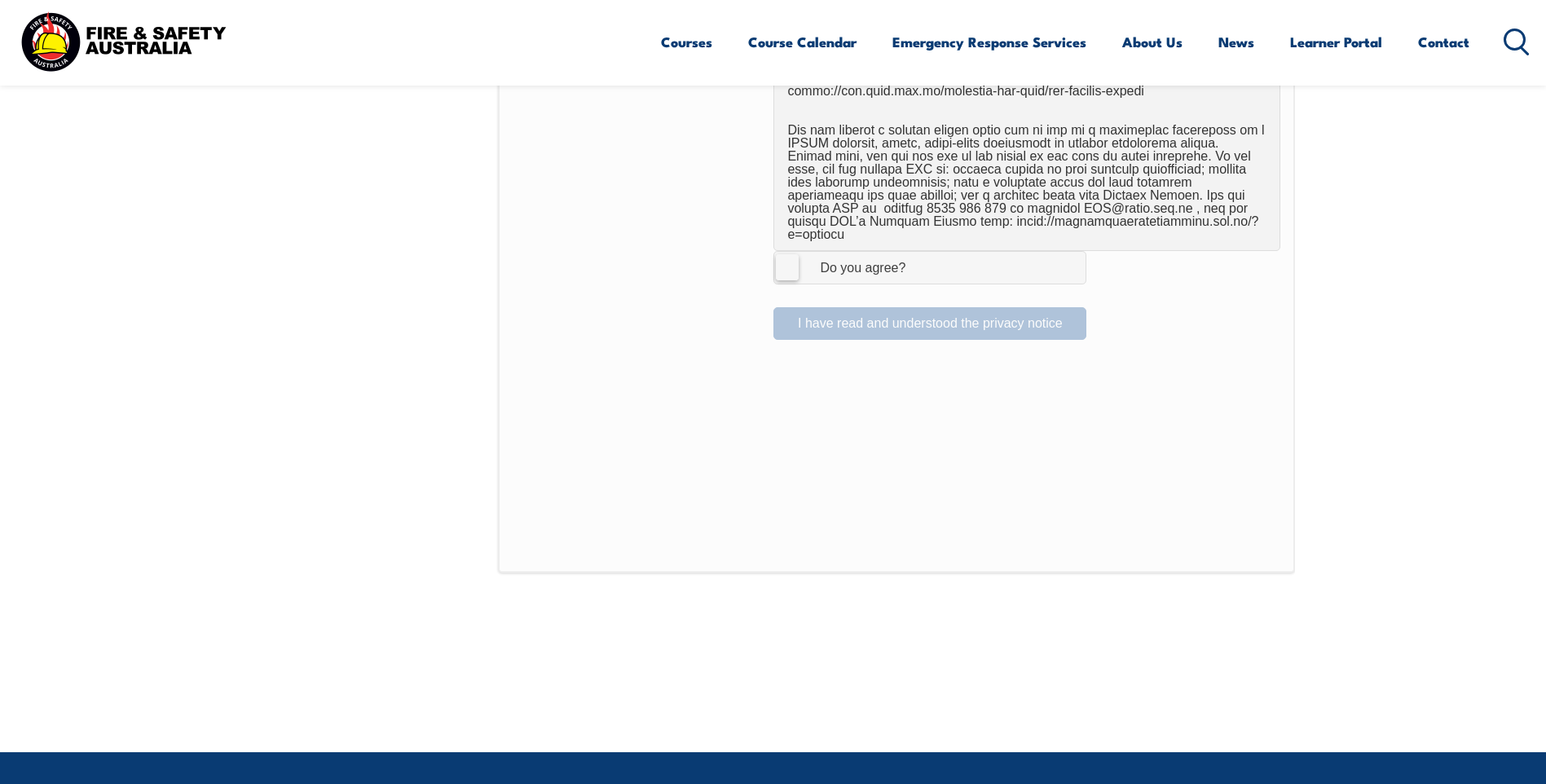
scroll to position [1177, 0]
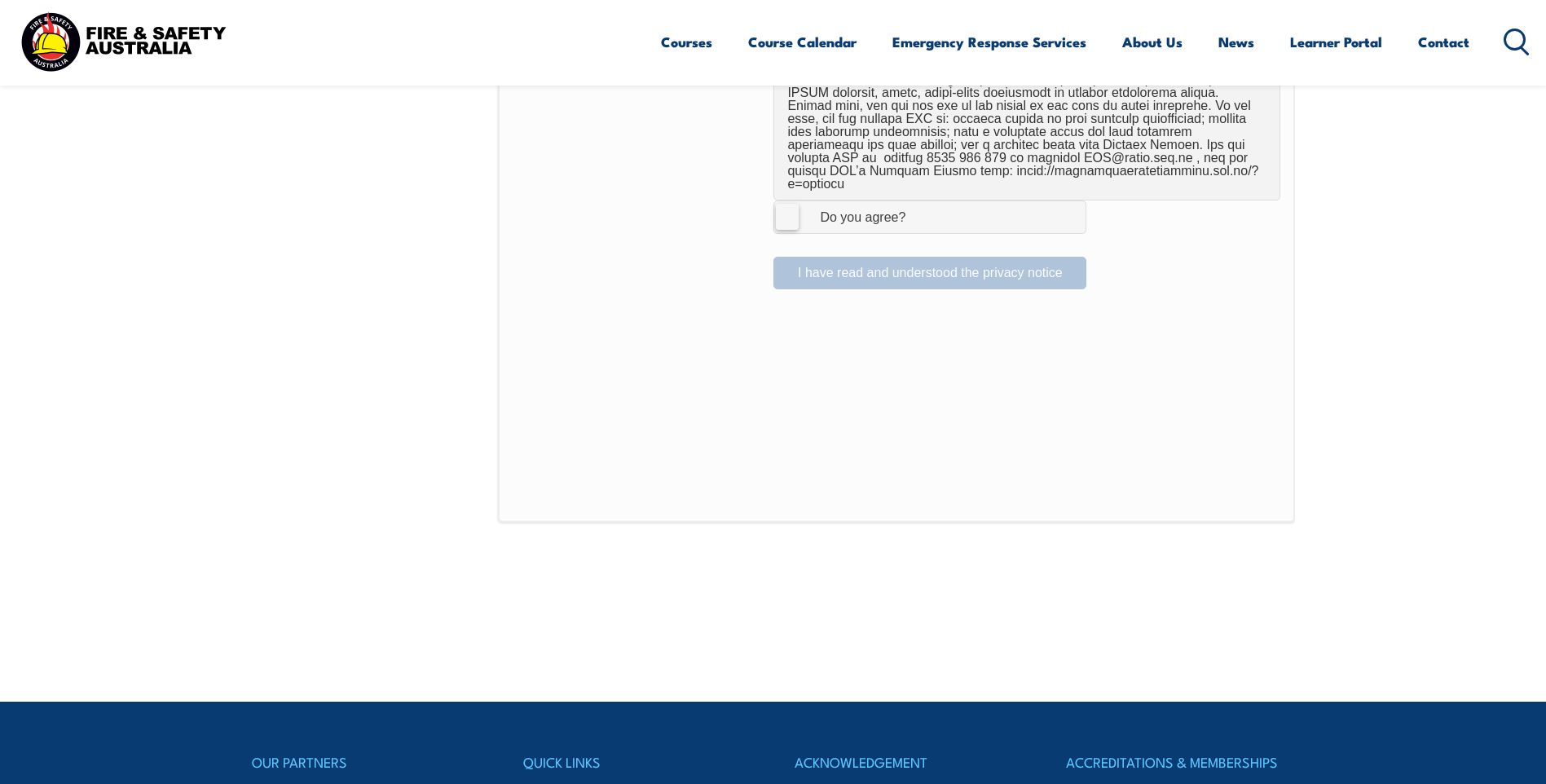
click at [781, 200] on label "I Agree Do you agree?" at bounding box center [930, 217] width 313 height 32
click at [918, 201] on input "I Agree Do you agree?" at bounding box center [932, 217] width 28 height 31
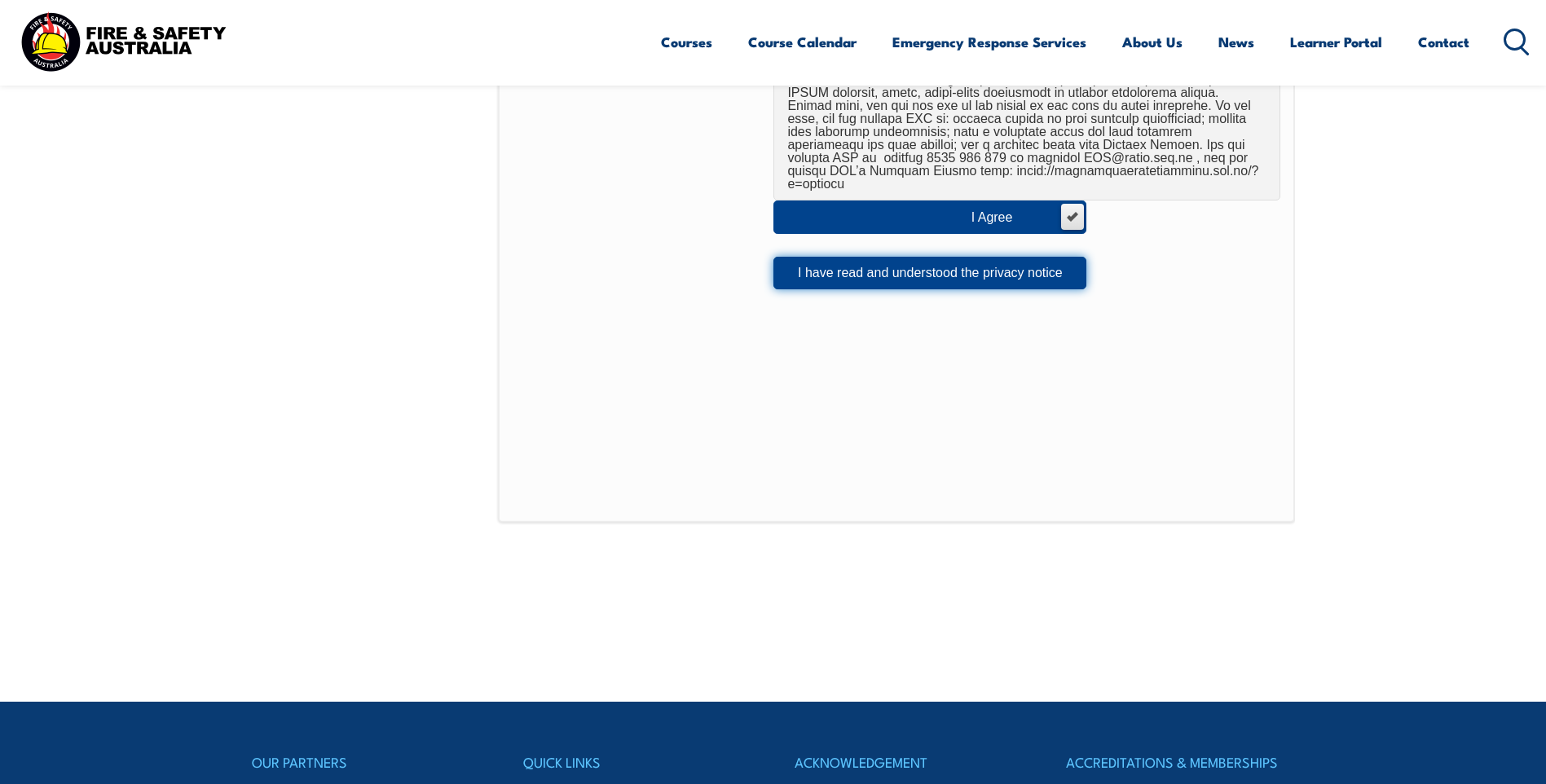
click at [818, 256] on button "I have read and understood the privacy notice" at bounding box center [930, 272] width 313 height 32
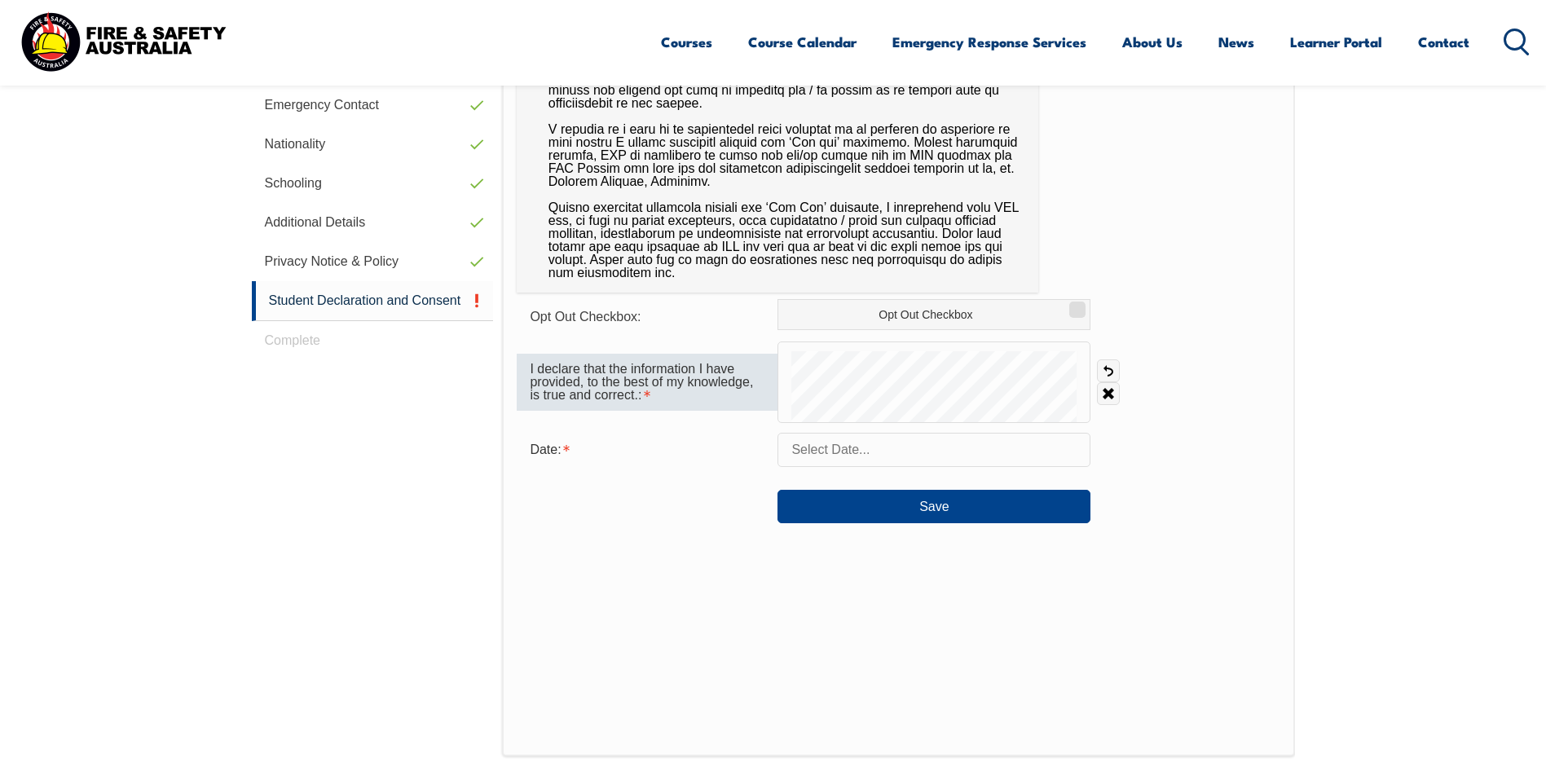
scroll to position [689, 0]
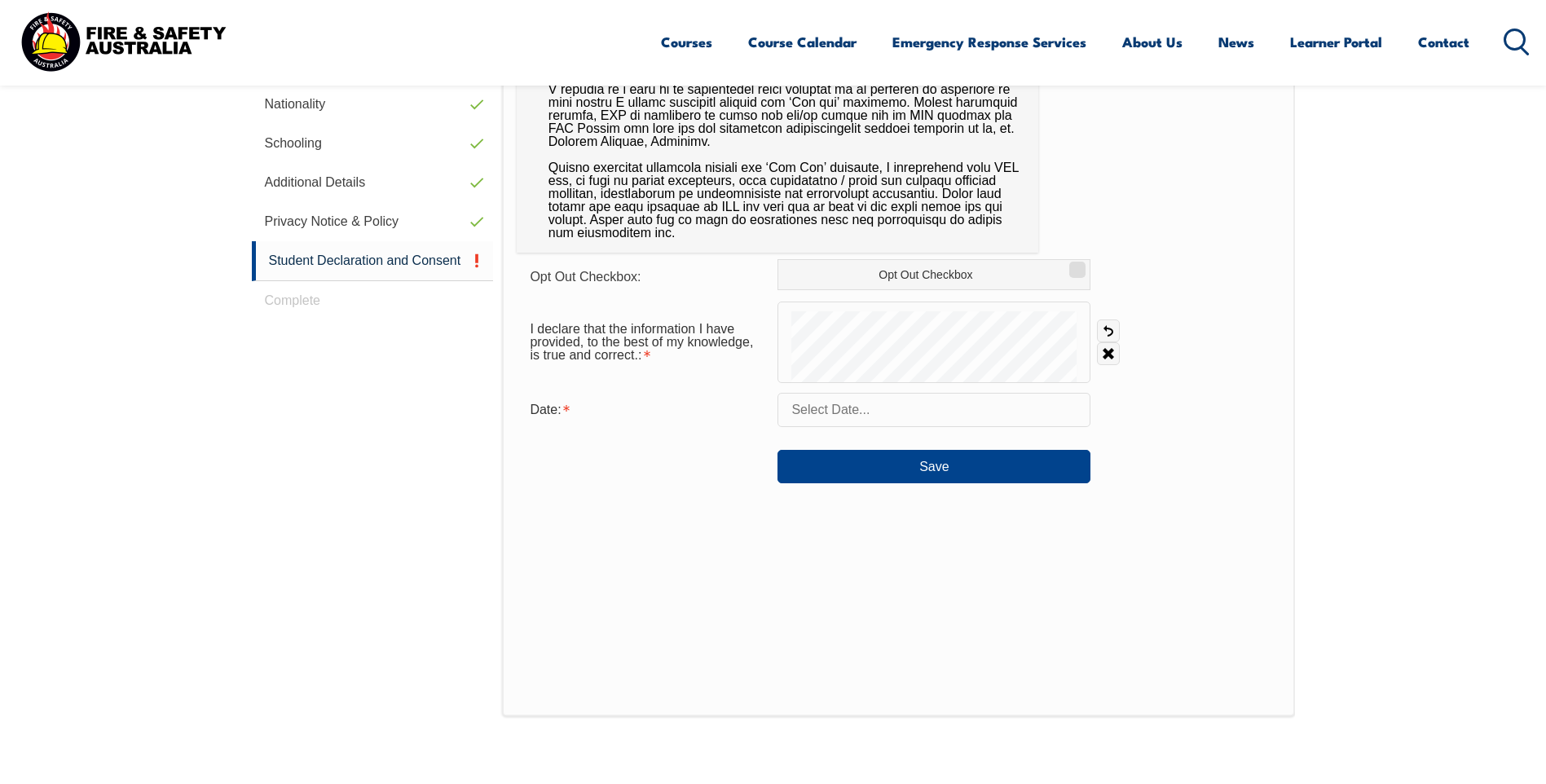
click at [857, 414] on input "text" at bounding box center [934, 410] width 313 height 34
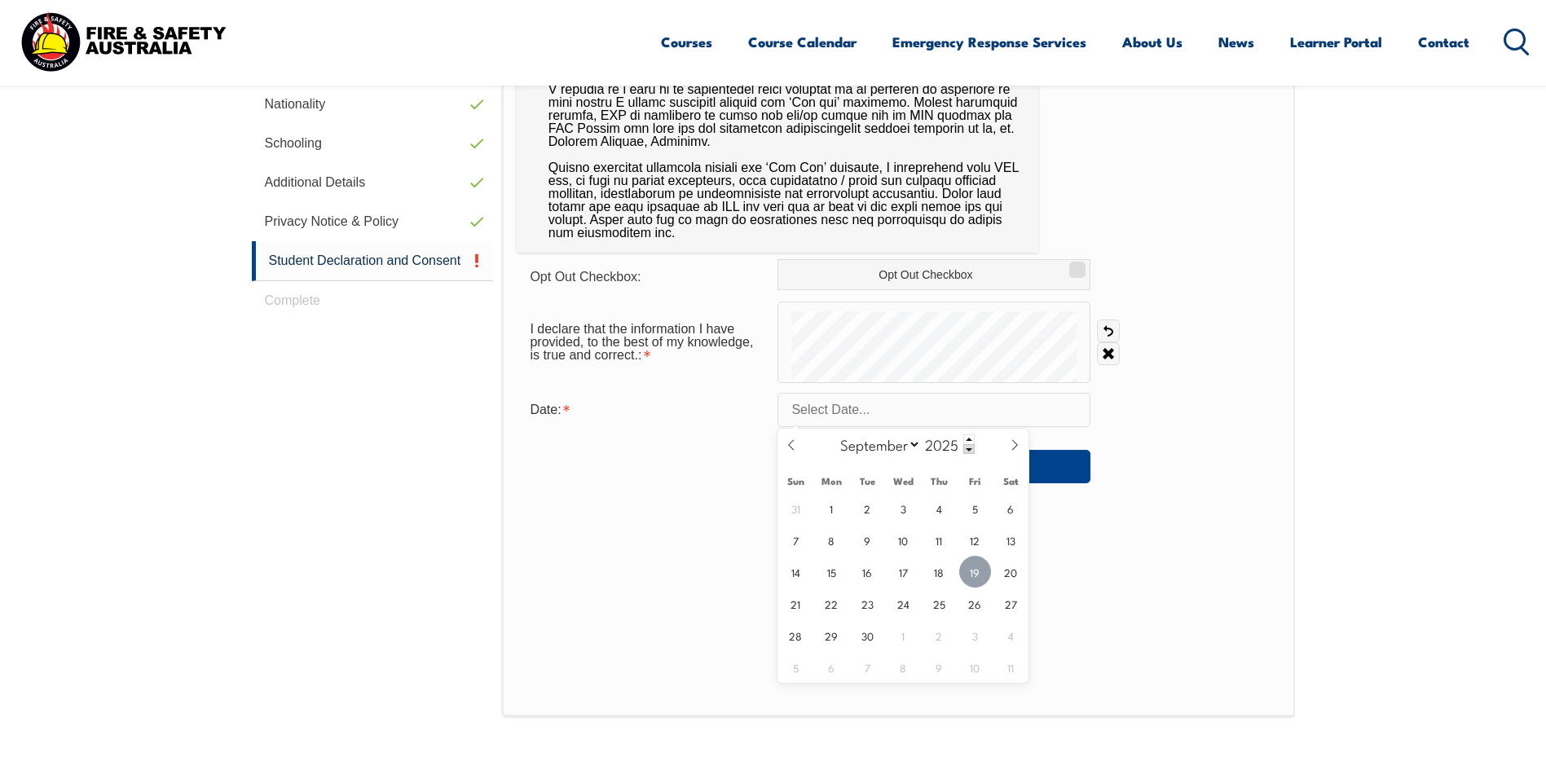
click at [968, 565] on span "19" at bounding box center [974, 571] width 31 height 31
type input "September 19, 2025"
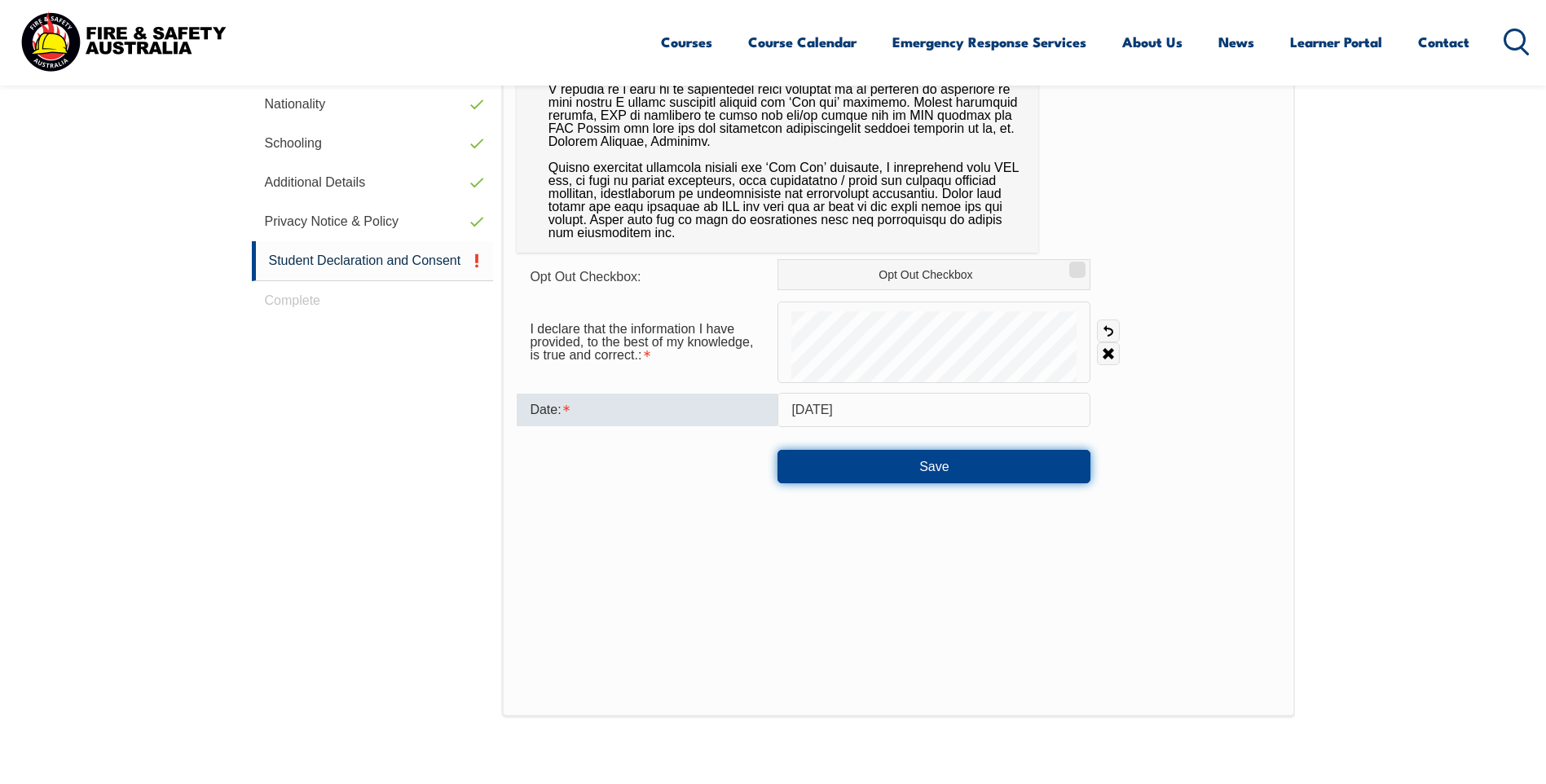
click at [903, 464] on button "Save" at bounding box center [934, 466] width 313 height 32
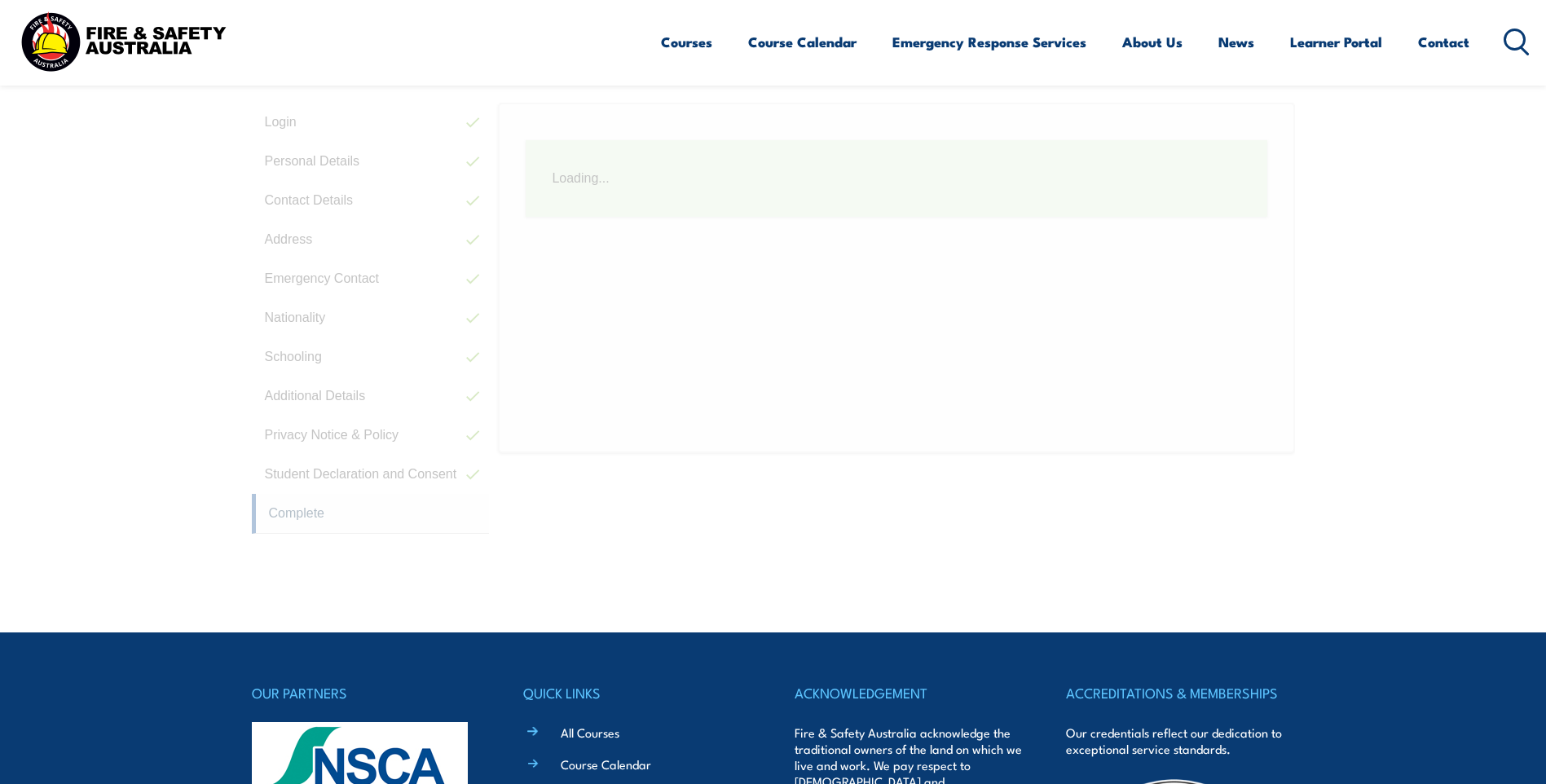
scroll to position [444, 0]
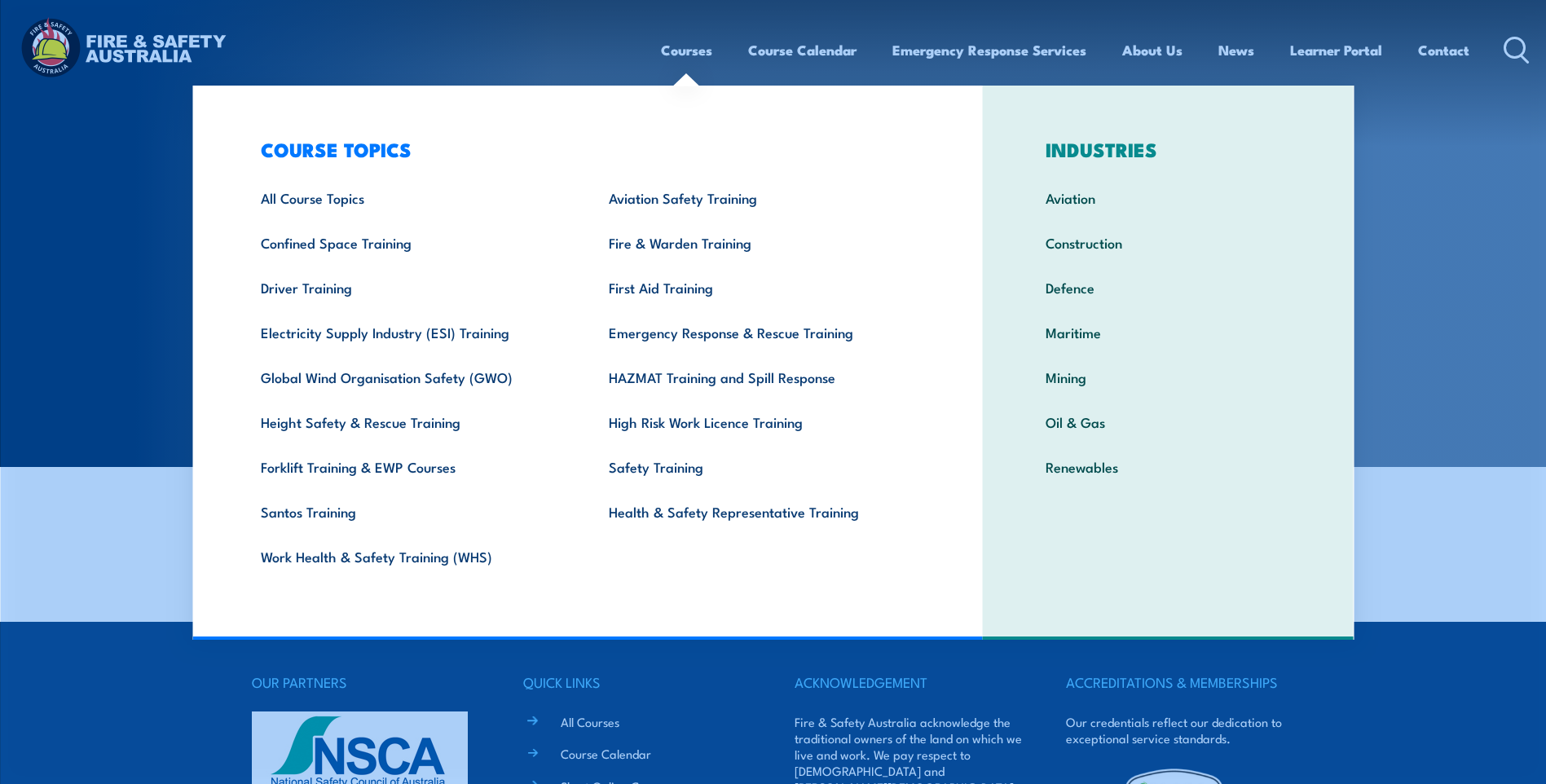
click at [693, 53] on link "Courses" at bounding box center [686, 50] width 51 height 43
